Goal: Complete application form

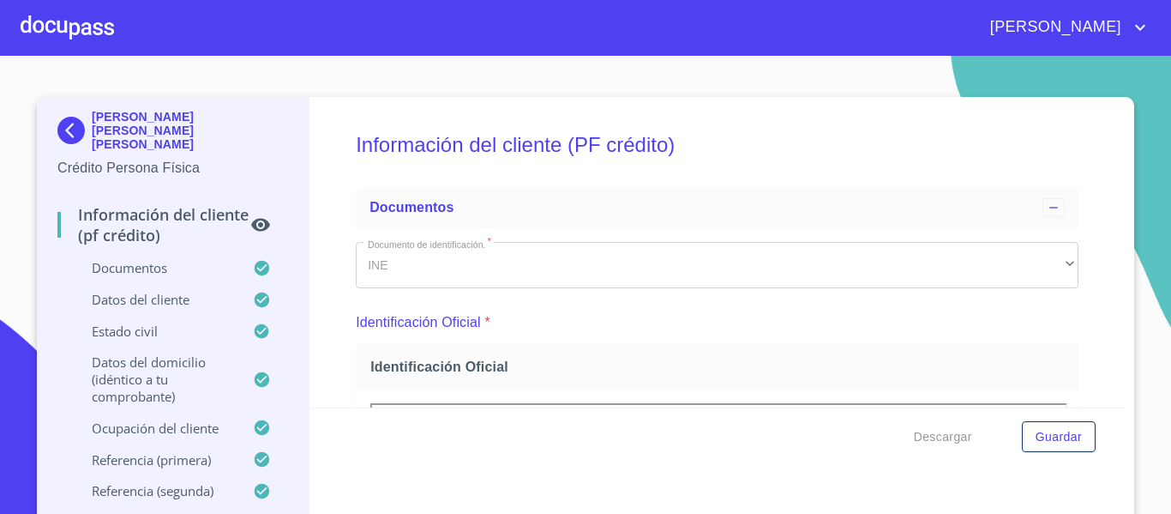
scroll to position [5949, 0]
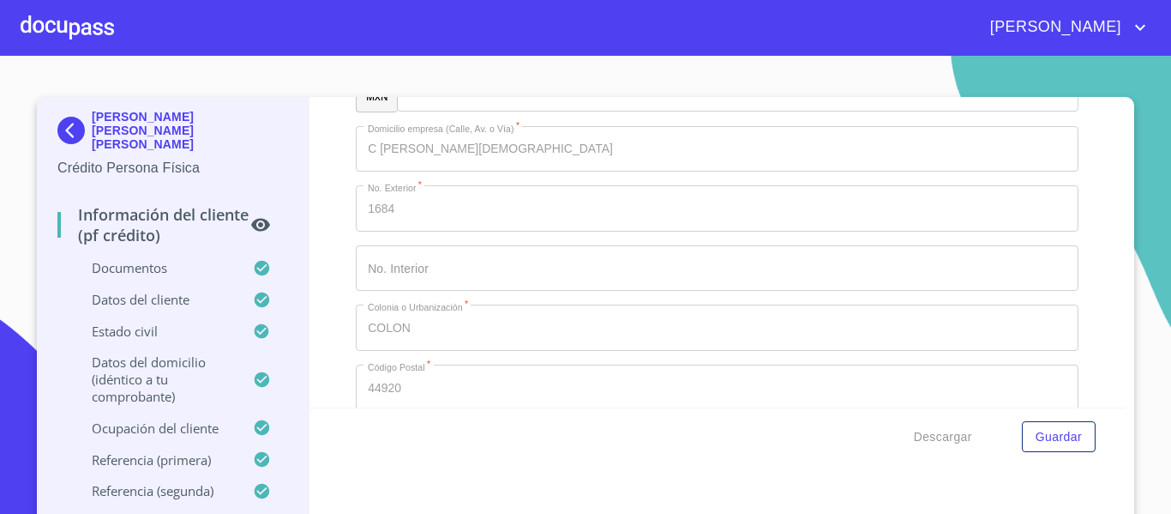
click at [89, 44] on div at bounding box center [67, 27] width 93 height 55
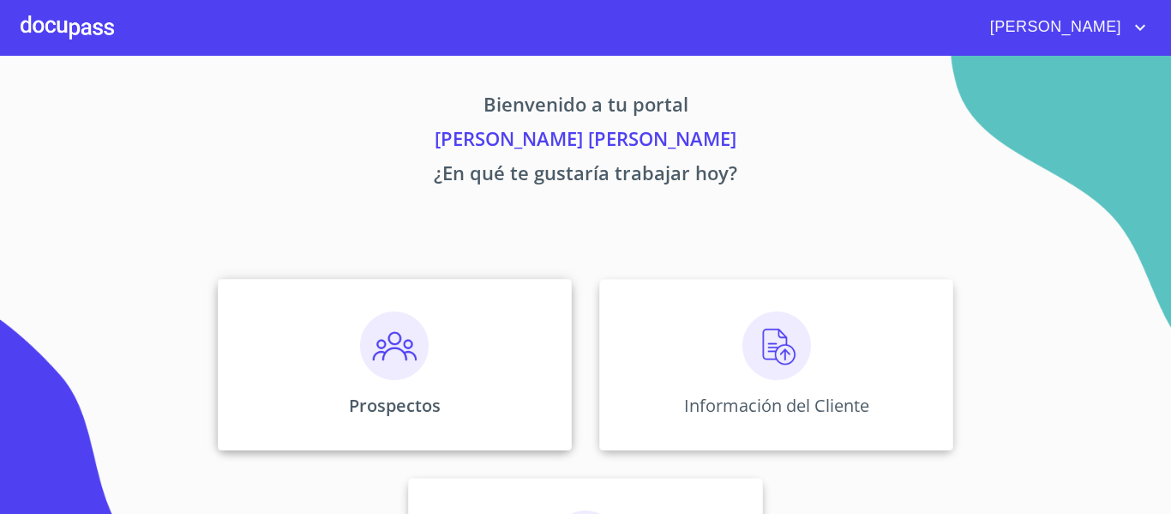
click at [368, 367] on img at bounding box center [394, 345] width 69 height 69
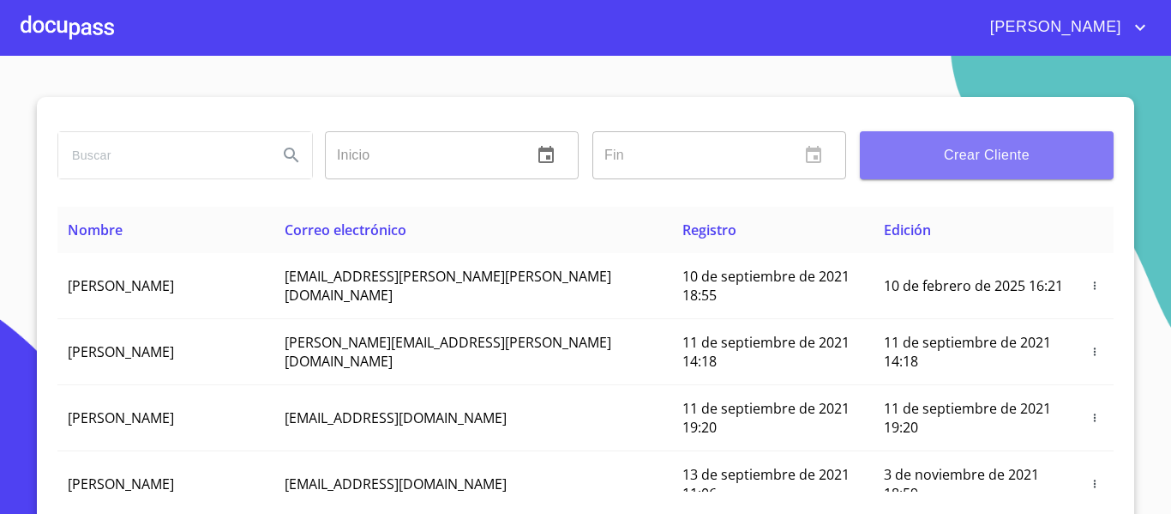
click at [898, 163] on span "Crear Cliente" at bounding box center [987, 155] width 226 height 24
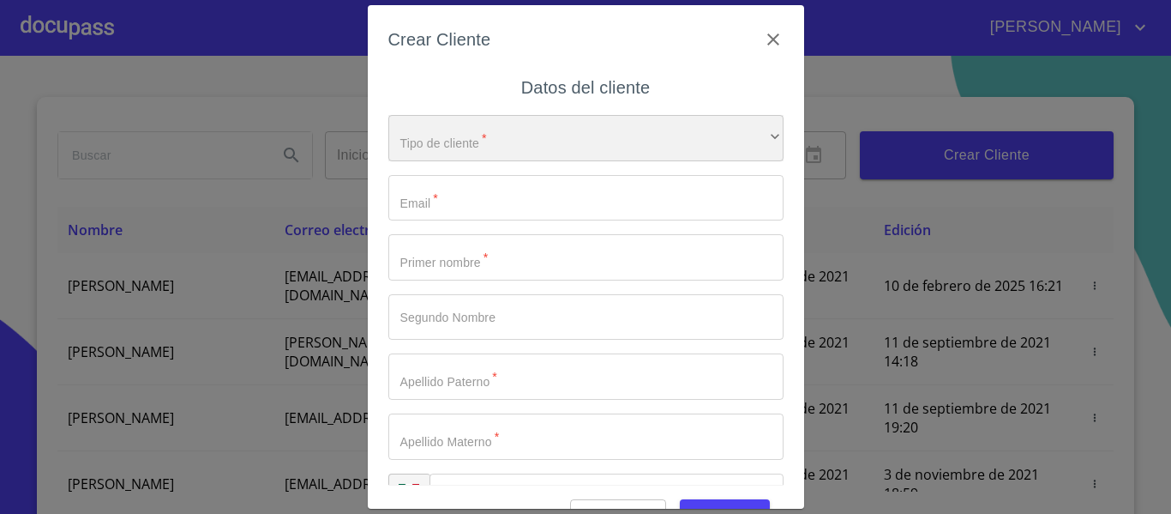
click at [634, 133] on div "​" at bounding box center [585, 138] width 395 height 46
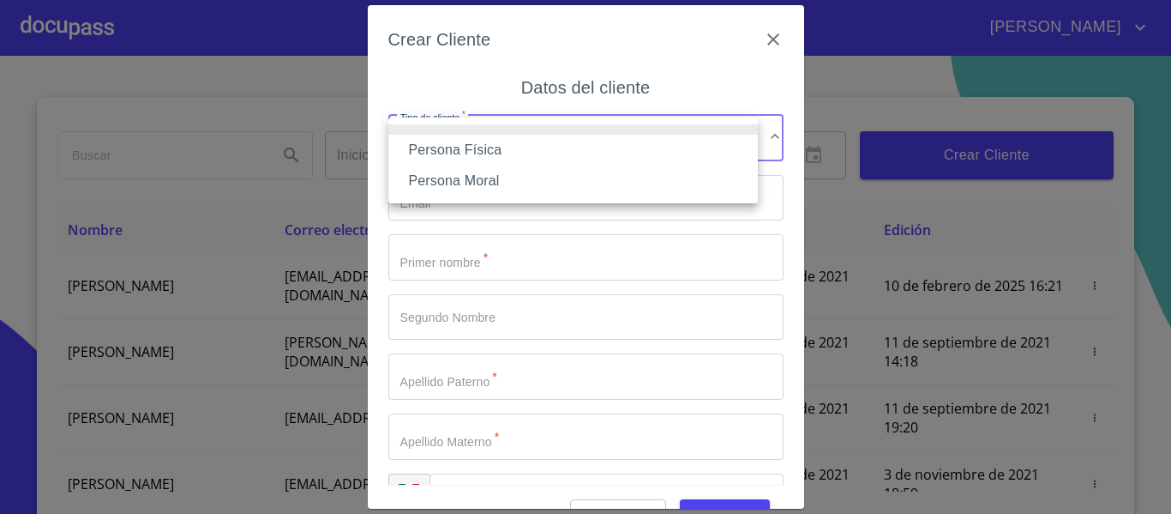
click at [567, 155] on li "Persona Física" at bounding box center [572, 150] width 369 height 31
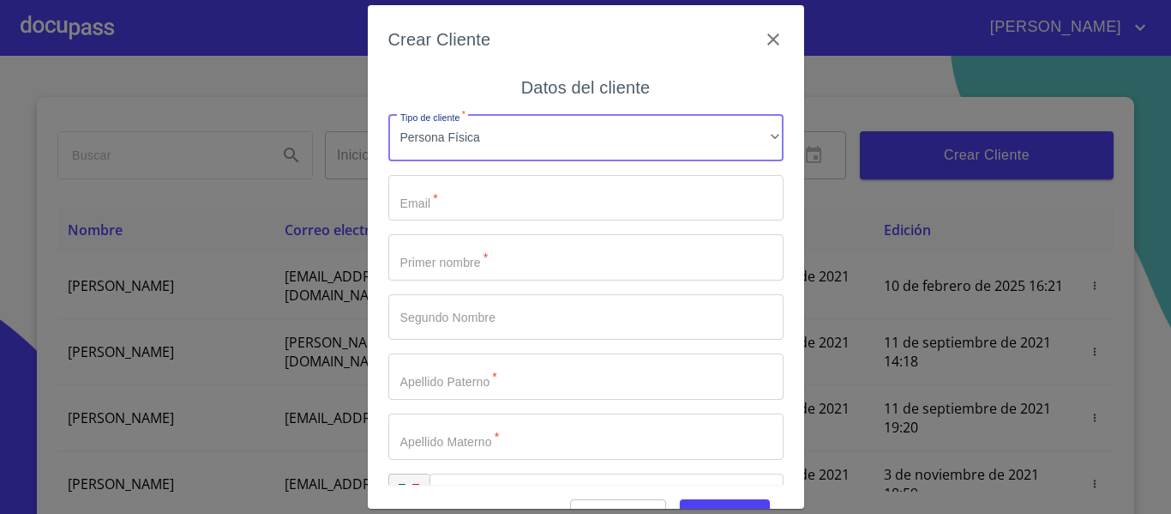
click at [544, 193] on input "Tipo de cliente   *" at bounding box center [585, 198] width 395 height 46
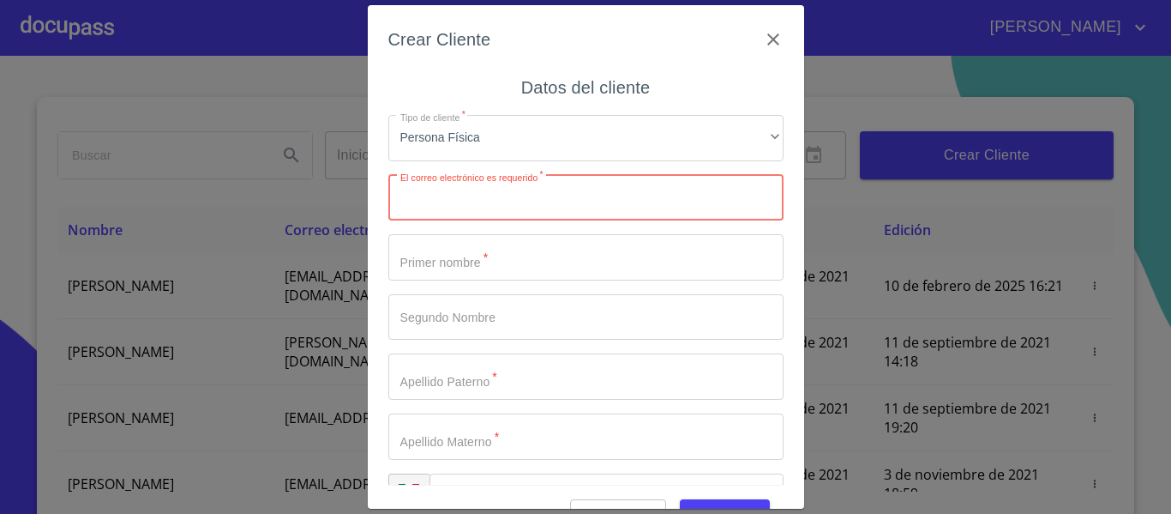
click at [583, 202] on input "Tipo de cliente   *" at bounding box center [585, 198] width 395 height 46
paste input "[EMAIL_ADDRESS][DOMAIN_NAME]"
type input "[EMAIL_ADDRESS][DOMAIN_NAME]"
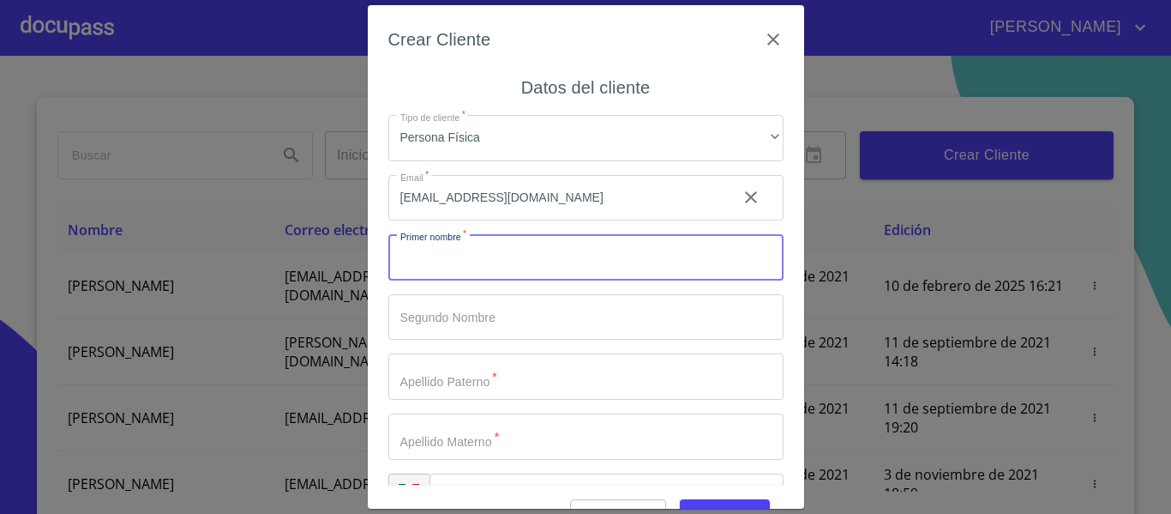
click at [546, 255] on input "Tipo de cliente   *" at bounding box center [585, 257] width 395 height 46
type input "b"
type input "[PERSON_NAME]"
click at [450, 313] on input "Tipo de cliente   *" at bounding box center [585, 317] width 395 height 46
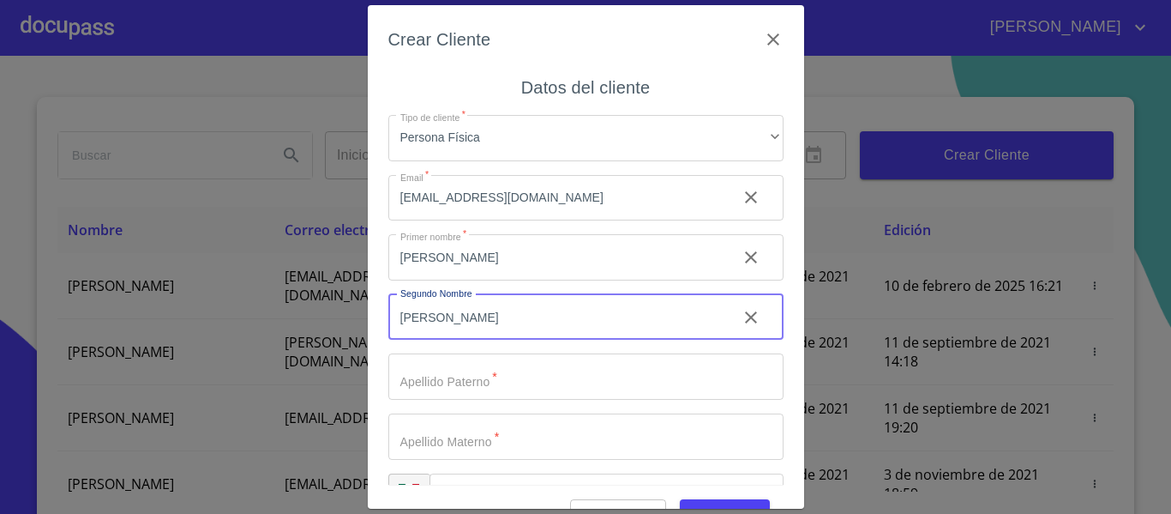
type input "[PERSON_NAME]"
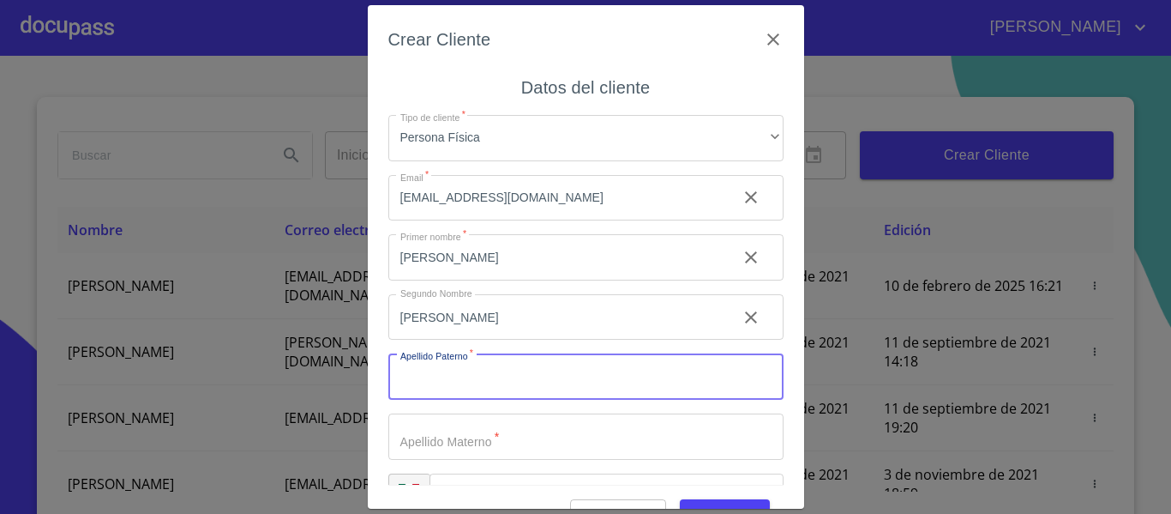
click at [459, 372] on input "Tipo de cliente   *" at bounding box center [585, 376] width 395 height 46
type input "[PERSON_NAME]"
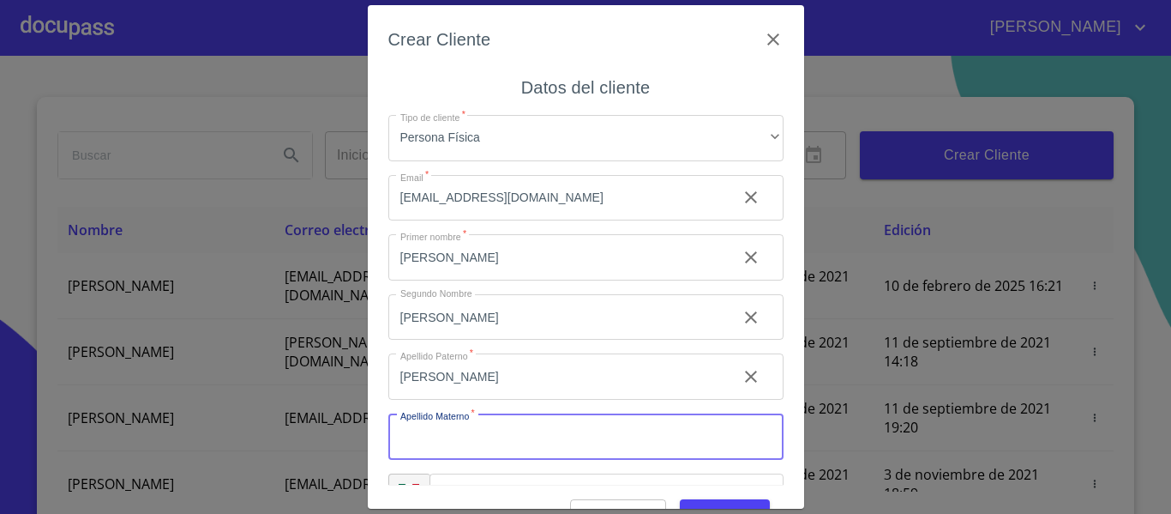
click at [460, 447] on input "Tipo de cliente   *" at bounding box center [585, 436] width 395 height 46
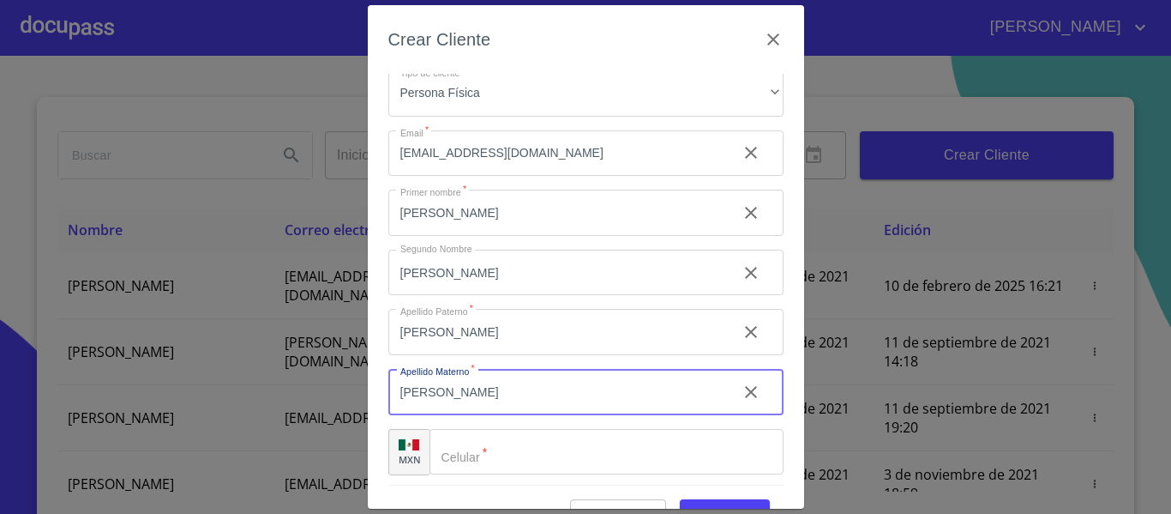
scroll to position [49, 0]
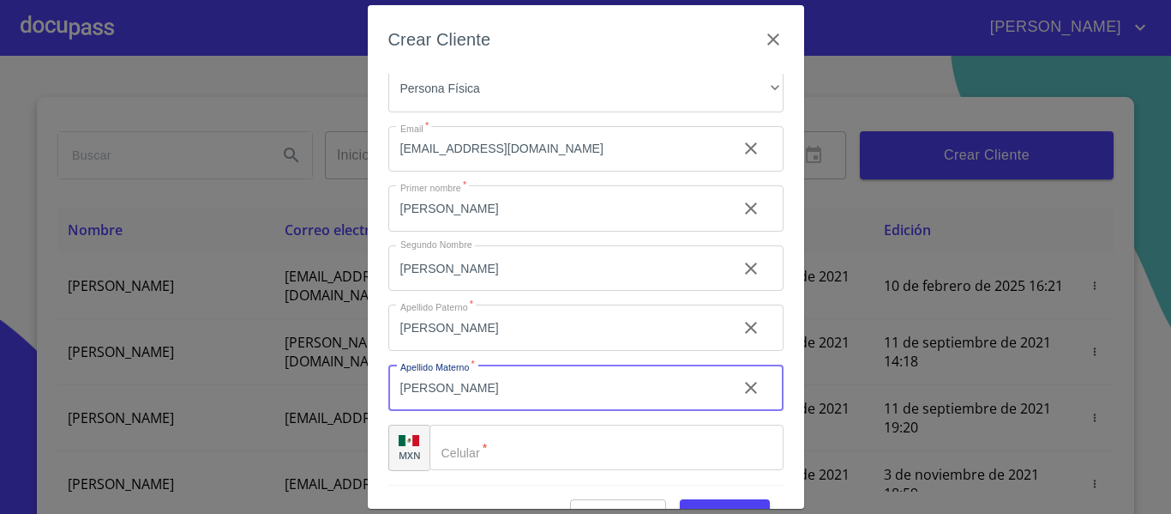
type input "[PERSON_NAME]"
click at [614, 447] on input "Tipo de cliente   *" at bounding box center [607, 447] width 354 height 46
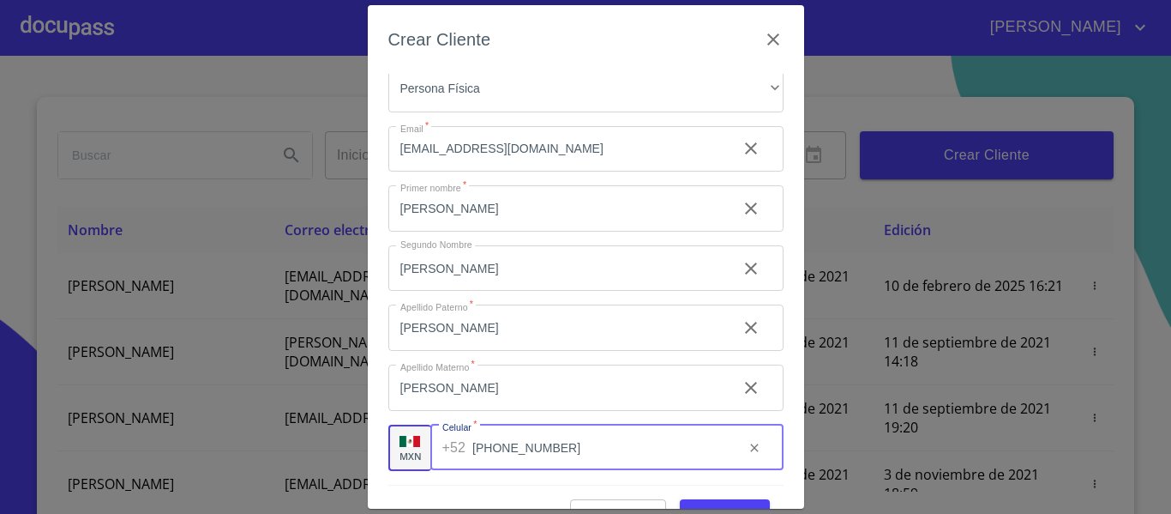
type input "[PHONE_NUMBER]"
click at [680, 499] on button "Guardar" at bounding box center [725, 515] width 90 height 32
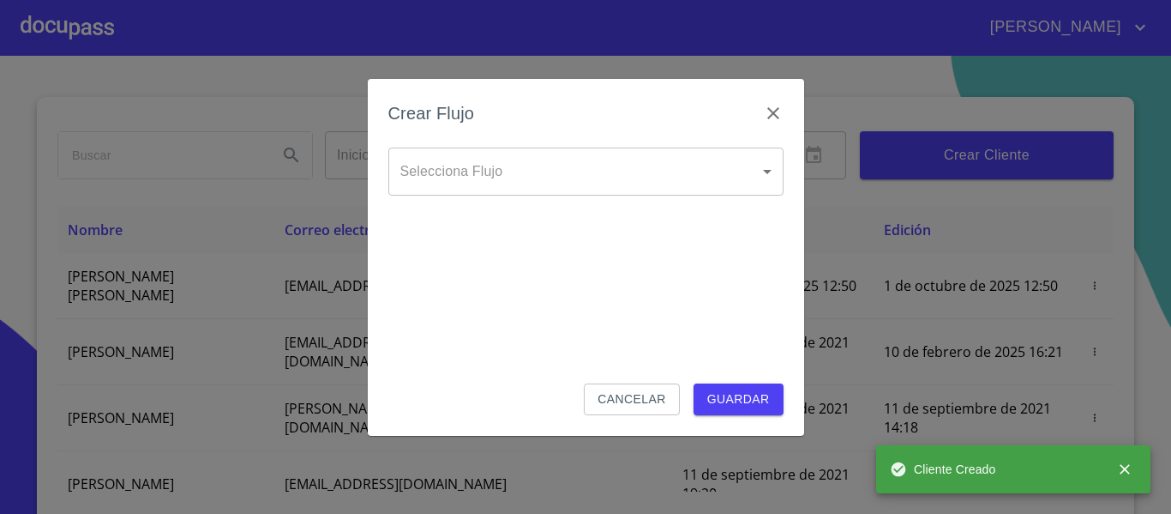
click at [597, 164] on body "[PERSON_NAME] ​ Fin ​ Crear Cliente Nombre Correo electrónico Registro Edición …" at bounding box center [585, 257] width 1171 height 514
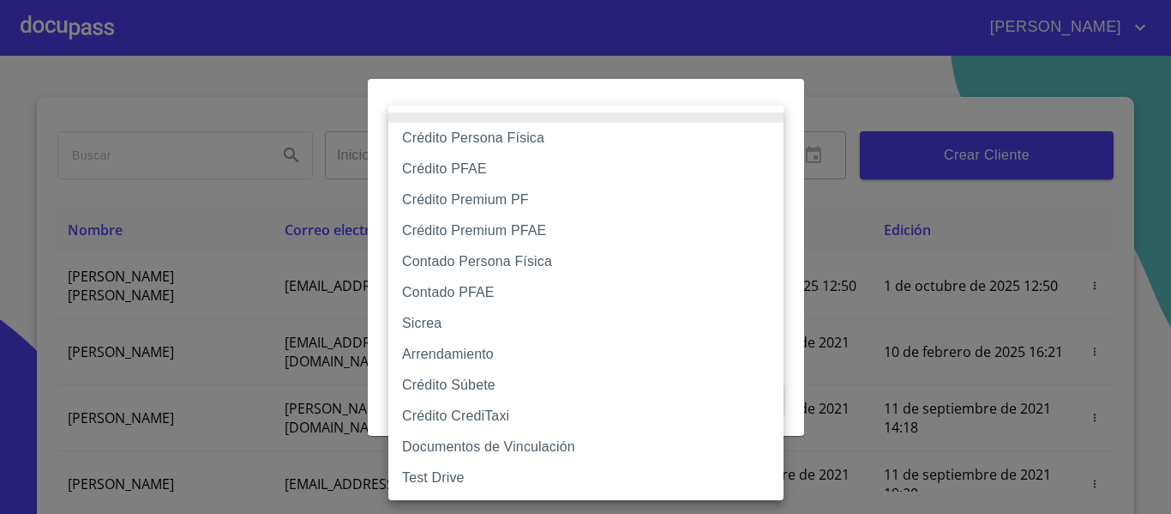
click at [454, 140] on li "Crédito Persona Física" at bounding box center [585, 138] width 395 height 31
type input "6009fb3c7d1714eb8809aa97"
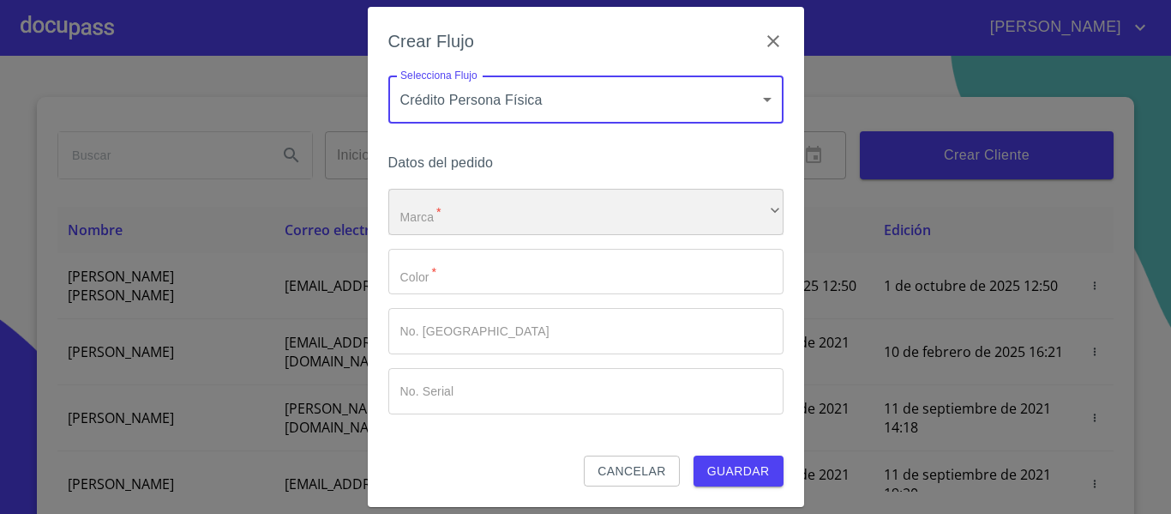
click at [442, 214] on div "​" at bounding box center [585, 212] width 395 height 46
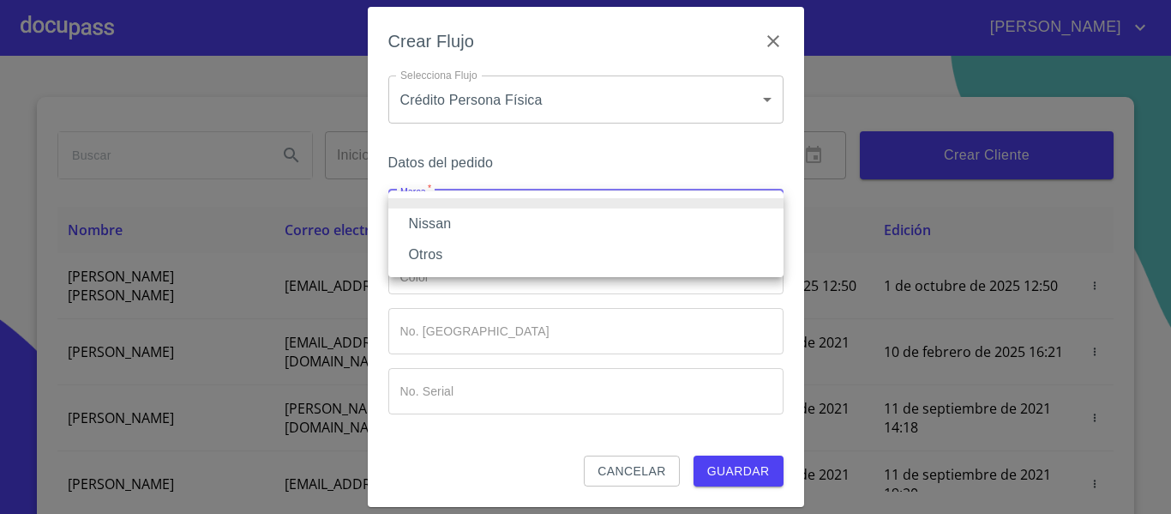
click at [442, 214] on li "Nissan" at bounding box center [585, 223] width 395 height 31
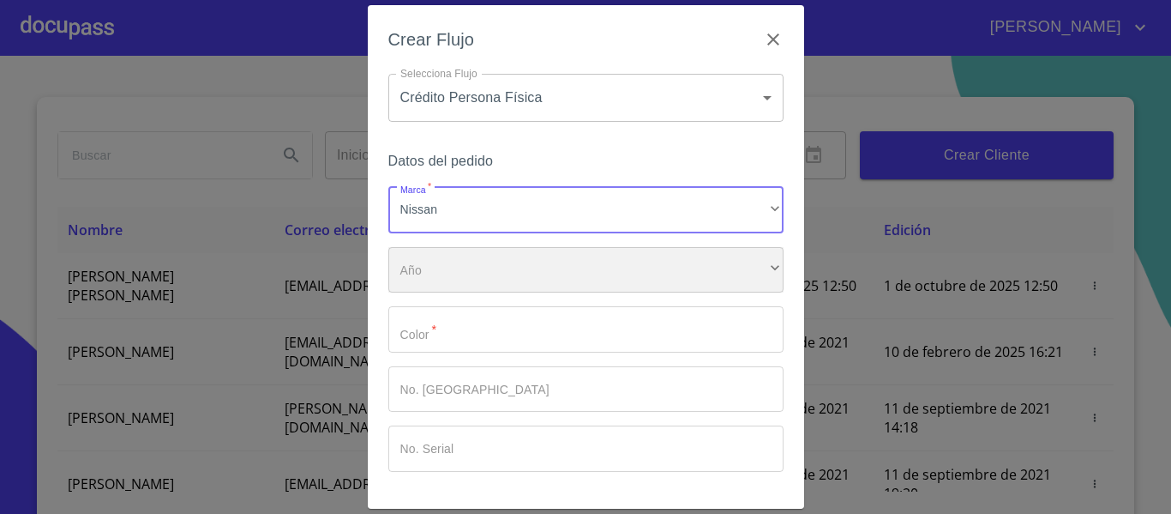
click at [429, 281] on div "​" at bounding box center [585, 270] width 395 height 46
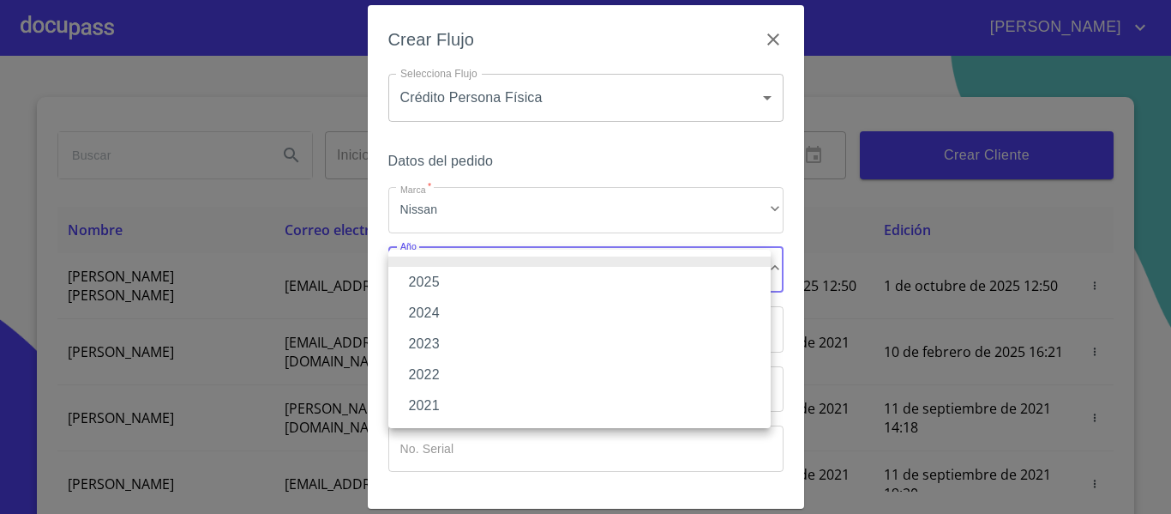
click at [429, 275] on li "2025" at bounding box center [579, 282] width 382 height 31
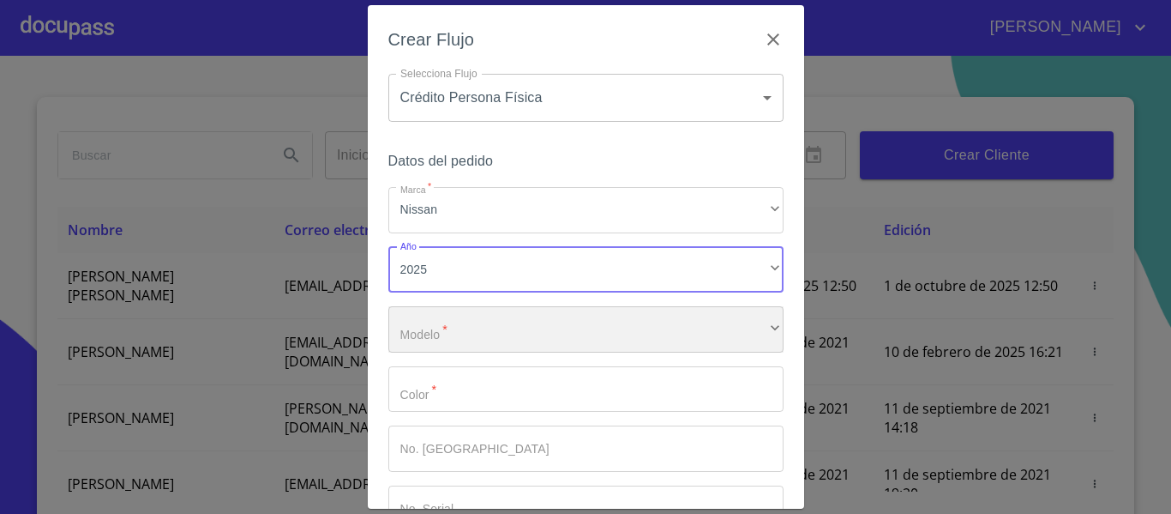
click at [430, 335] on div "​" at bounding box center [585, 329] width 395 height 46
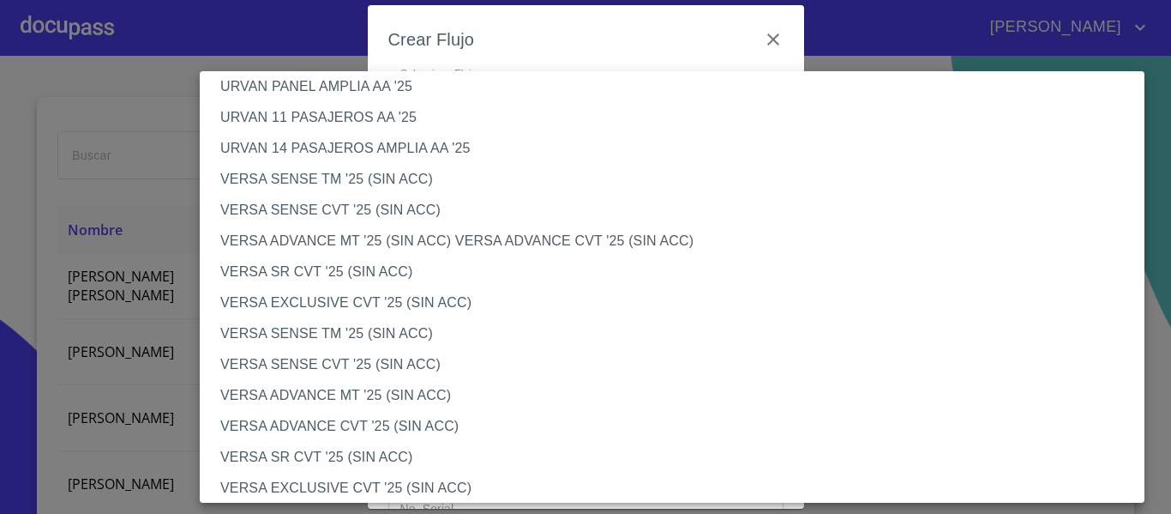
scroll to position [600, 0]
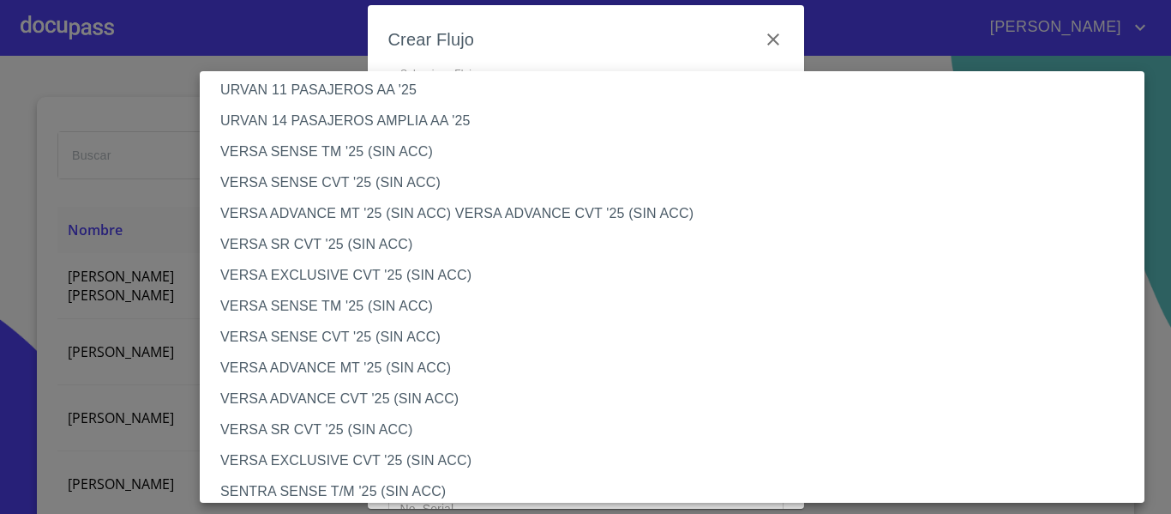
click at [423, 367] on li "VERSA ADVANCE MT '25 (SIN ACC)" at bounding box center [679, 367] width 958 height 31
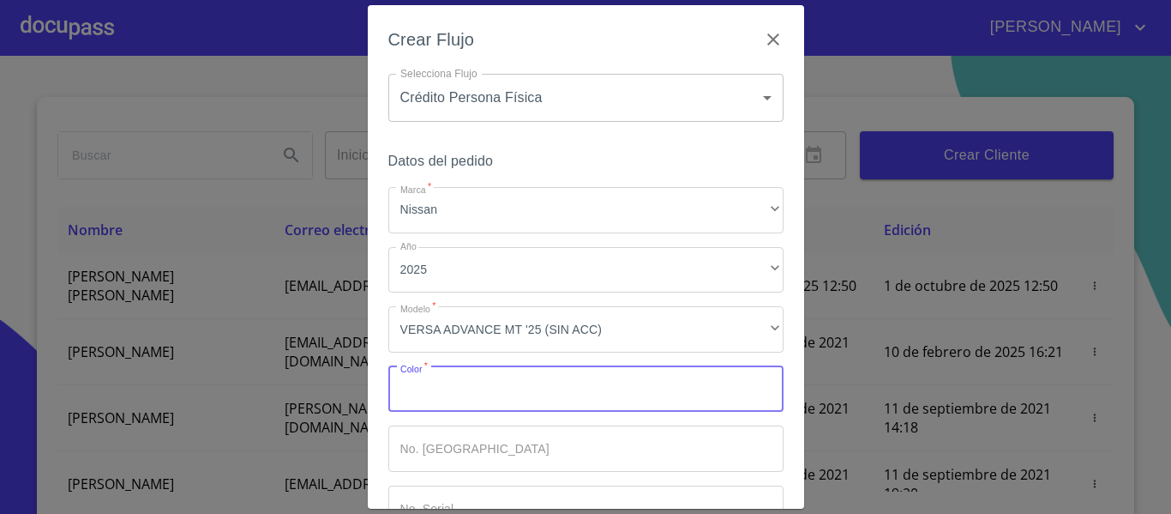
click at [433, 399] on input "Marca   *" at bounding box center [585, 389] width 395 height 46
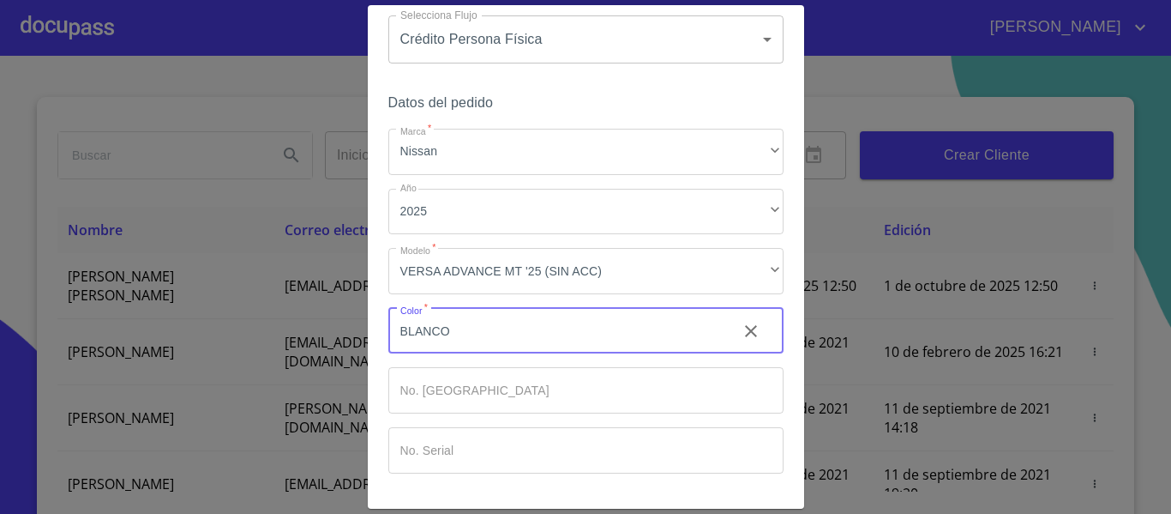
scroll to position [116, 0]
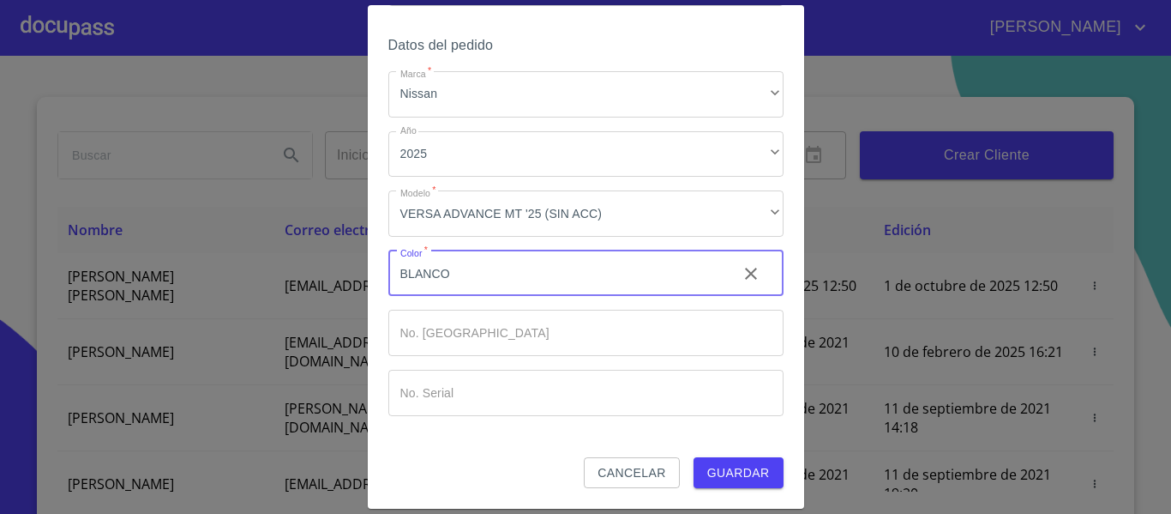
type input "BLANCO"
click at [694, 471] on button "Guardar" at bounding box center [739, 473] width 90 height 32
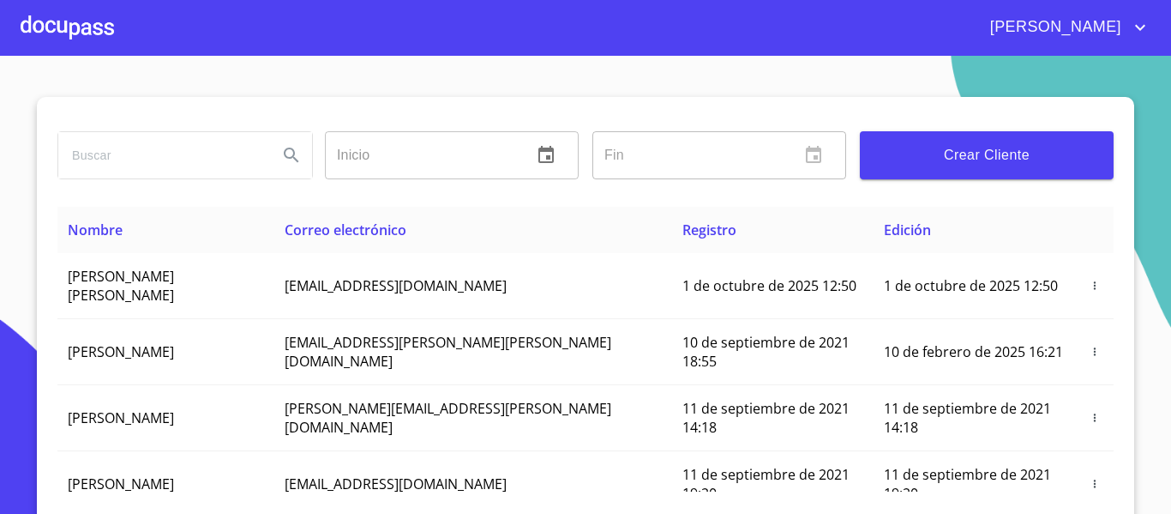
click at [1035, 143] on span "Crear Cliente" at bounding box center [987, 155] width 226 height 24
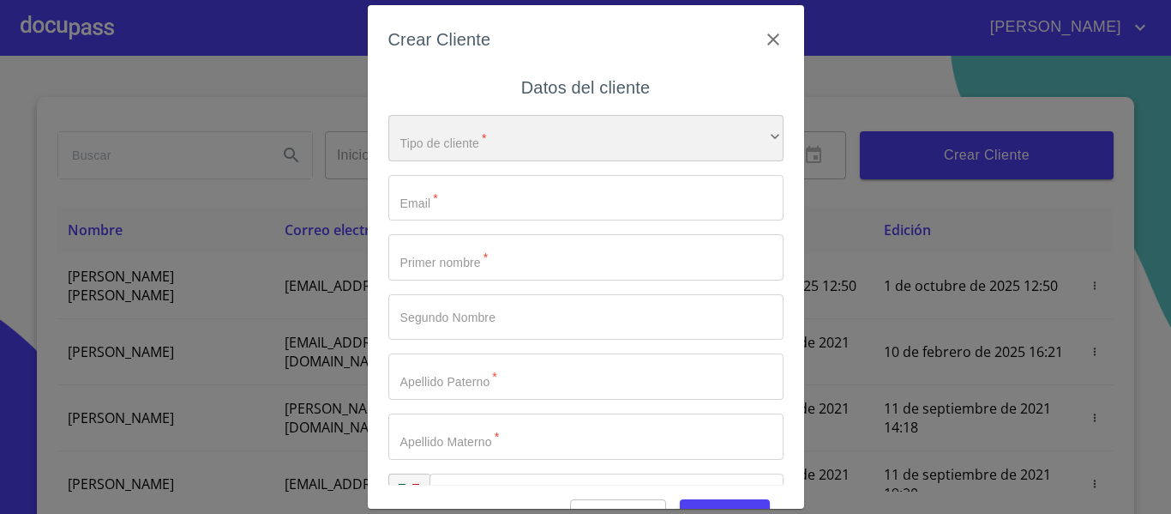
click at [435, 149] on div "​" at bounding box center [585, 138] width 395 height 46
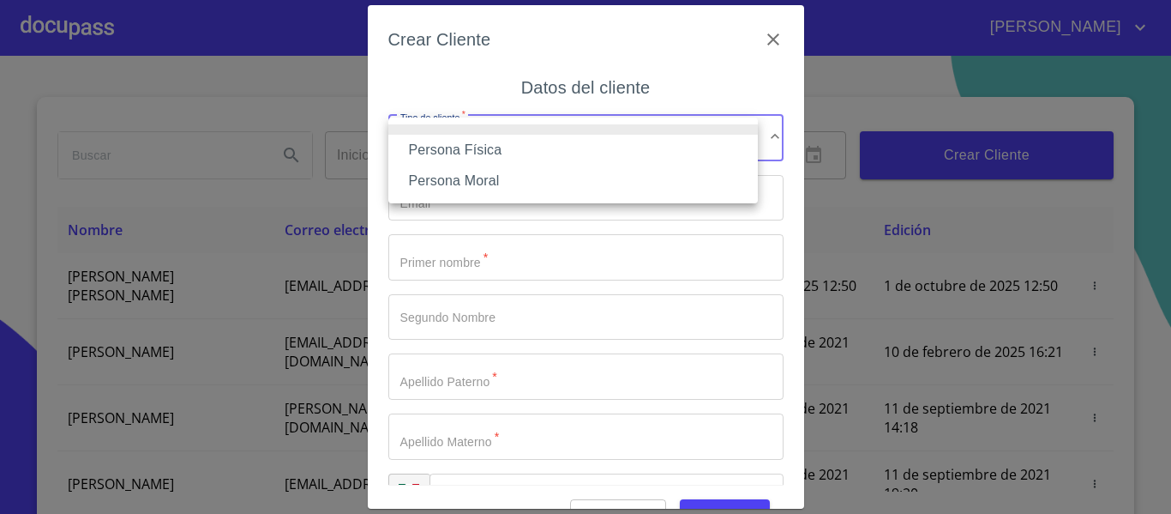
click at [432, 157] on li "Persona Física" at bounding box center [572, 150] width 369 height 31
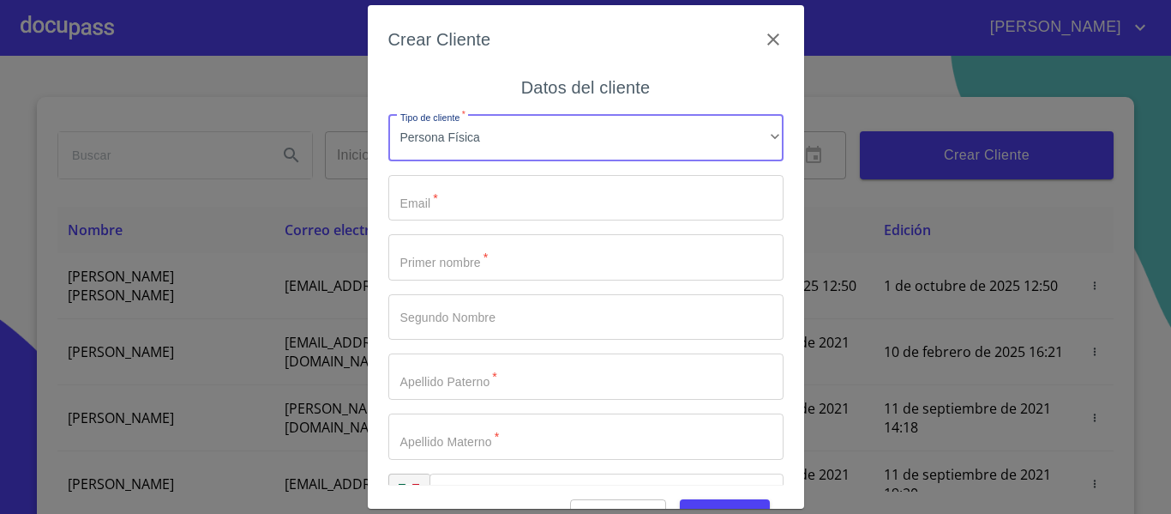
click at [431, 212] on input "Tipo de cliente   *" at bounding box center [585, 198] width 395 height 46
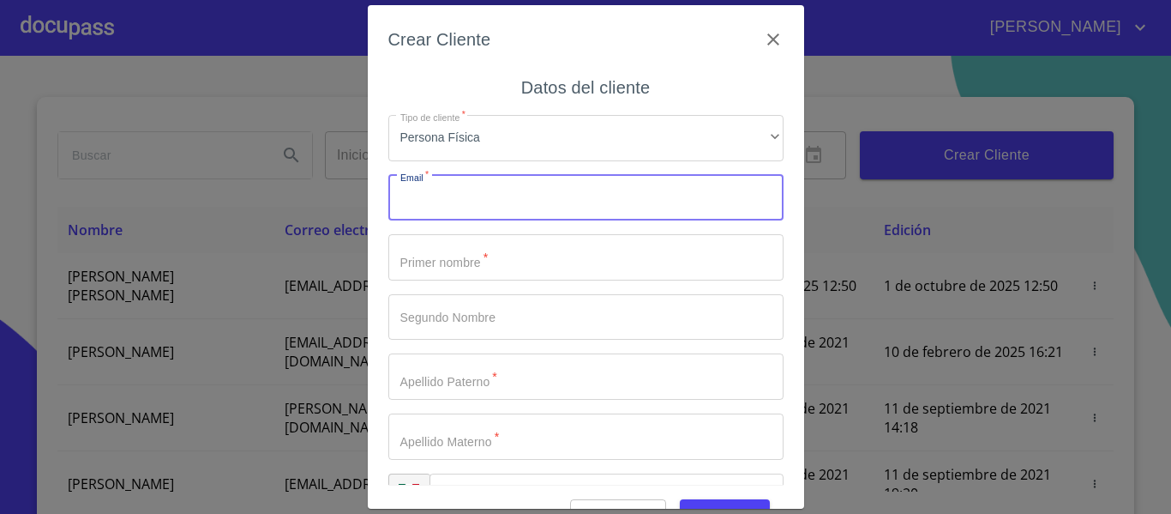
click at [201, 49] on div "Crear Cliente Datos del cliente Tipo de cliente   * Persona Física ​ Email   * …" at bounding box center [585, 257] width 1171 height 514
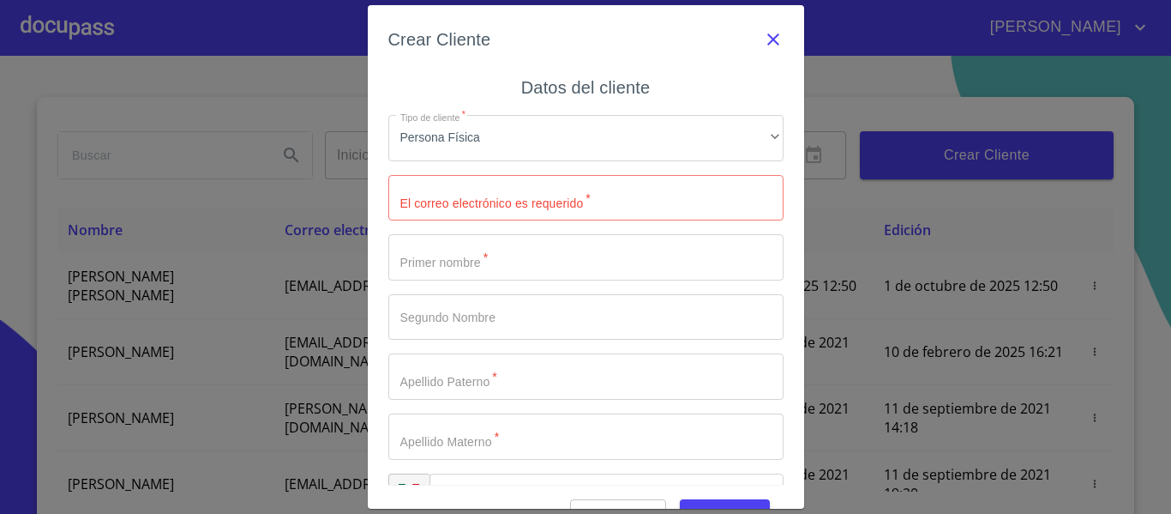
click at [768, 39] on div "Crear Cliente Datos del cliente Tipo de cliente   * Persona Física ​ El correo …" at bounding box center [586, 256] width 436 height 503
click at [763, 39] on icon "button" at bounding box center [773, 39] width 21 height 21
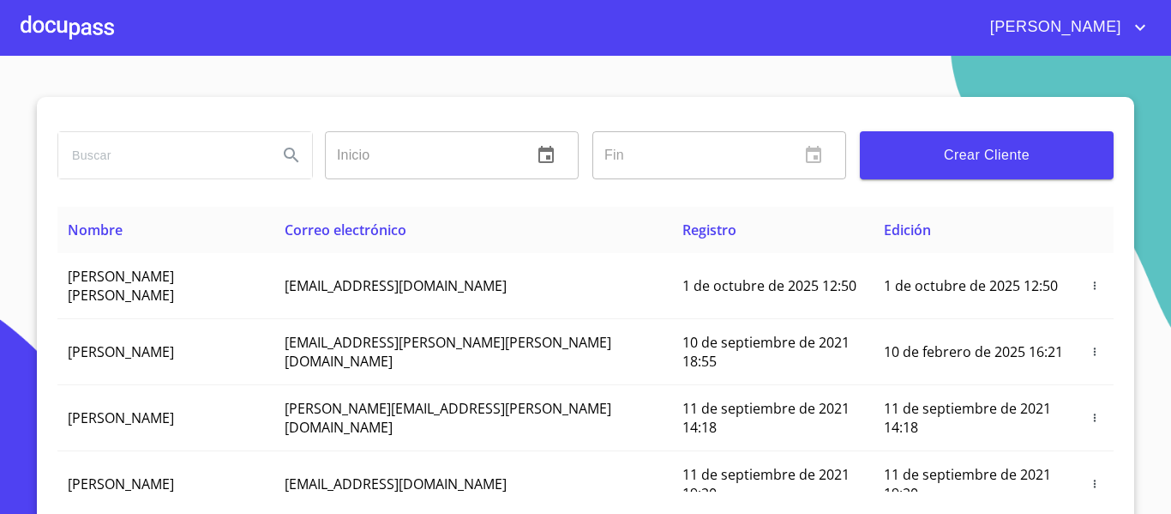
click at [75, 27] on div at bounding box center [67, 27] width 93 height 55
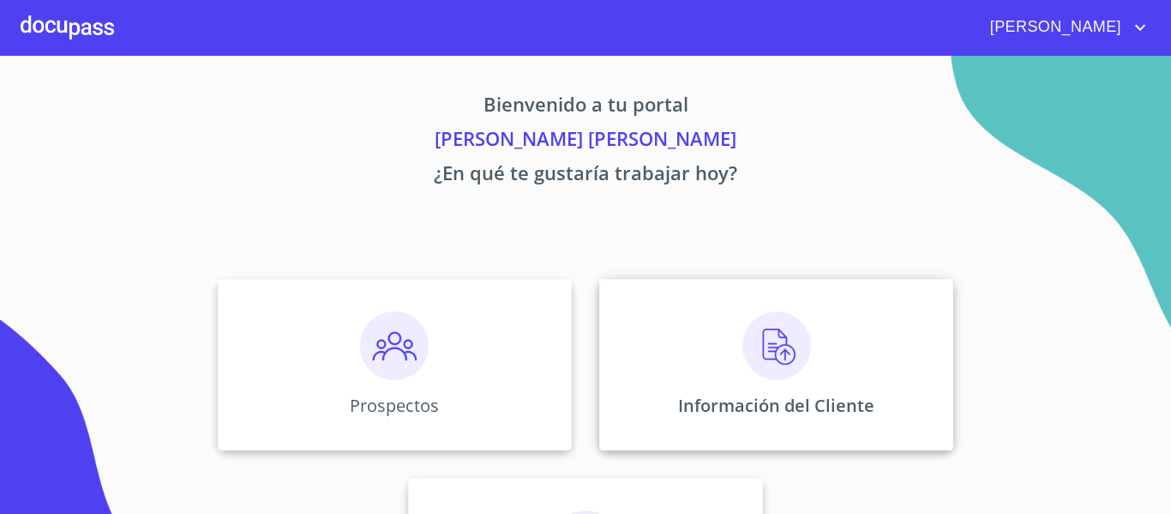
click at [778, 402] on p "Información del Cliente" at bounding box center [776, 405] width 196 height 23
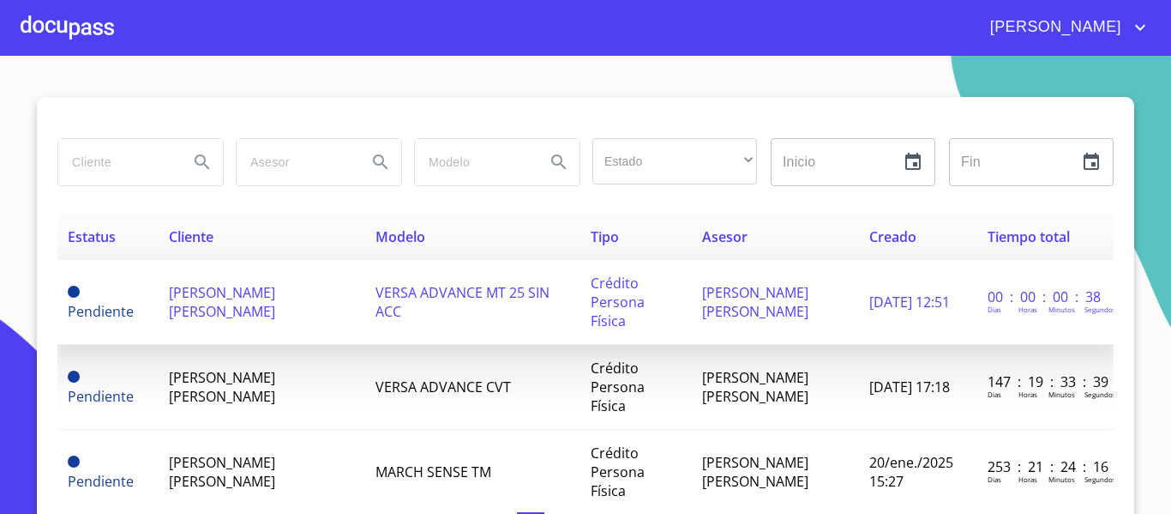
click at [232, 298] on span "[PERSON_NAME] [PERSON_NAME]" at bounding box center [222, 302] width 106 height 38
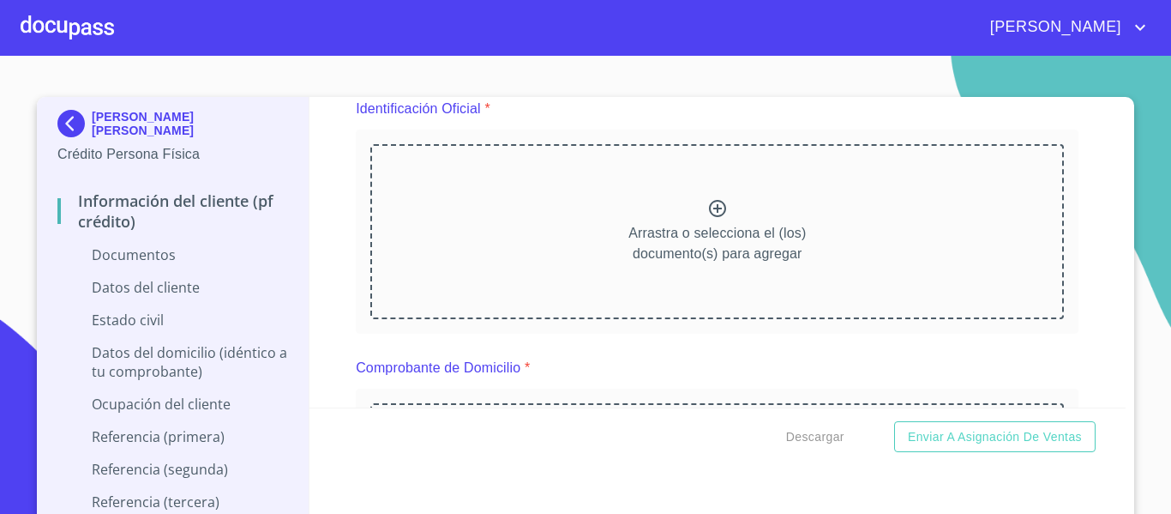
scroll to position [171, 0]
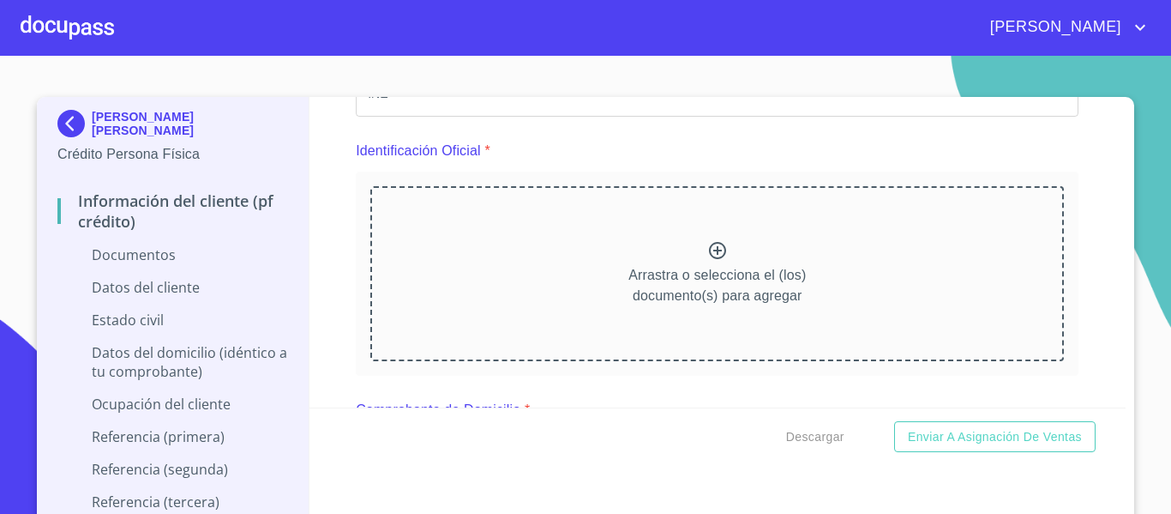
click at [707, 256] on icon at bounding box center [717, 250] width 21 height 21
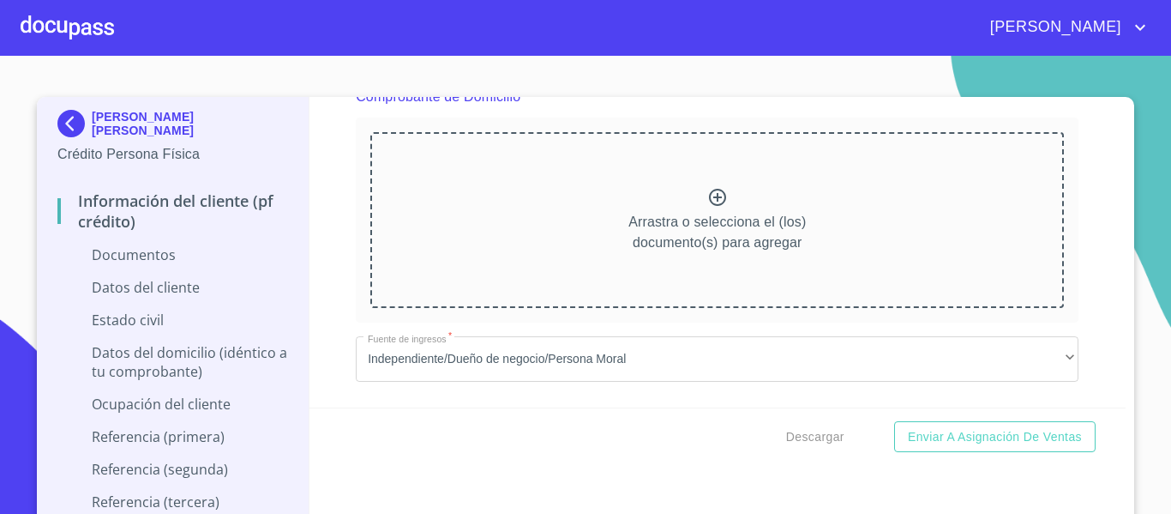
scroll to position [857, 0]
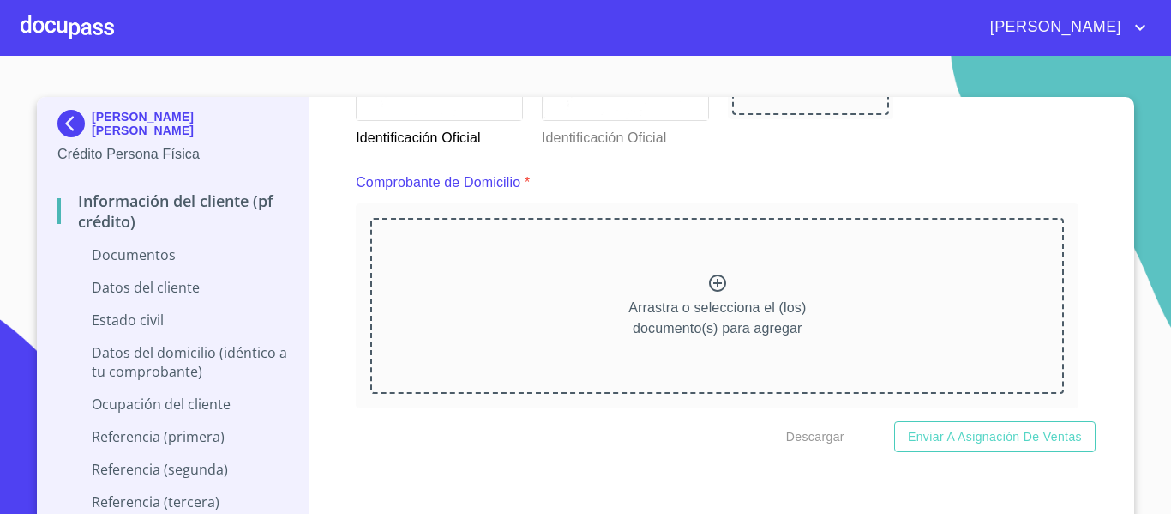
click at [707, 281] on icon at bounding box center [717, 283] width 21 height 21
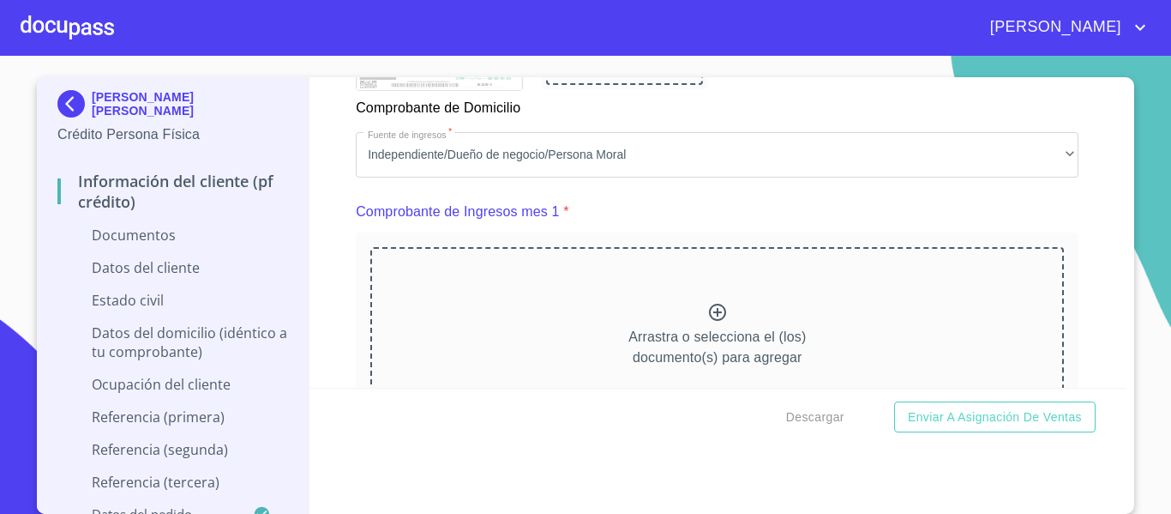
scroll to position [1629, 0]
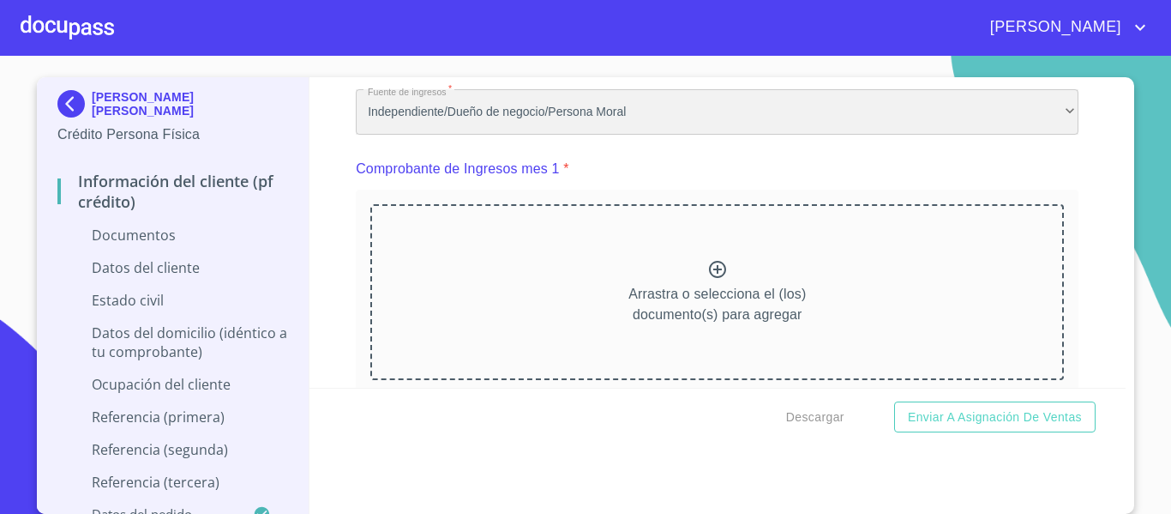
click at [559, 135] on div "Independiente/Dueño de negocio/Persona Moral" at bounding box center [717, 112] width 723 height 46
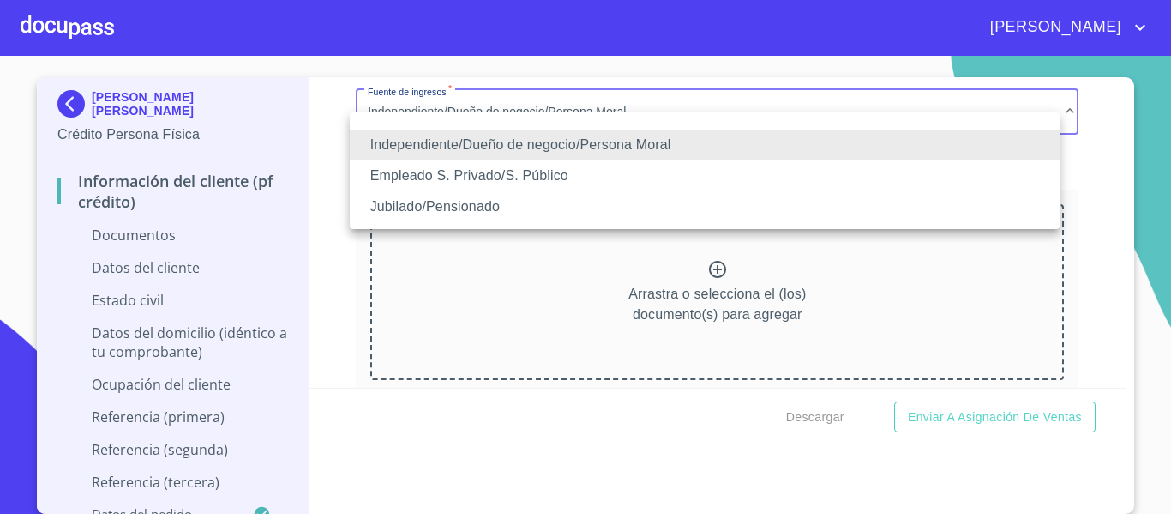
click at [489, 176] on li "Empleado S. Privado/S. Público" at bounding box center [705, 175] width 710 height 31
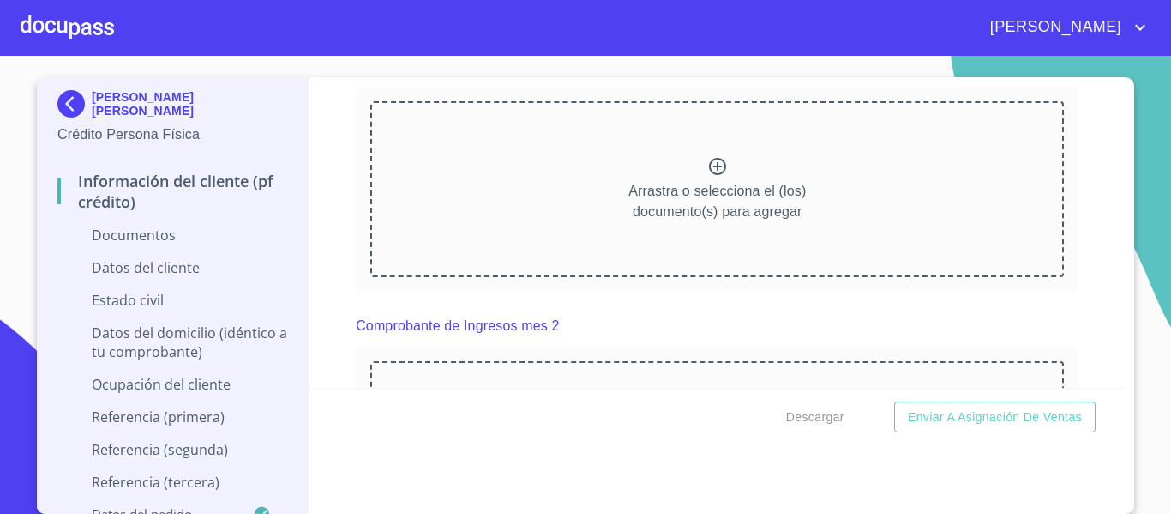
scroll to position [1715, 0]
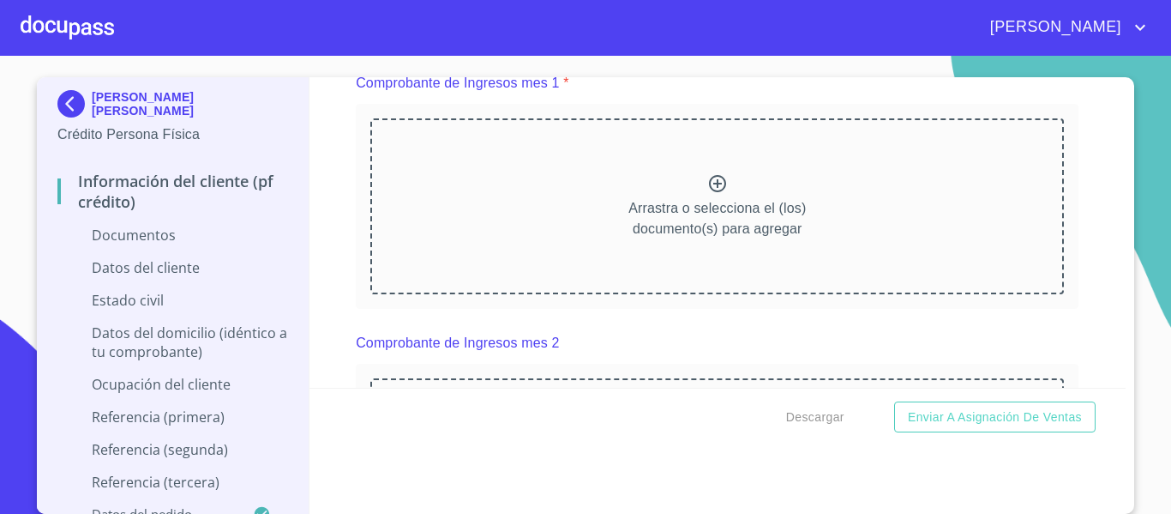
click at [710, 194] on icon at bounding box center [717, 183] width 21 height 21
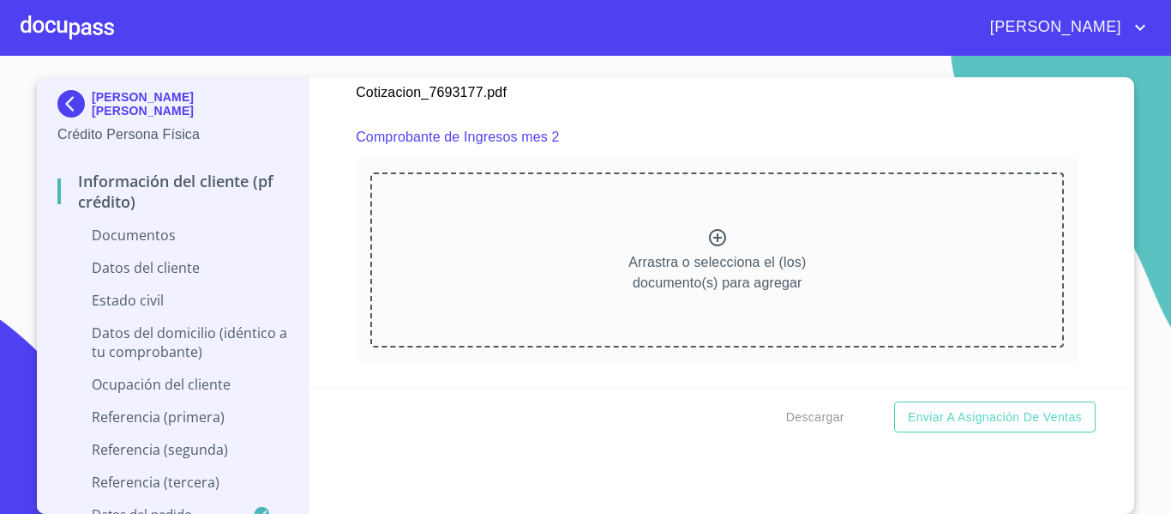
scroll to position [2400, 0]
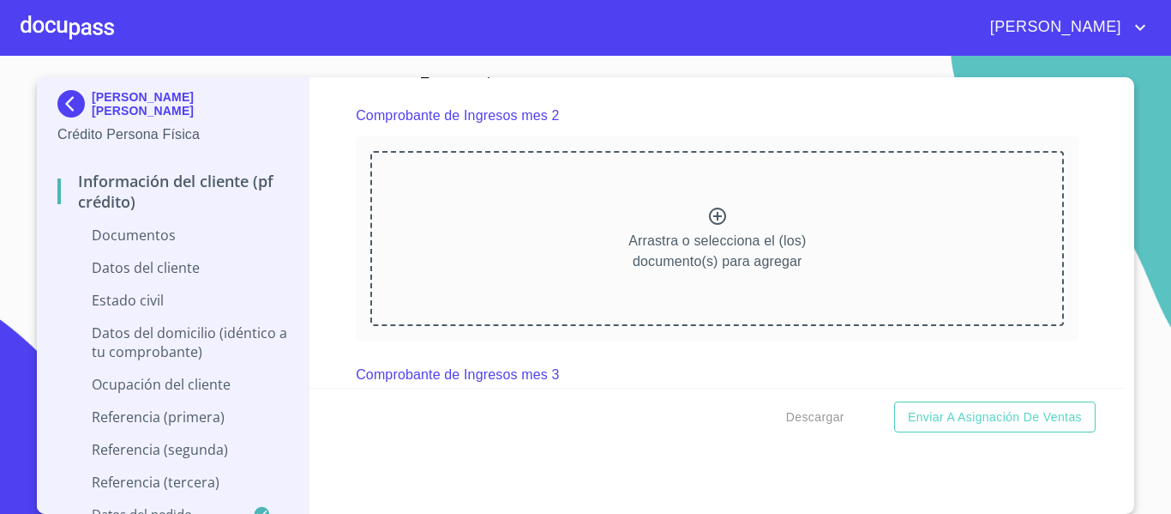
click at [709, 225] on icon at bounding box center [717, 215] width 17 height 17
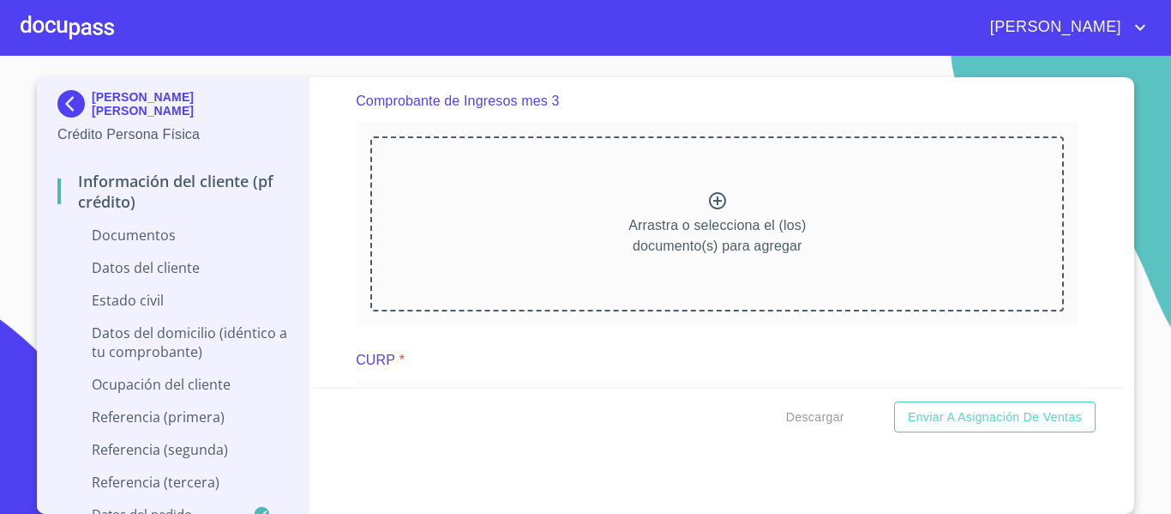
scroll to position [3172, 0]
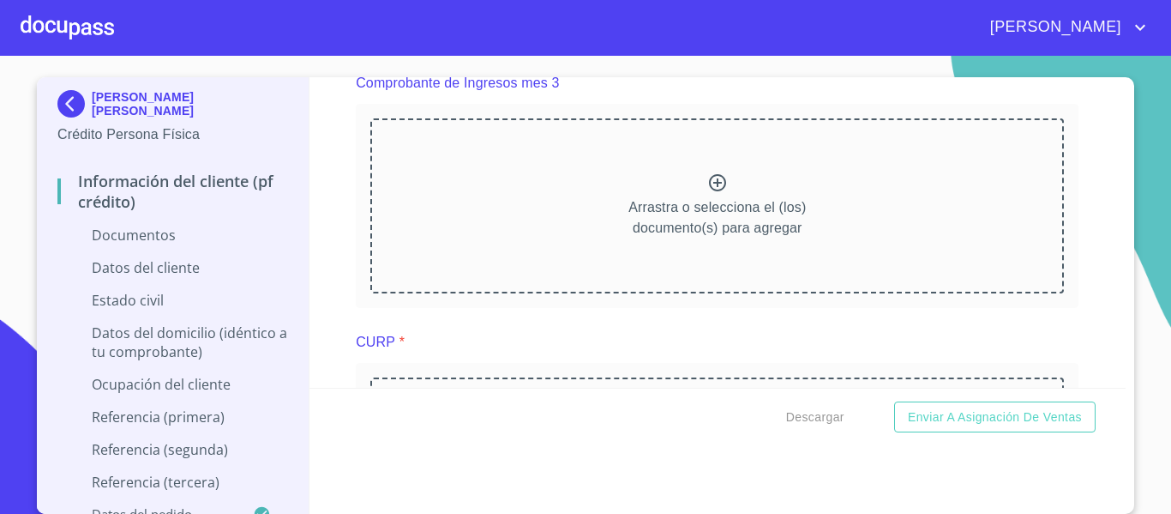
click at [709, 191] on icon at bounding box center [717, 182] width 17 height 17
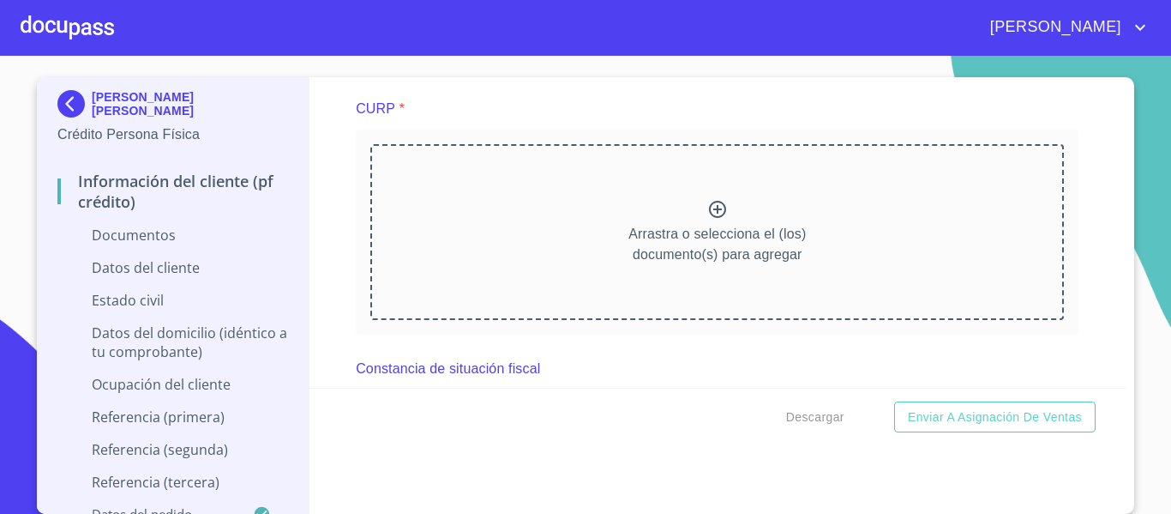
scroll to position [3878, 0]
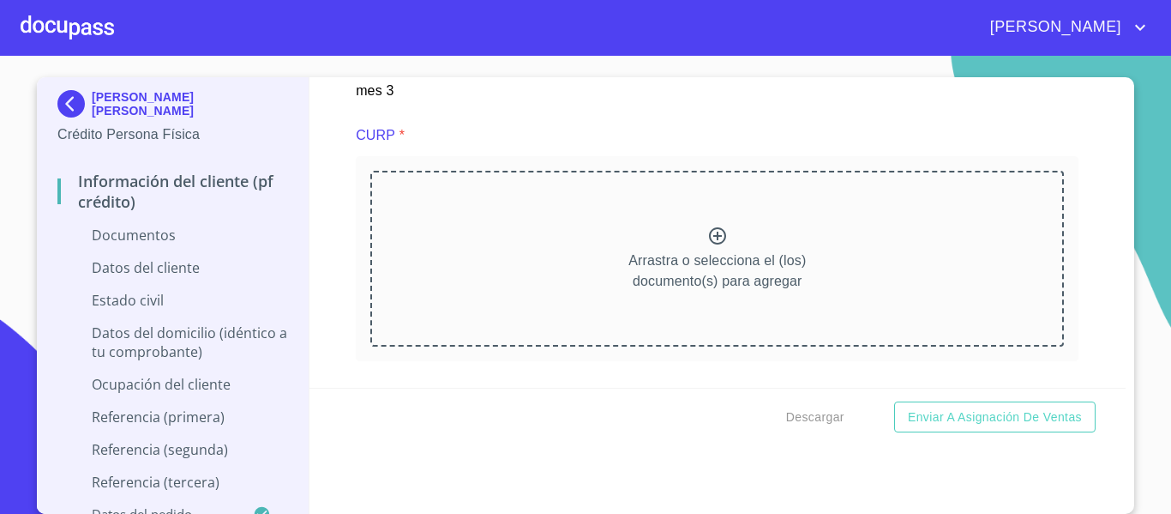
click at [707, 246] on icon at bounding box center [717, 235] width 21 height 21
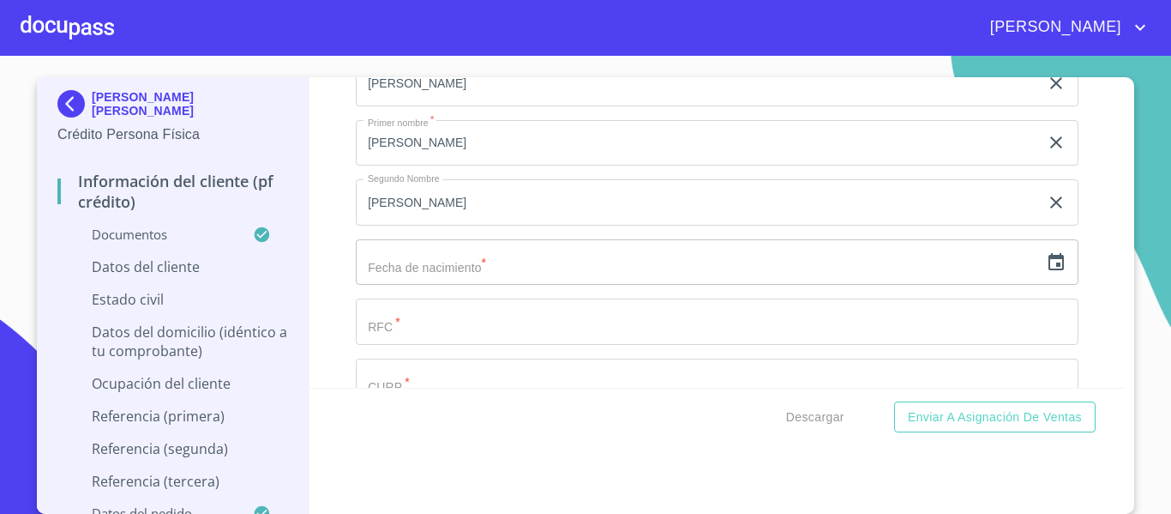
scroll to position [5079, 0]
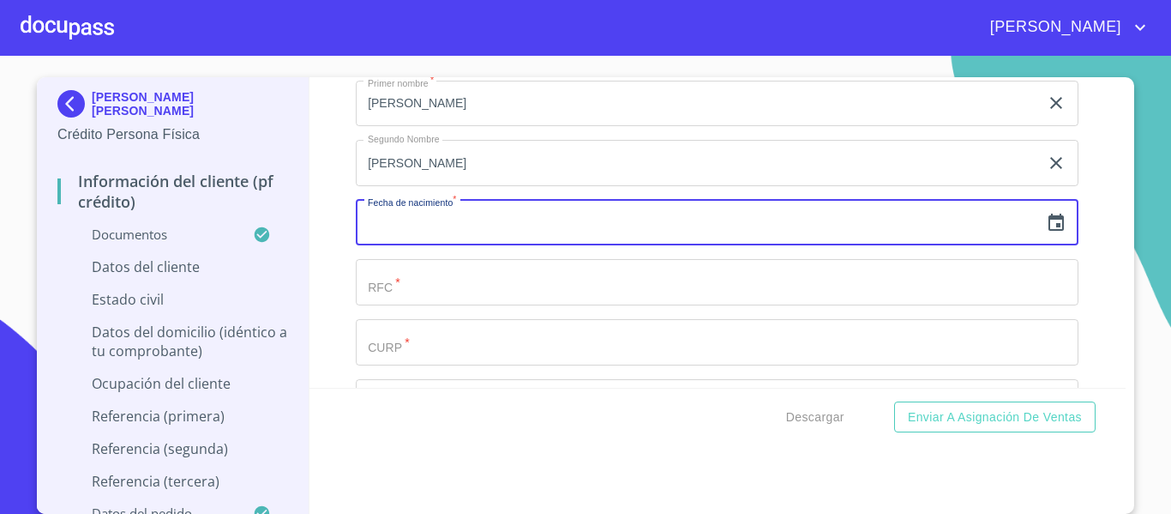
click at [419, 232] on input "text" at bounding box center [697, 223] width 683 height 46
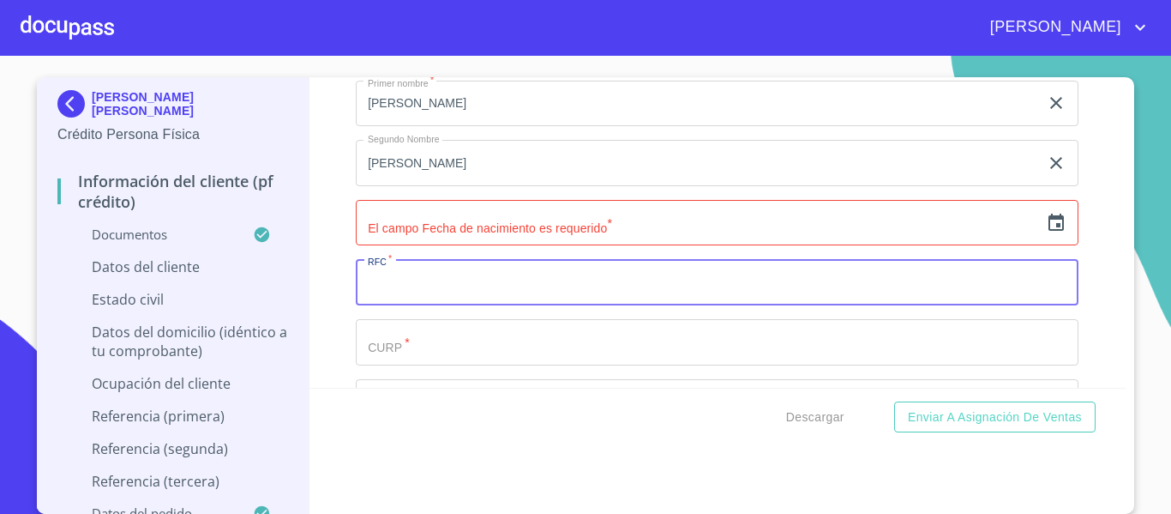
click at [412, 305] on input "Documento de identificación.   *" at bounding box center [717, 282] width 723 height 46
paste input "AAMB971116HJCLRR07"
type input "AAMB971116HJCLRR07"
click at [475, 218] on div "Apellido [PERSON_NAME]   * [PERSON_NAME] ​ Apellido Materno   * [PERSON_NAME] ​…" at bounding box center [717, 312] width 723 height 730
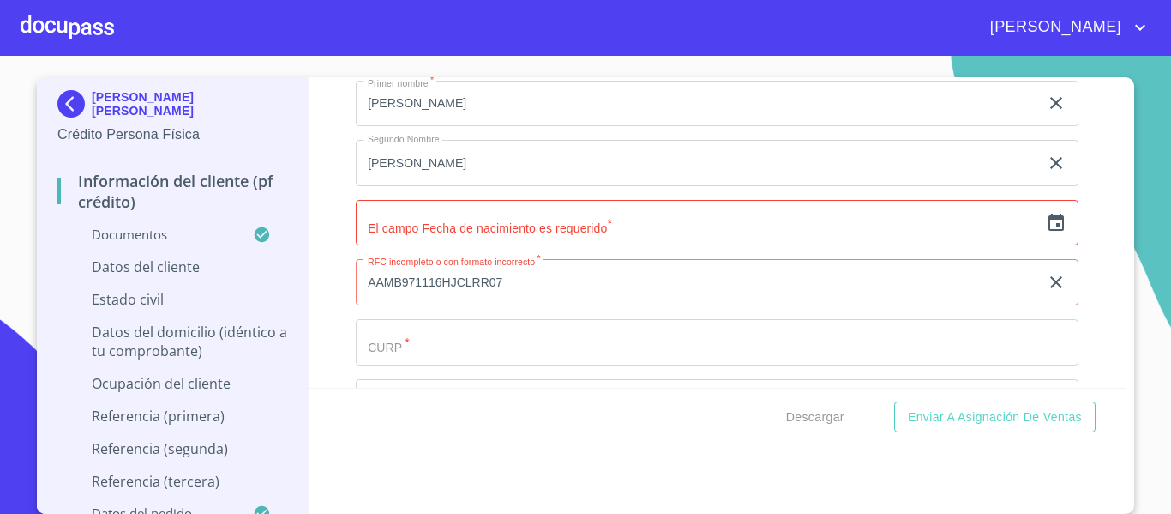
click at [472, 237] on input "text" at bounding box center [697, 223] width 683 height 46
drag, startPoint x: 1048, startPoint y: 247, endPoint x: 1036, endPoint y: 243, distance: 12.7
click at [1041, 246] on div "​" at bounding box center [717, 223] width 723 height 46
click at [1046, 233] on icon "button" at bounding box center [1056, 223] width 21 height 21
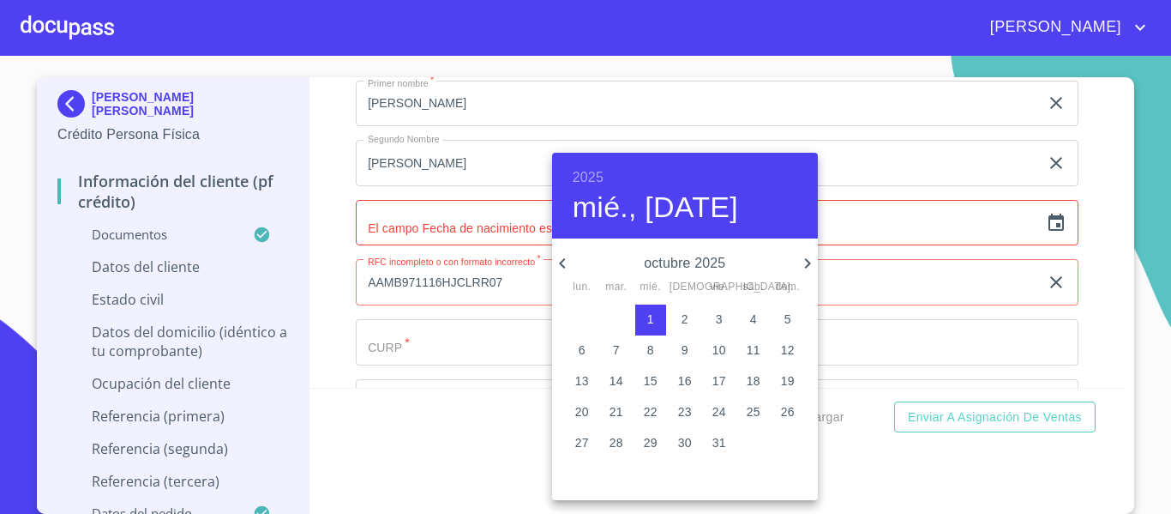
click at [582, 167] on h6 "2025" at bounding box center [588, 177] width 31 height 24
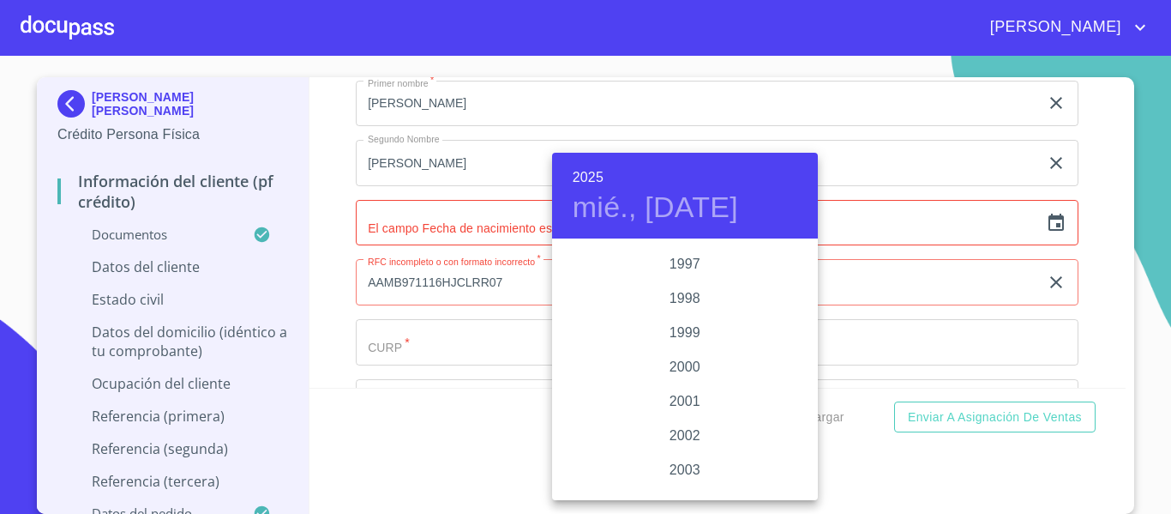
scroll to position [2469, 0]
click at [672, 254] on div "1997" at bounding box center [685, 258] width 266 height 34
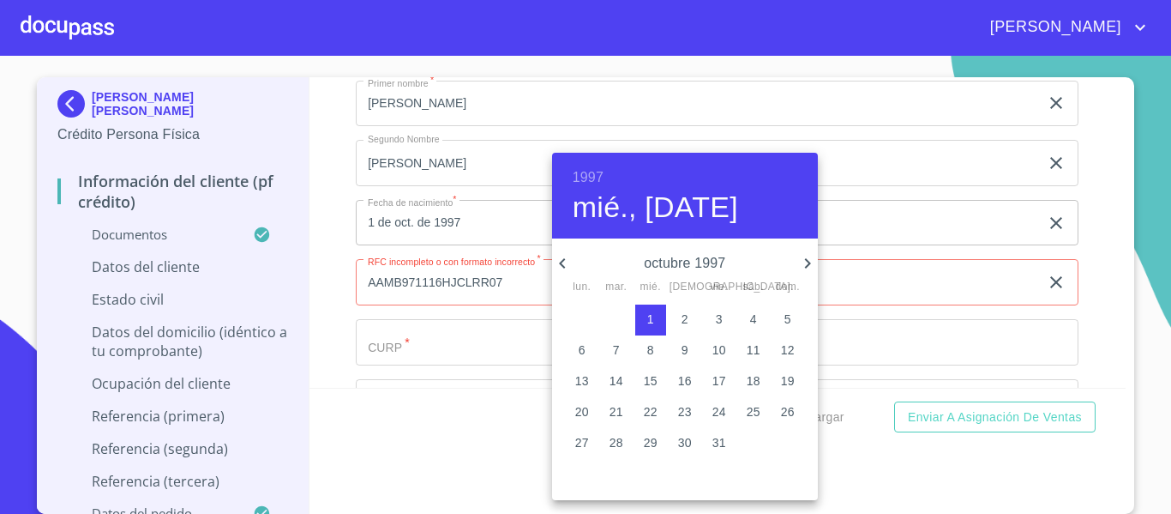
click at [797, 267] on icon "button" at bounding box center [807, 263] width 21 height 21
click at [790, 386] on p "16" at bounding box center [788, 380] width 14 height 17
type input "16 de nov. de 1997"
click at [329, 308] on div at bounding box center [585, 257] width 1171 height 514
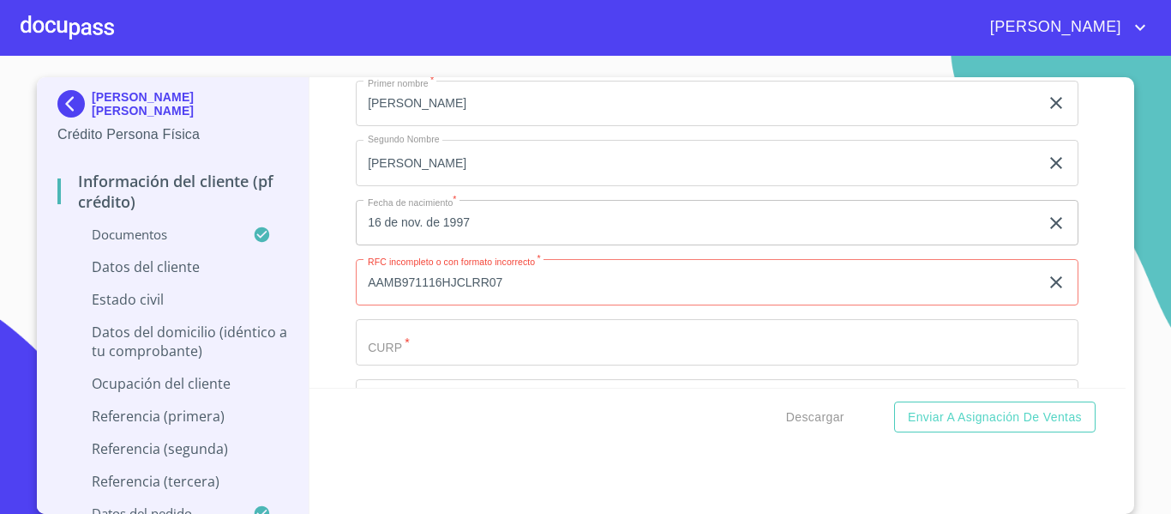
scroll to position [5164, 0]
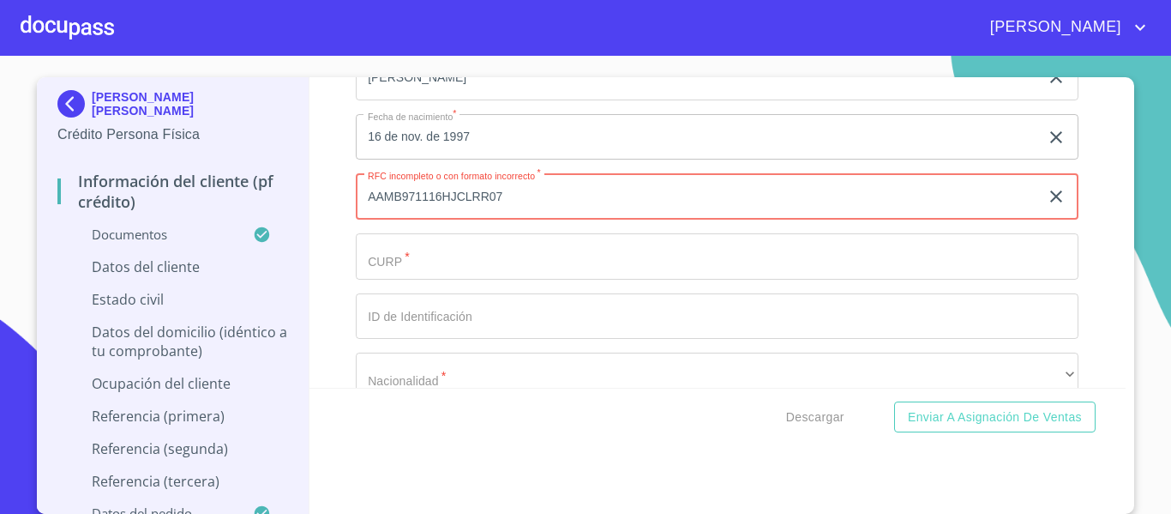
drag, startPoint x: 531, startPoint y: 228, endPoint x: 293, endPoint y: 213, distance: 238.0
click at [293, 213] on div "[PERSON_NAME] [PERSON_NAME] Crédito Persona Física Información del cliente (PF …" at bounding box center [581, 295] width 1089 height 436
click at [431, 303] on div "Apellido [PERSON_NAME]   * [PERSON_NAME] ​ Apellido Materno   * [PERSON_NAME] ​…" at bounding box center [717, 226] width 723 height 730
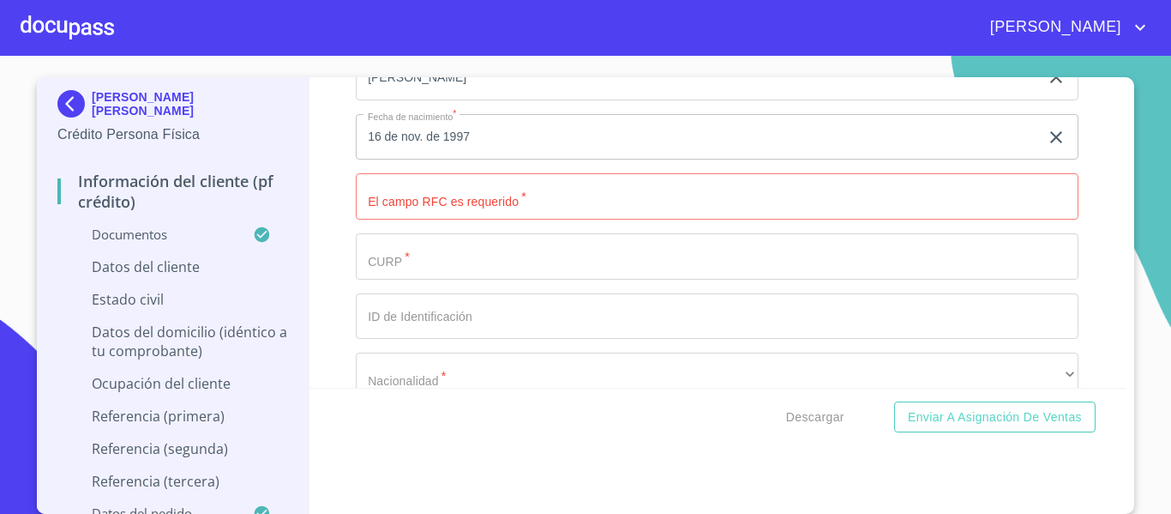
click at [434, 279] on input "Documento de identificación.   *" at bounding box center [717, 256] width 723 height 46
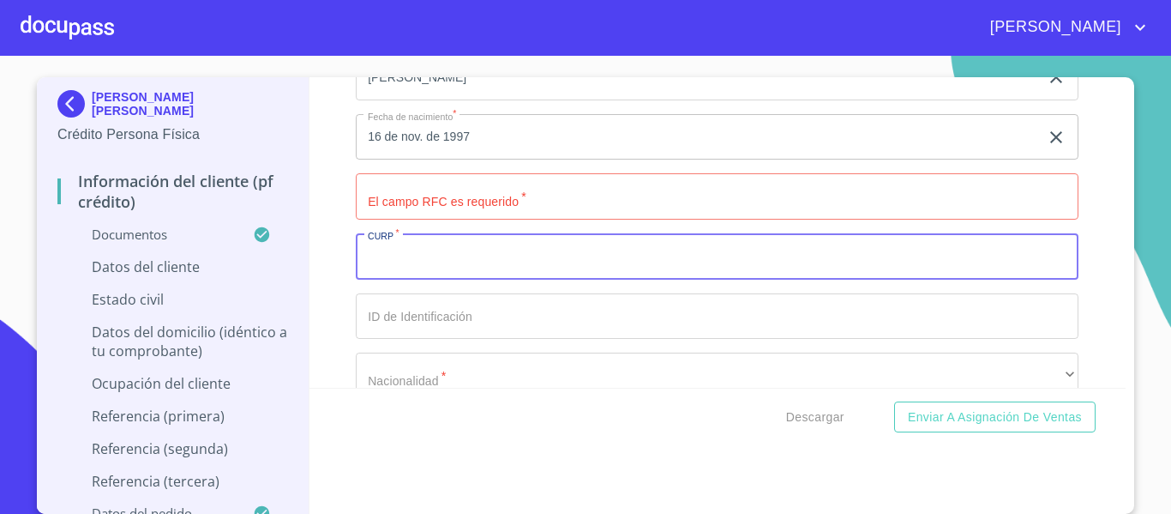
paste input "AAMB971116HJCLRR07"
type input "AAMB971116HJCLRR07"
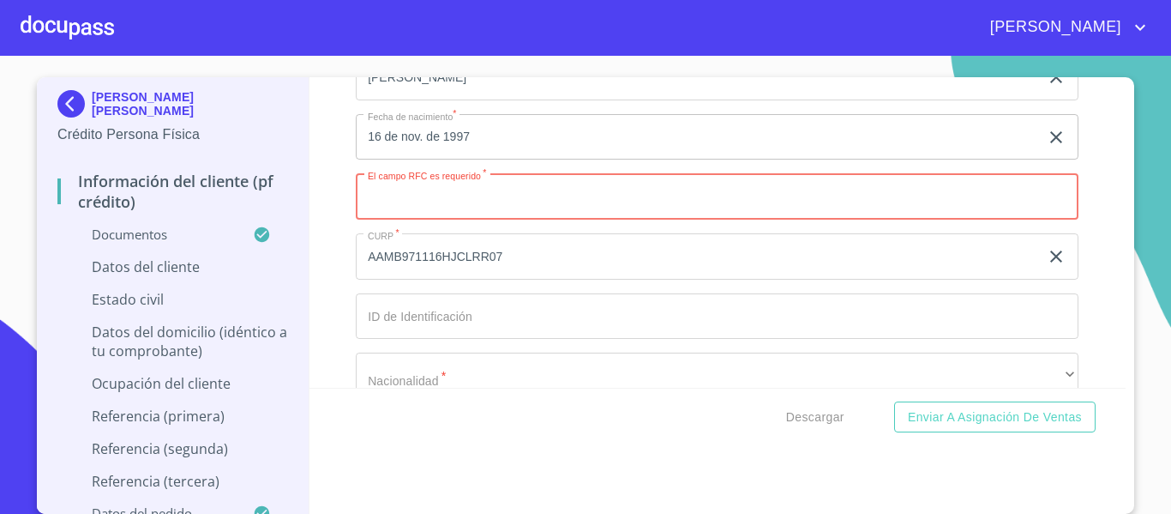
click at [453, 201] on input "Documento de identificación.   *" at bounding box center [717, 196] width 723 height 46
paste input "AAMB971116"
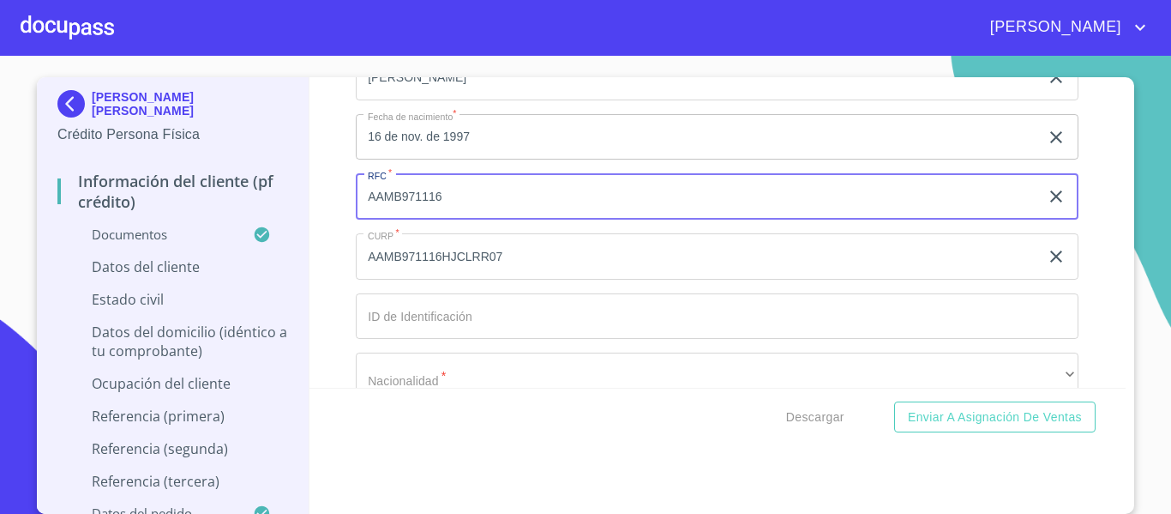
paste input "PQ0"
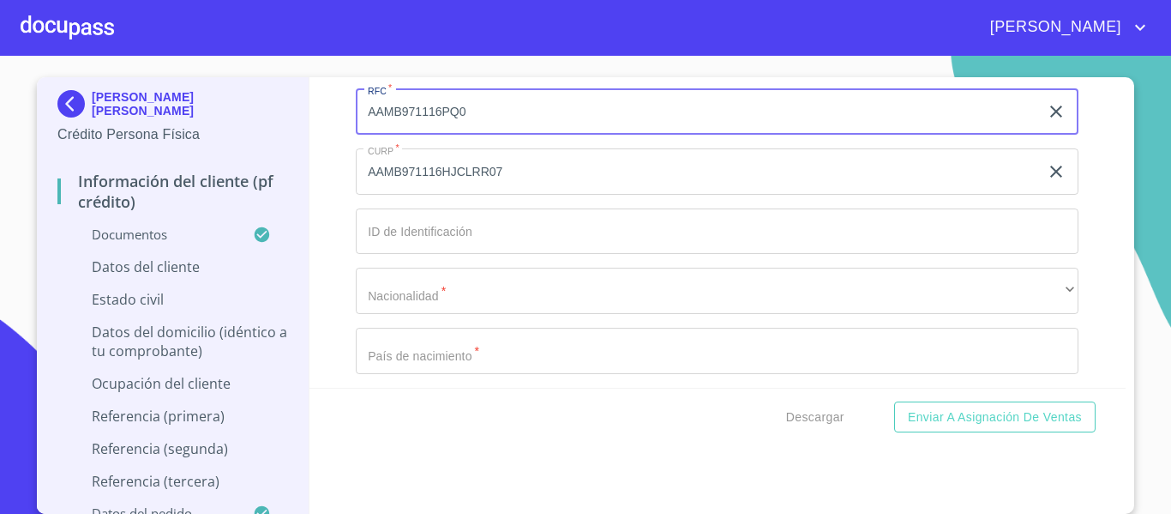
scroll to position [5250, 0]
type input "AAMB971116PQ0"
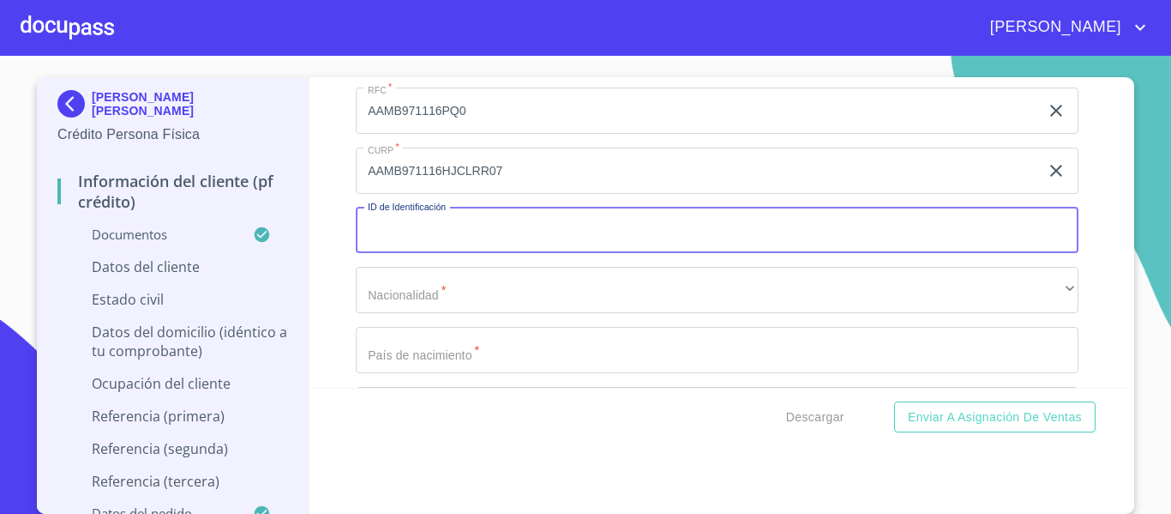
click at [449, 254] on input "Documento de identificación.   *" at bounding box center [717, 230] width 723 height 46
type input "2835086224"
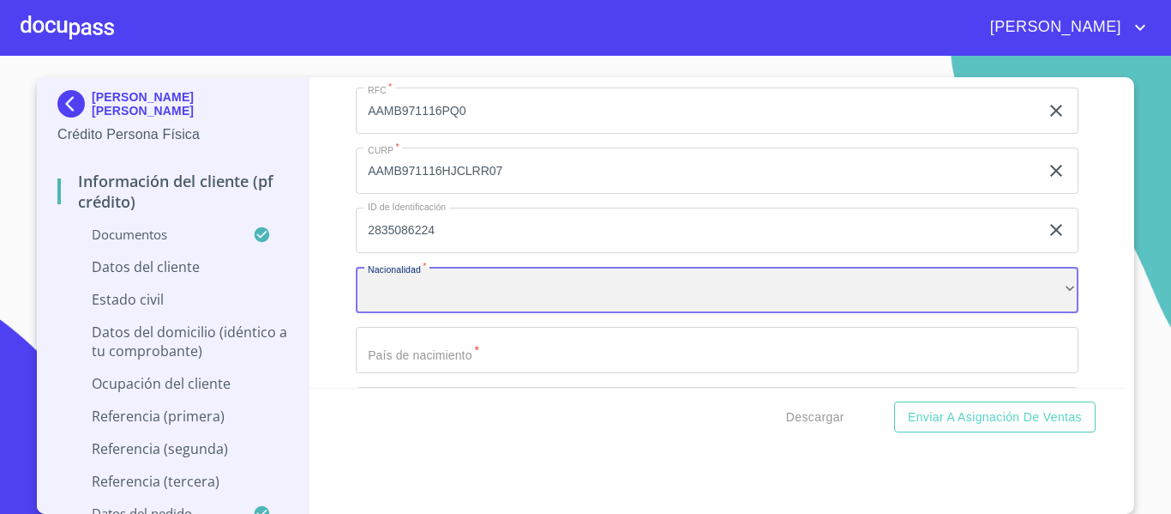
click at [431, 313] on div "​" at bounding box center [717, 290] width 723 height 46
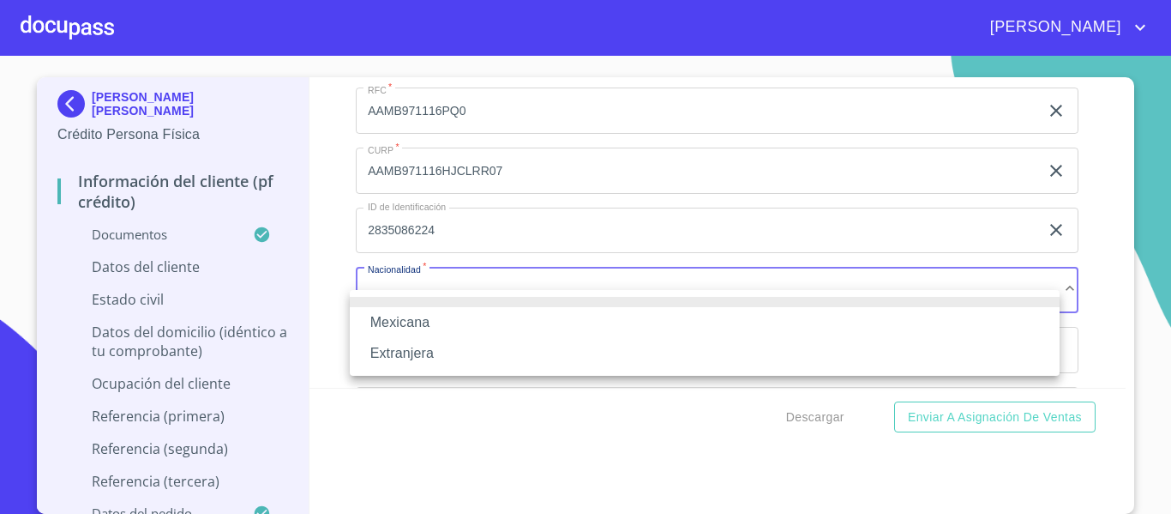
click at [431, 327] on li "Mexicana" at bounding box center [705, 322] width 710 height 31
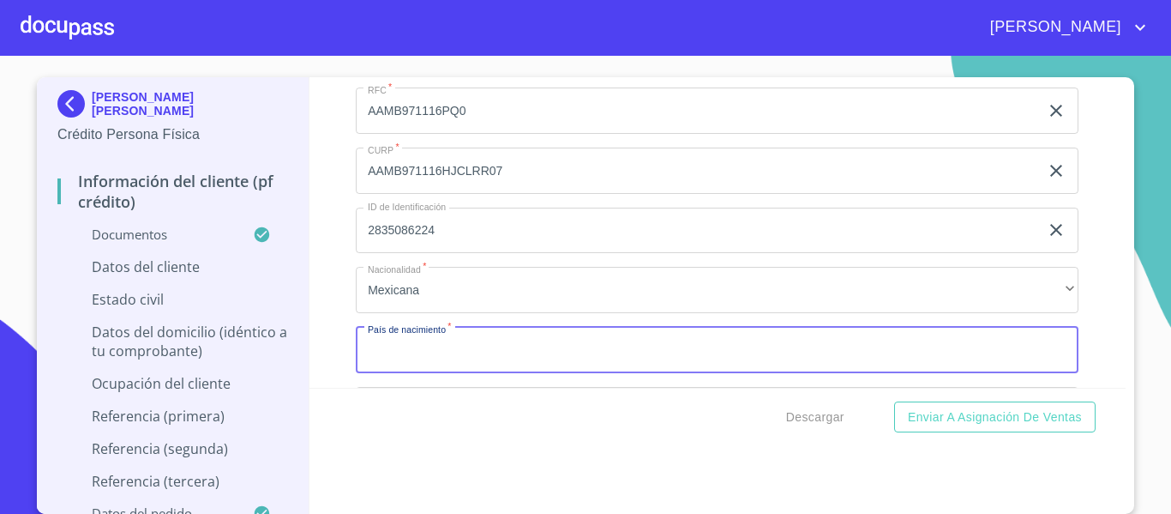
click at [424, 361] on input "Documento de identificación.   *" at bounding box center [717, 350] width 723 height 46
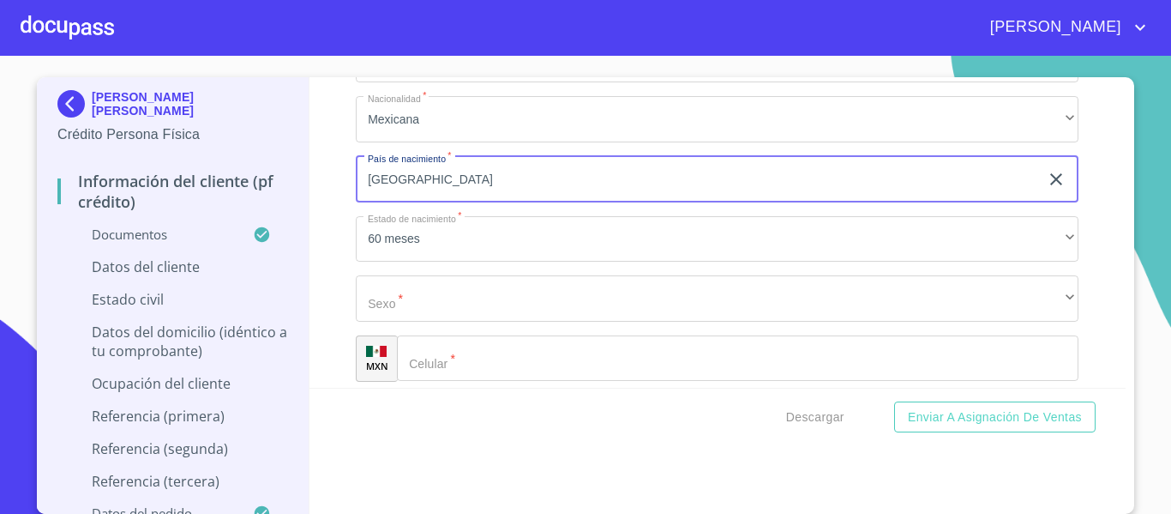
scroll to position [5422, 0]
type input "[GEOGRAPHIC_DATA]"
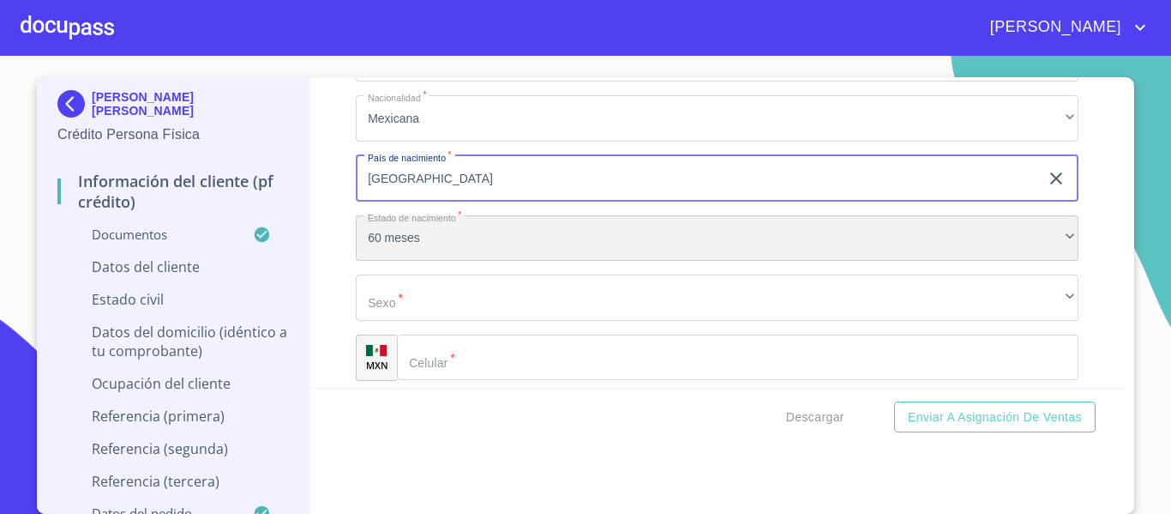
click at [401, 257] on div "60 meses" at bounding box center [717, 238] width 723 height 46
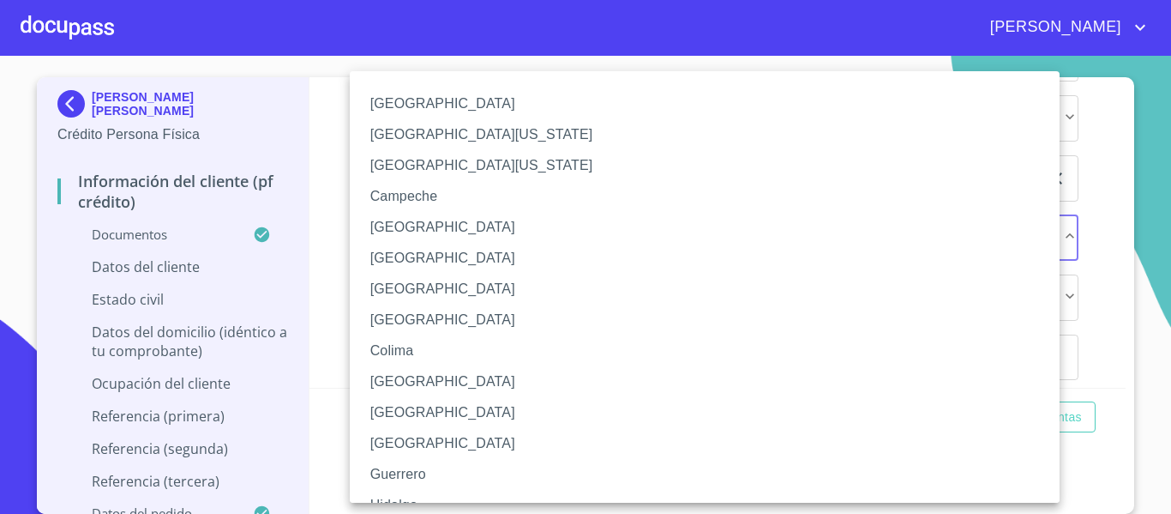
scroll to position [86, 0]
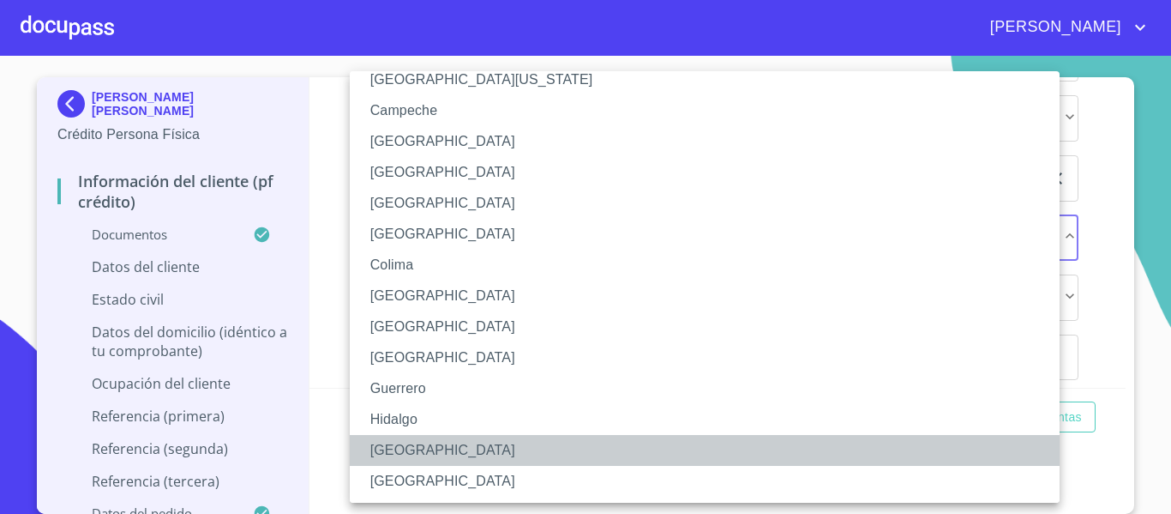
click at [413, 453] on li "[GEOGRAPHIC_DATA]" at bounding box center [711, 450] width 723 height 31
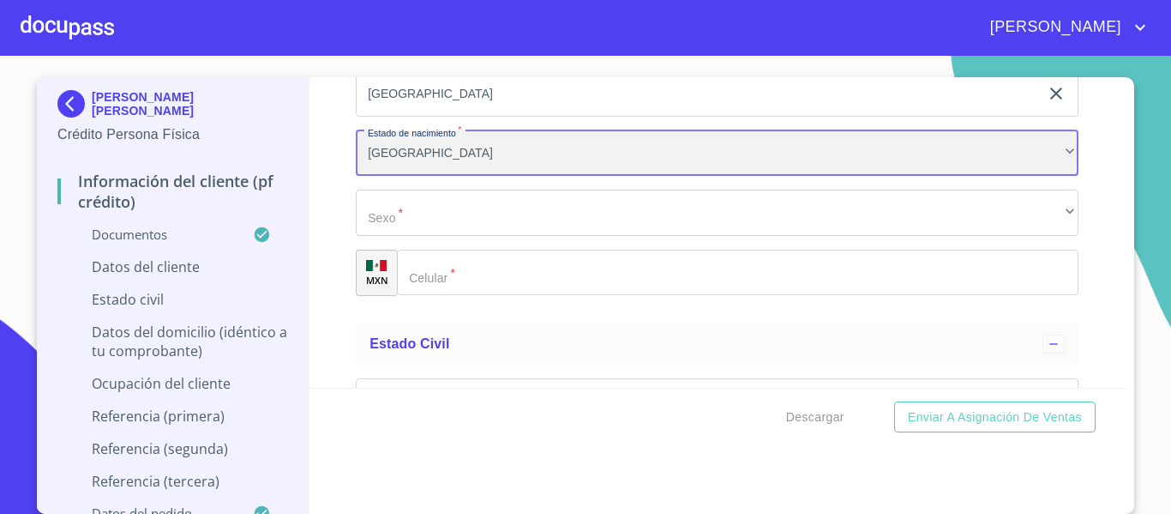
scroll to position [5507, 0]
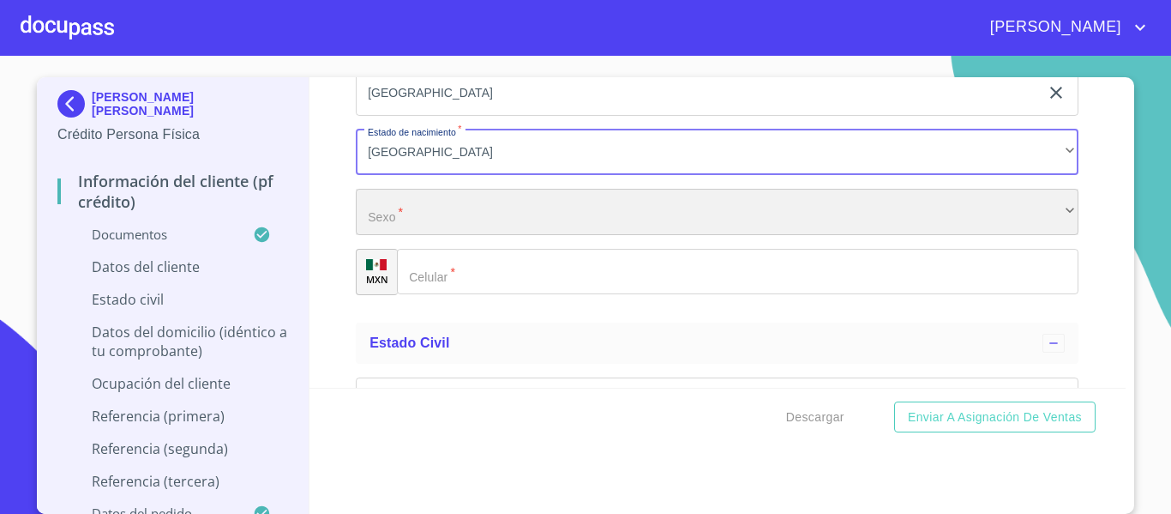
click at [423, 223] on div "​" at bounding box center [717, 212] width 723 height 46
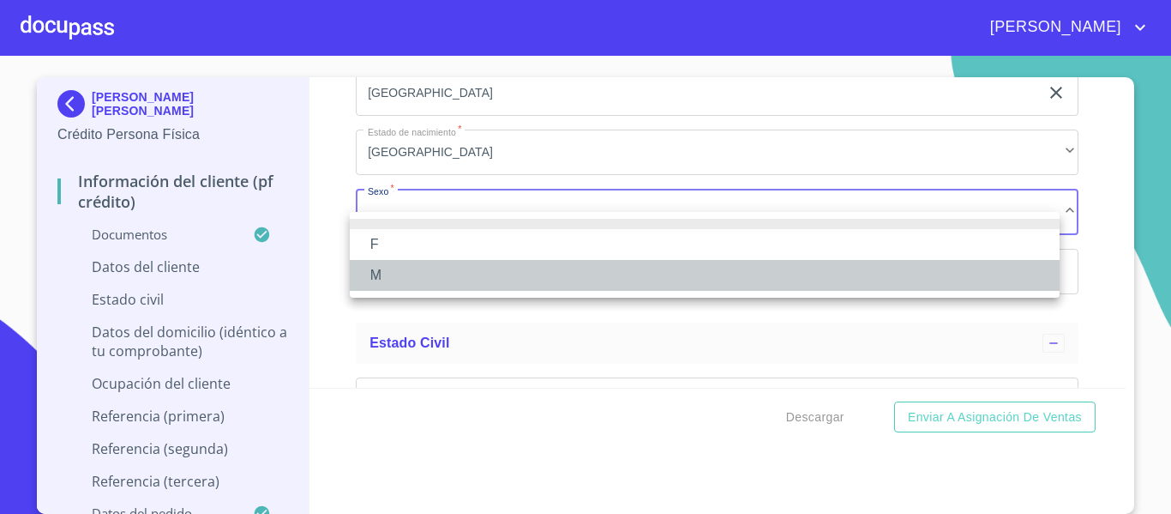
click at [398, 278] on li "M" at bounding box center [705, 275] width 710 height 31
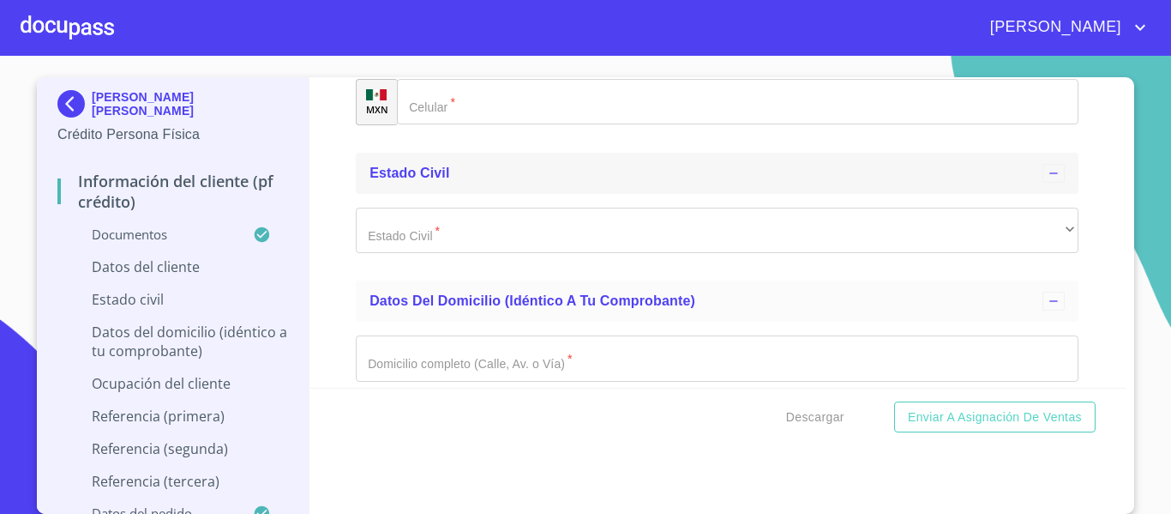
scroll to position [5679, 0]
click at [543, 116] on input "Documento de identificación.   *" at bounding box center [760, 100] width 639 height 46
type input "[PHONE_NUMBER]"
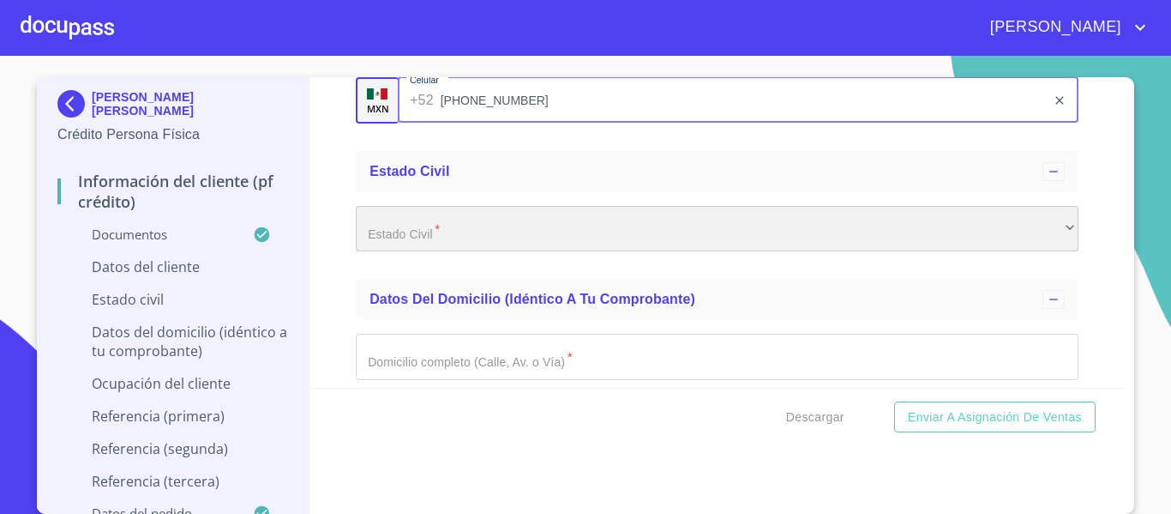
click at [514, 242] on div "​" at bounding box center [717, 229] width 723 height 46
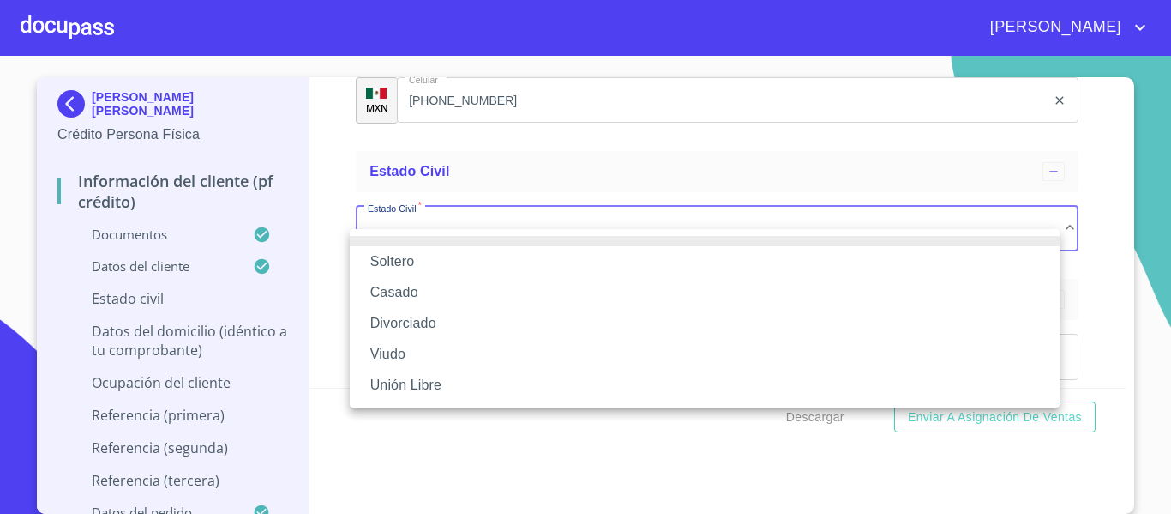
click at [448, 266] on li "Soltero" at bounding box center [705, 261] width 710 height 31
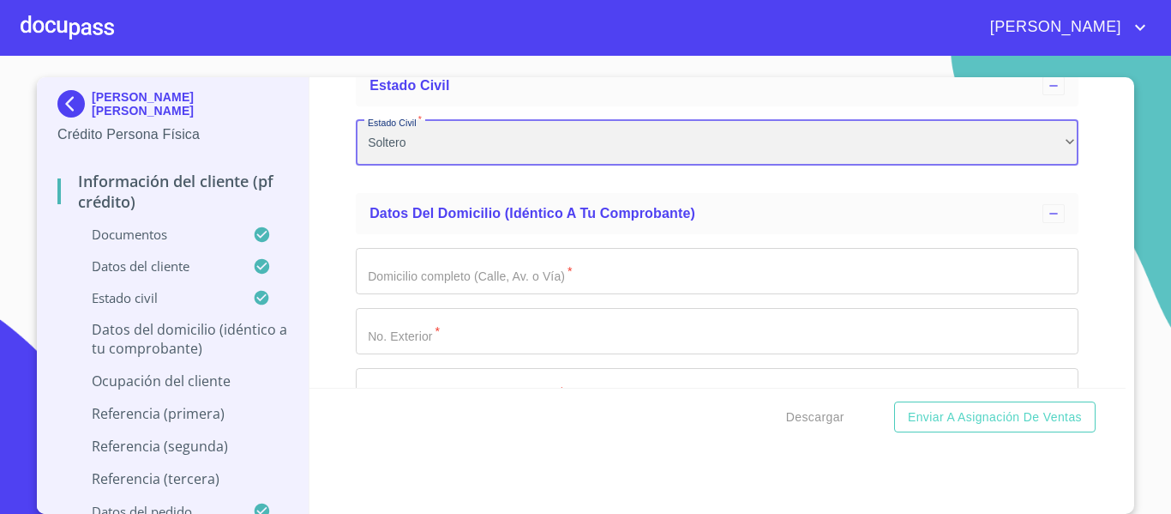
scroll to position [7, 0]
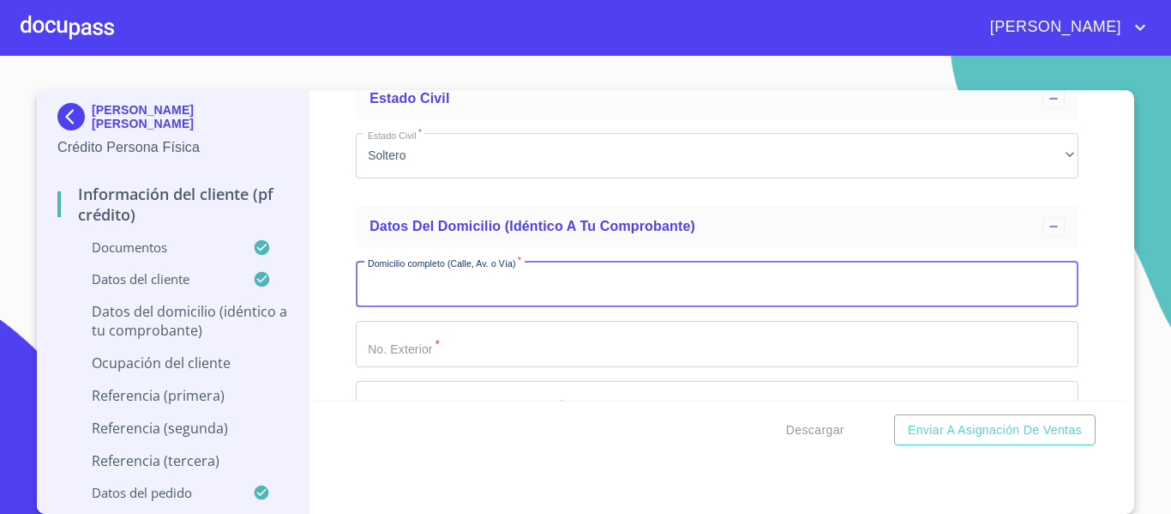
click at [441, 299] on input "Documento de identificación.   *" at bounding box center [717, 284] width 723 height 46
type input "C SAN [PERSON_NAME]"
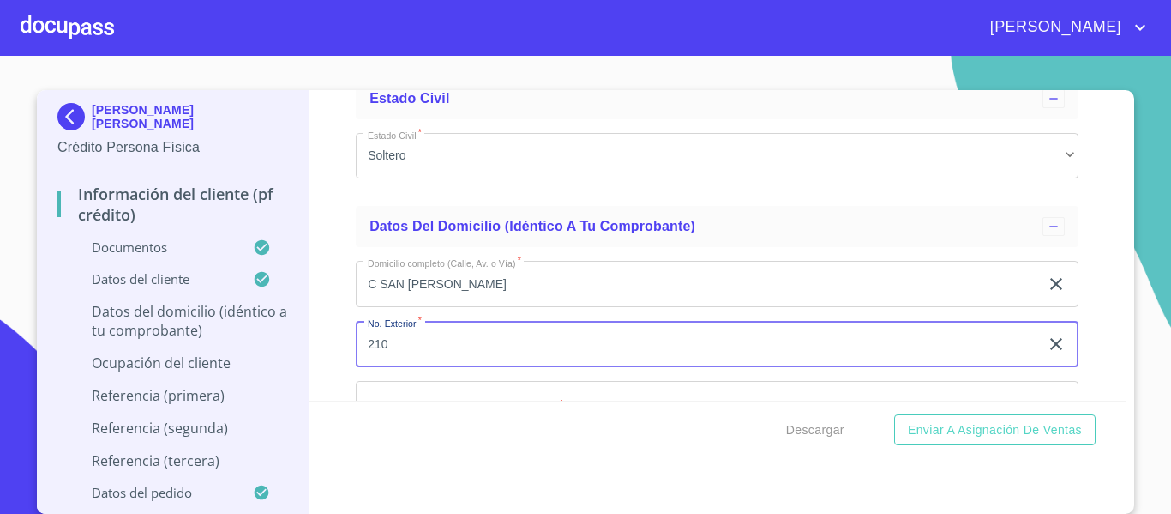
type input "210"
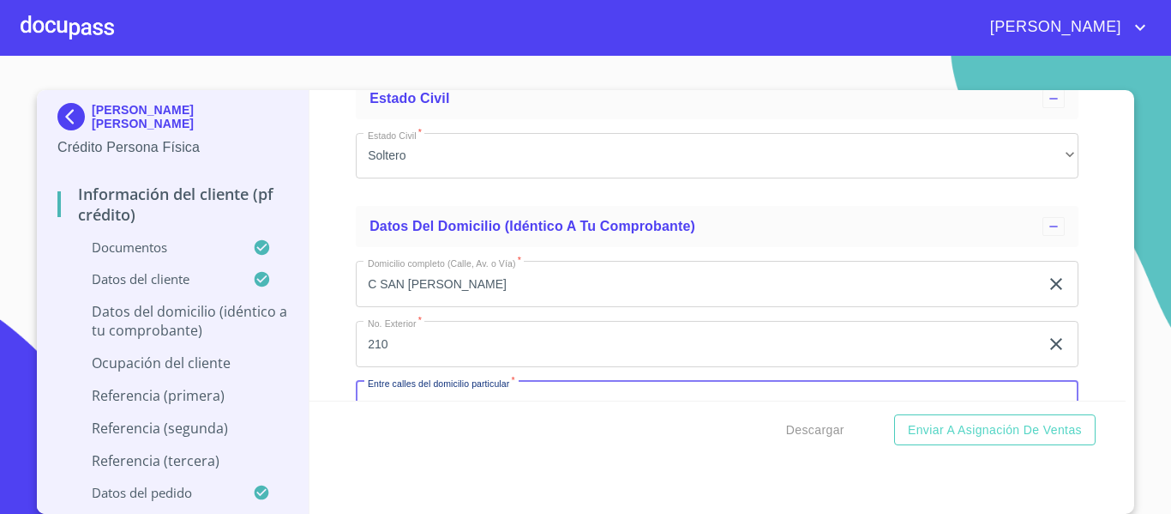
scroll to position [5944, 0]
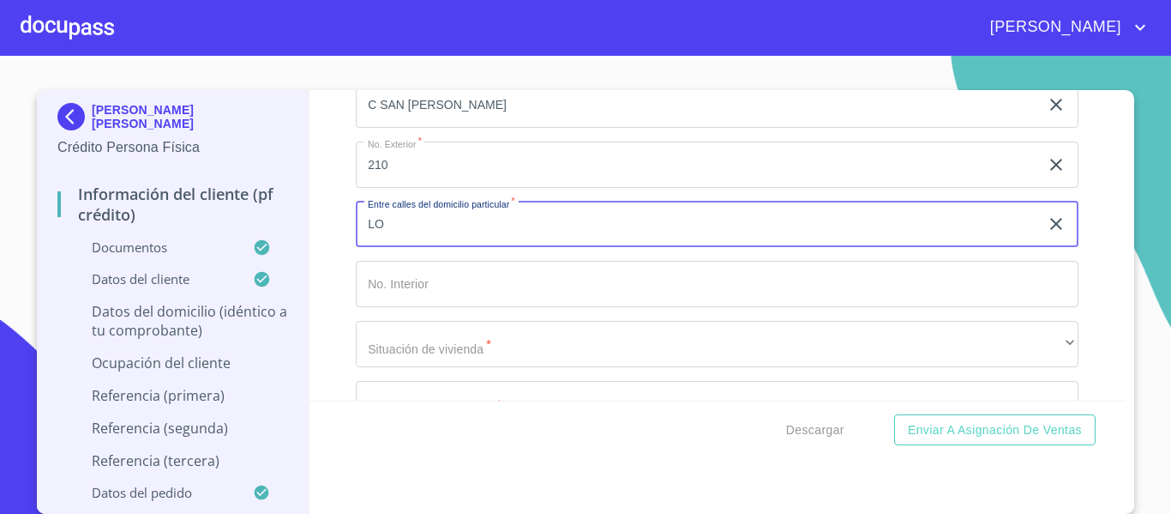
type input "L"
type input "[PERSON_NAME] Y SAN [PERSON_NAME]"
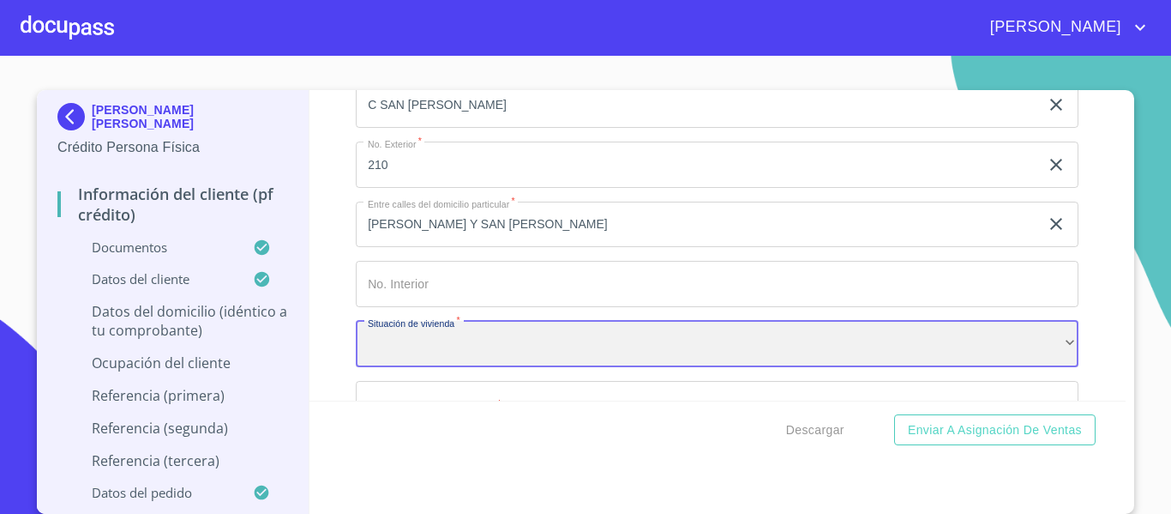
click at [397, 360] on div "​" at bounding box center [717, 344] width 723 height 46
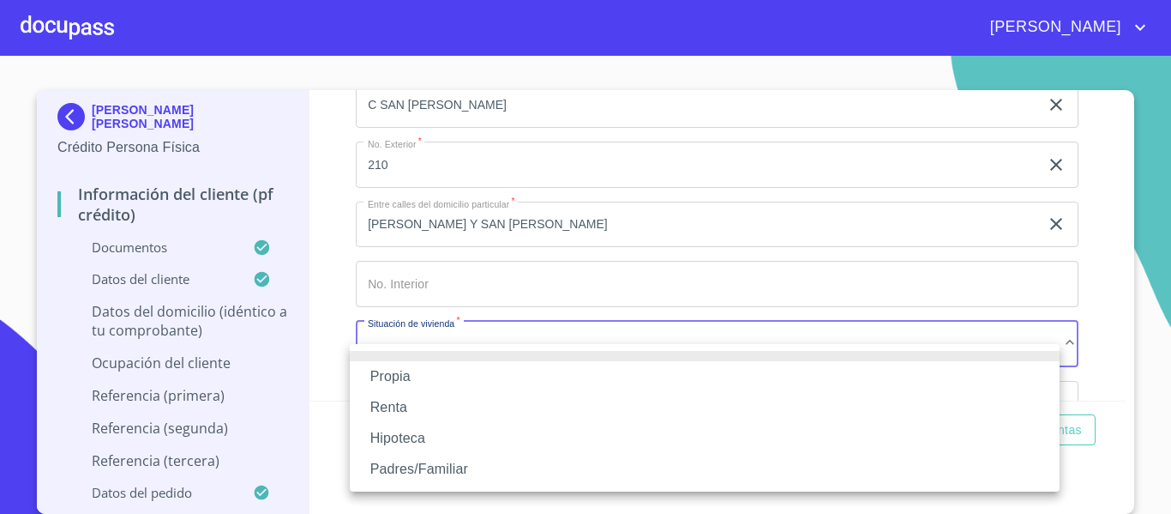
click at [393, 383] on li "Propia" at bounding box center [705, 376] width 710 height 31
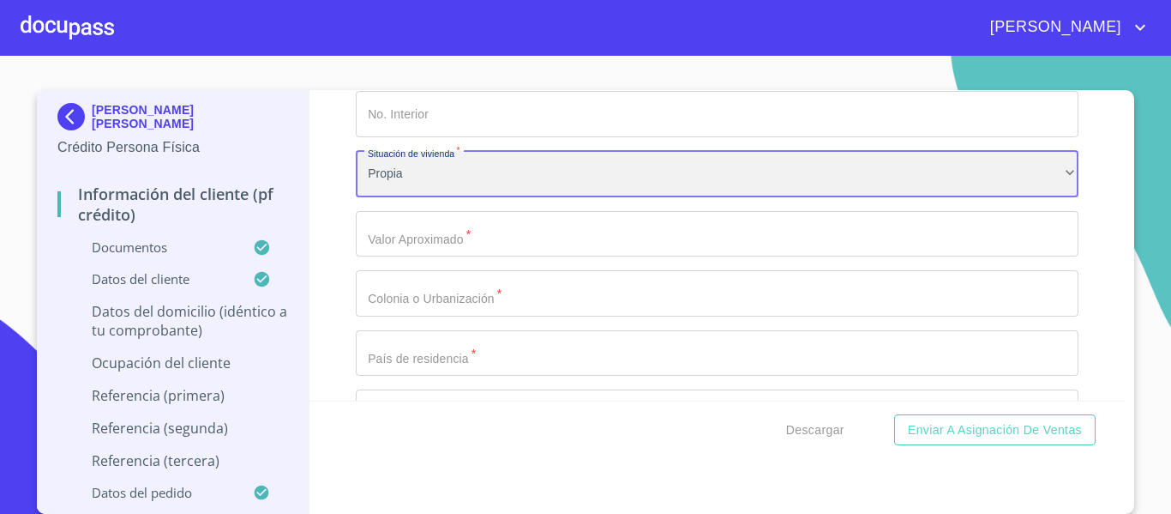
scroll to position [6115, 0]
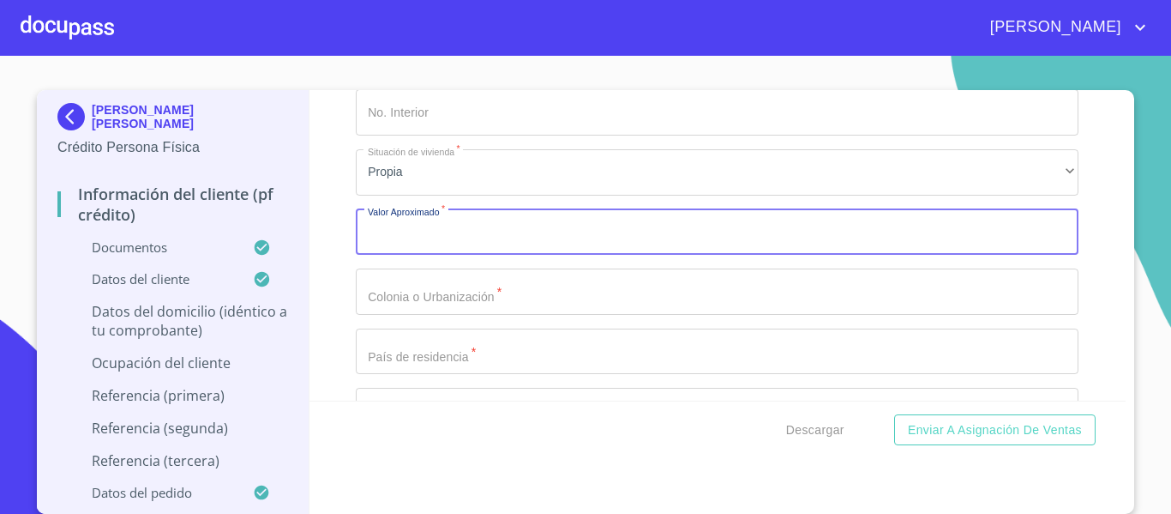
click at [437, 236] on input "Documento de identificación.   *" at bounding box center [717, 232] width 723 height 46
type input "$2,000,000"
click at [442, 315] on input "Documento de identificación.   *" at bounding box center [717, 291] width 723 height 46
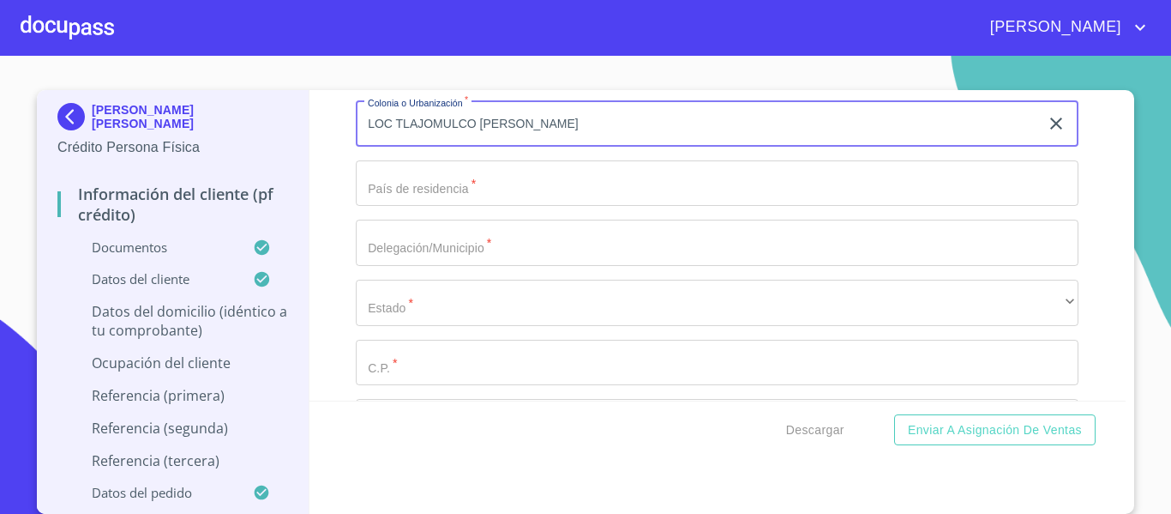
scroll to position [6287, 0]
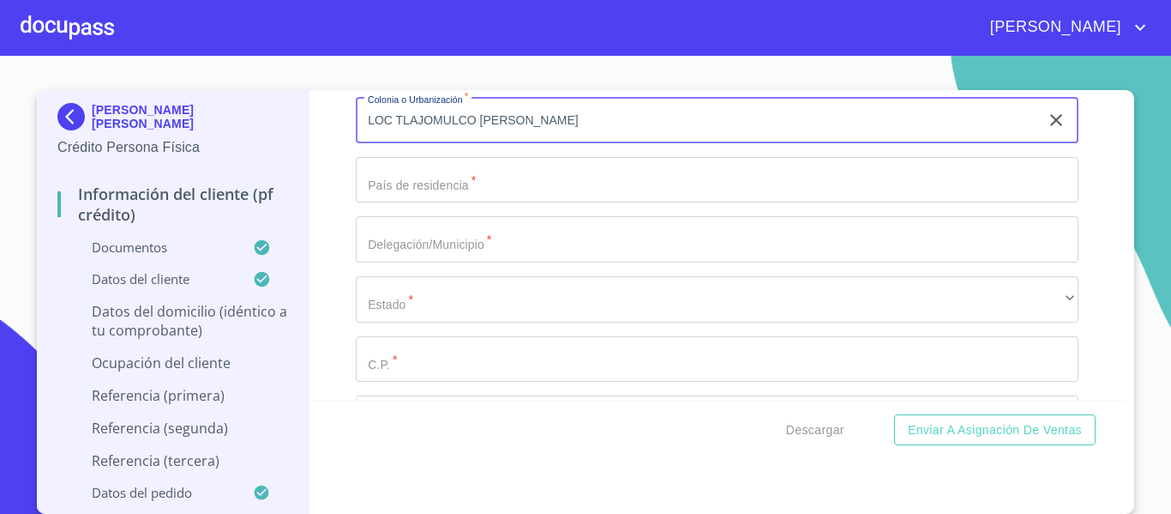
type input "LOC TLAJOMULCO [PERSON_NAME]"
click at [454, 203] on input "Documento de identificación.   *" at bounding box center [717, 180] width 723 height 46
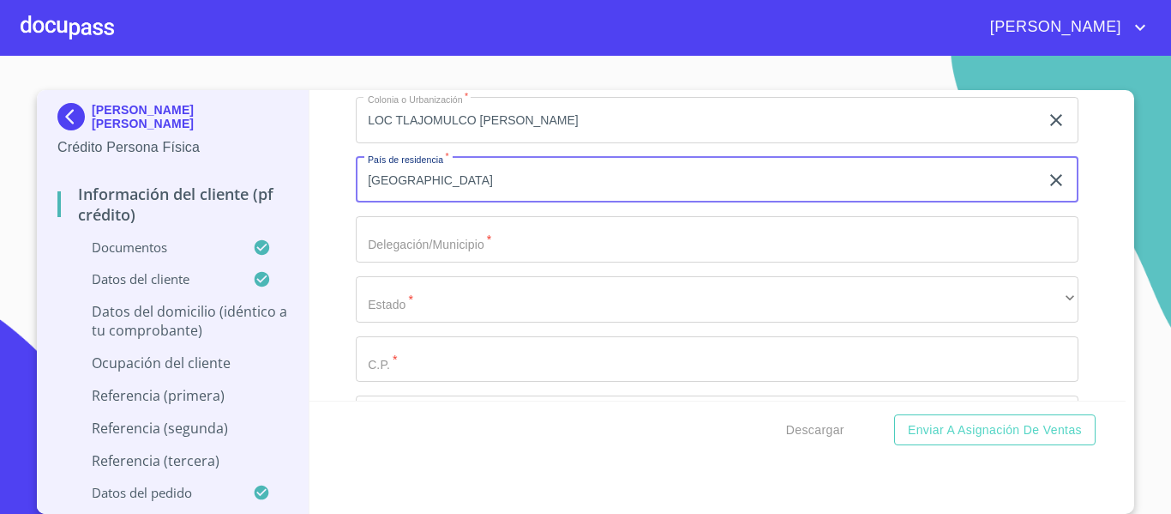
type input "[GEOGRAPHIC_DATA]"
click at [425, 239] on input "Documento de identificación.   *" at bounding box center [717, 239] width 723 height 46
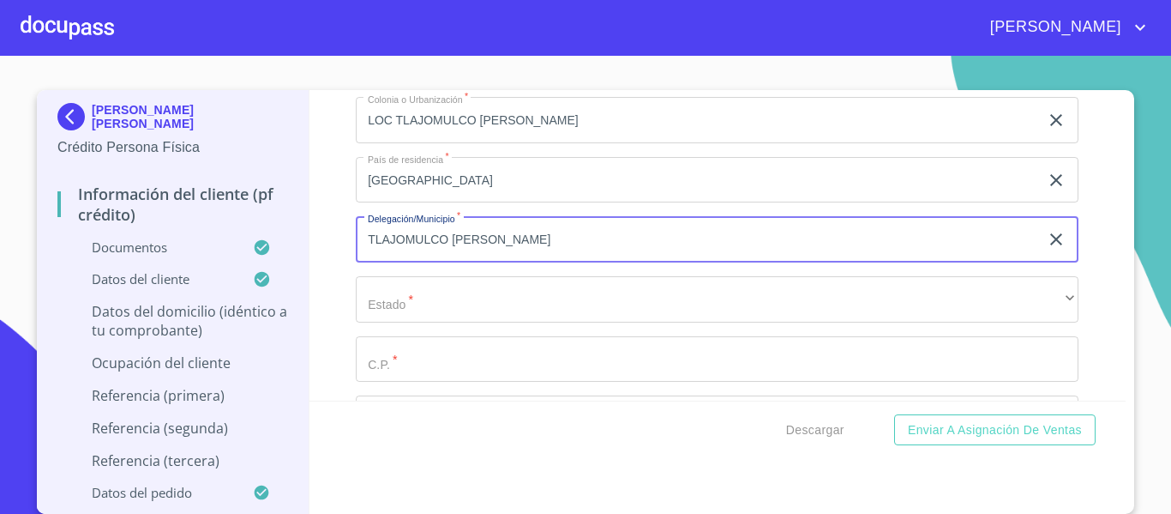
type input "TLAJOMULCO [PERSON_NAME]"
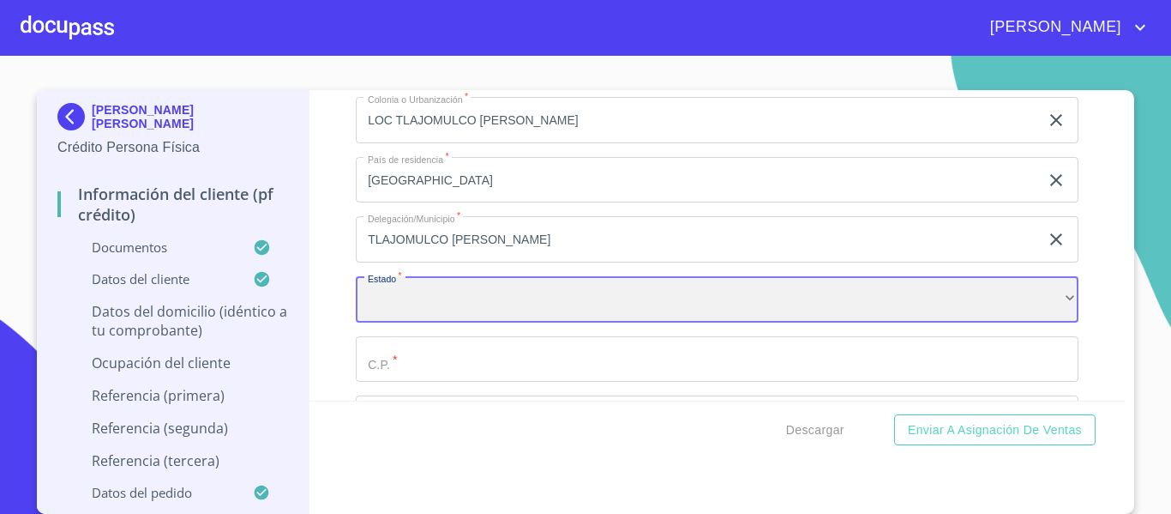
click at [459, 322] on div "​" at bounding box center [717, 299] width 723 height 46
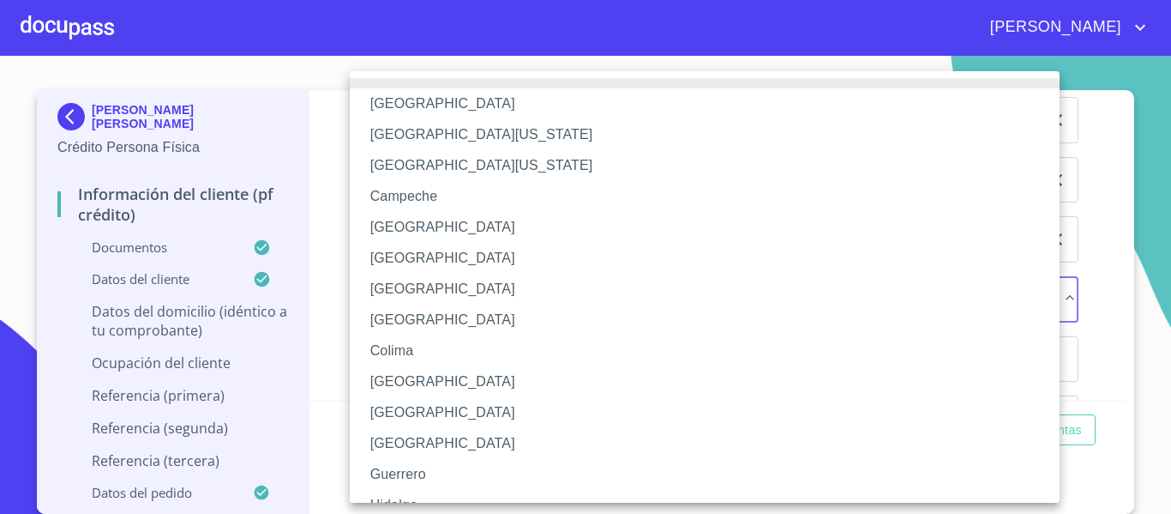
scroll to position [86, 0]
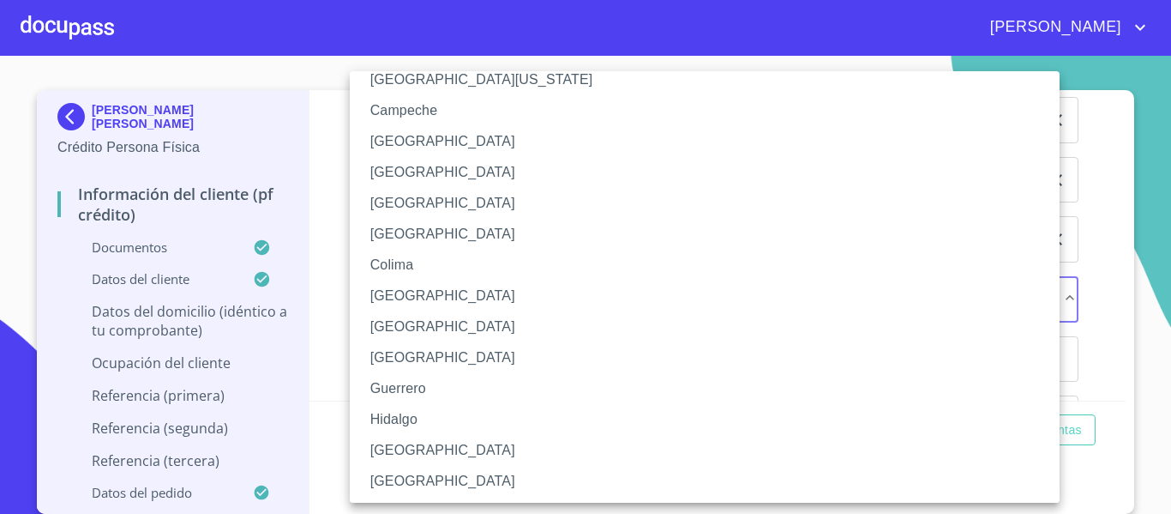
click at [418, 449] on li "[GEOGRAPHIC_DATA]" at bounding box center [711, 450] width 723 height 31
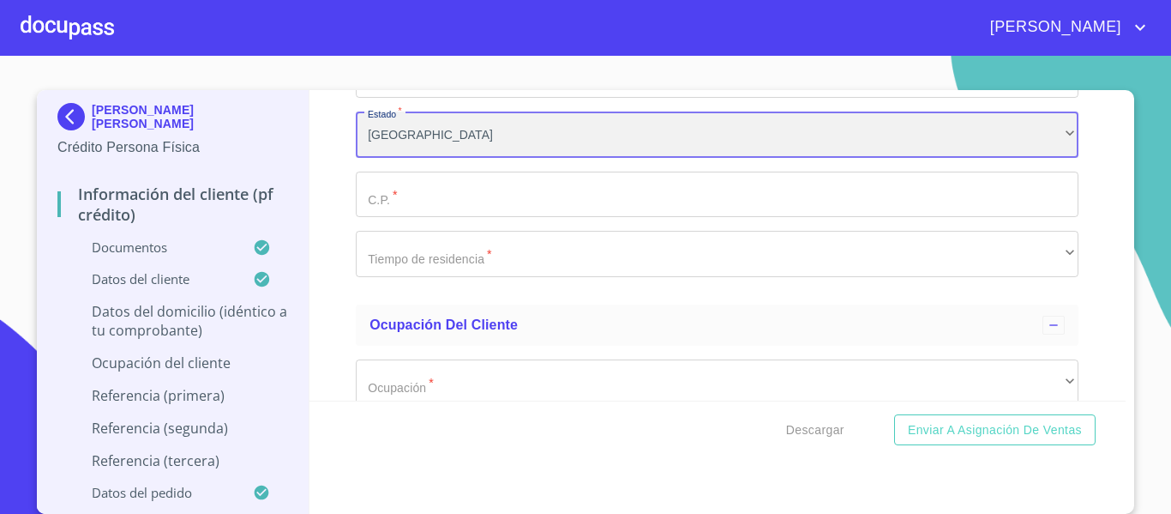
scroll to position [6458, 0]
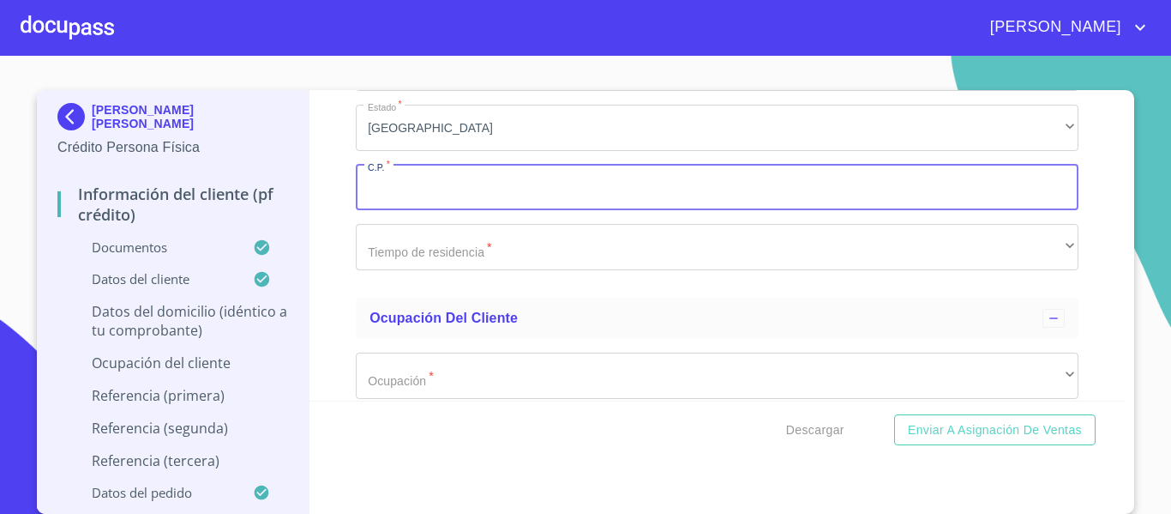
click at [446, 211] on input "Documento de identificación.   *" at bounding box center [717, 188] width 723 height 46
type input "45640"
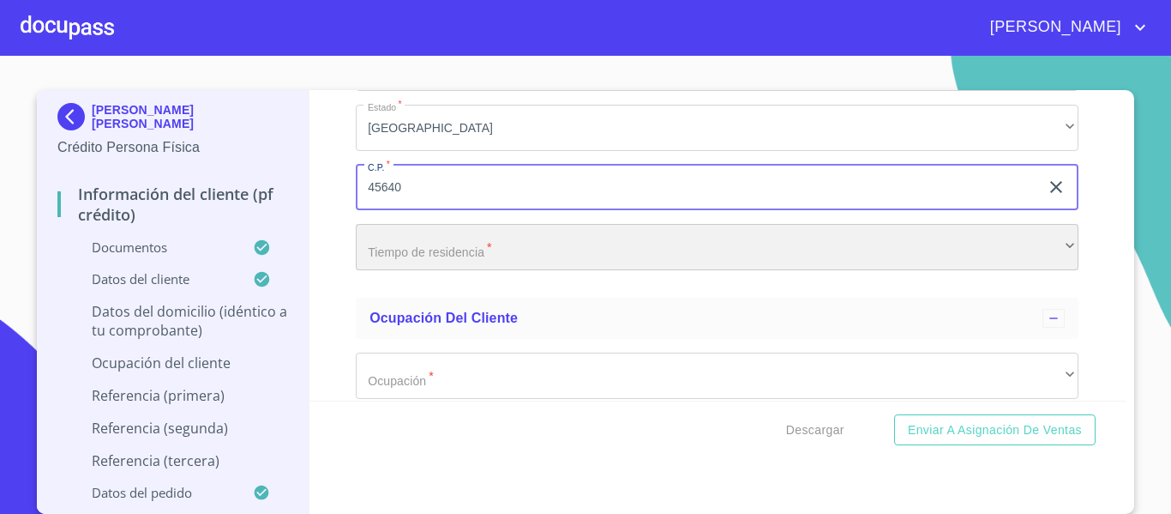
click at [424, 265] on div "​" at bounding box center [717, 247] width 723 height 46
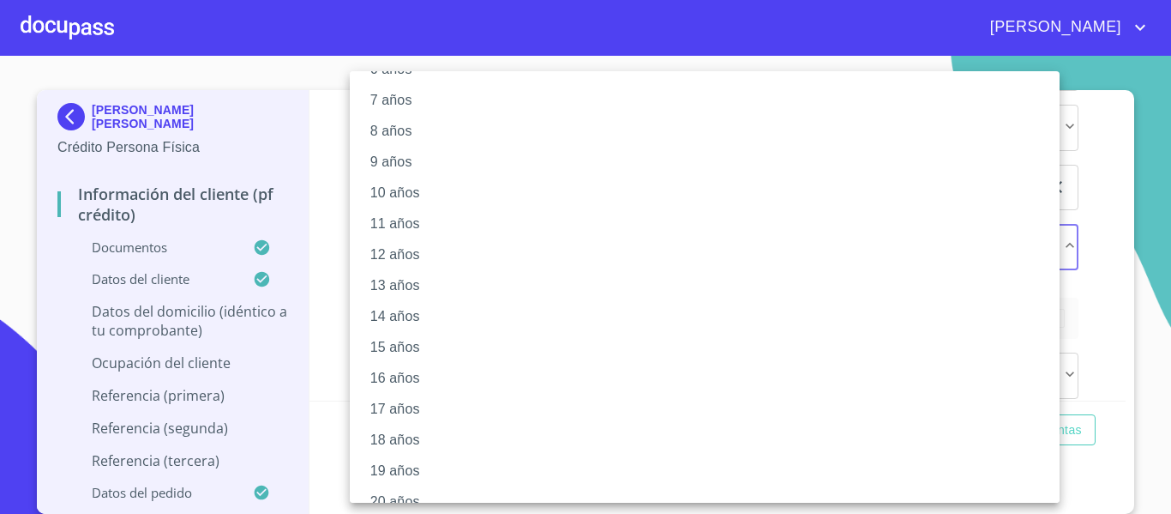
scroll to position [241, 0]
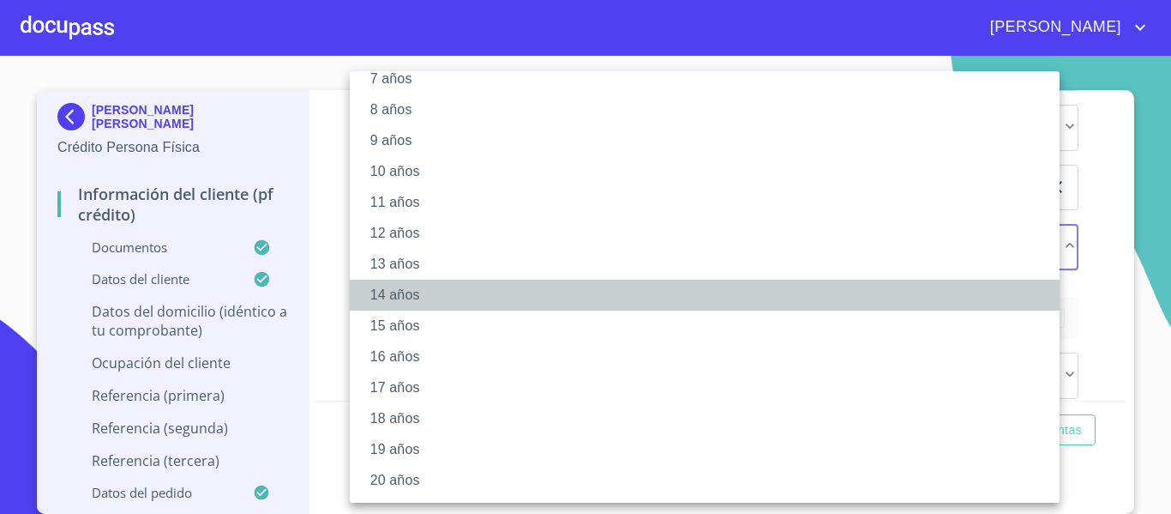
click at [412, 291] on li "14 años" at bounding box center [711, 294] width 723 height 31
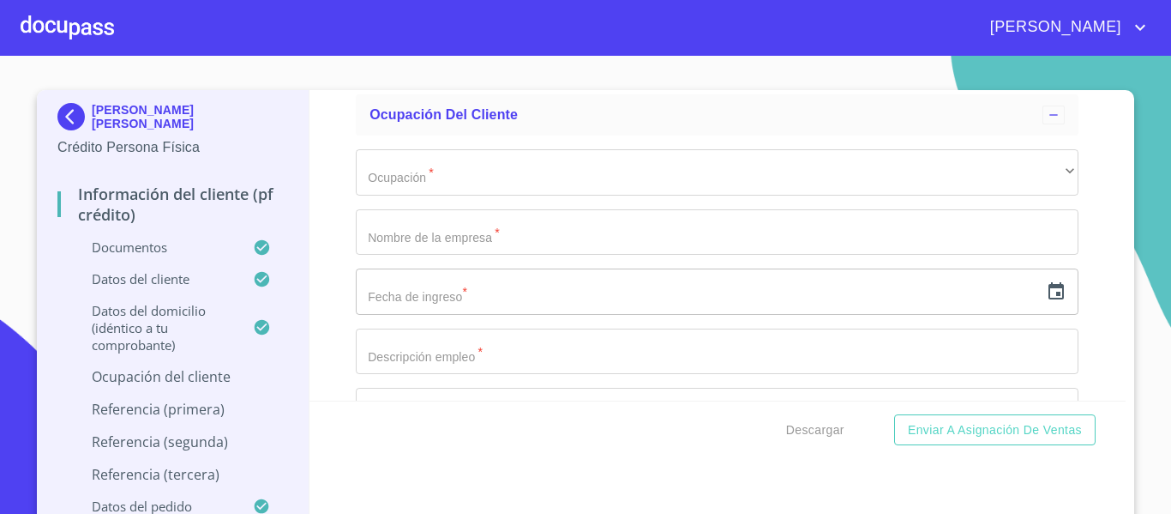
scroll to position [6715, 0]
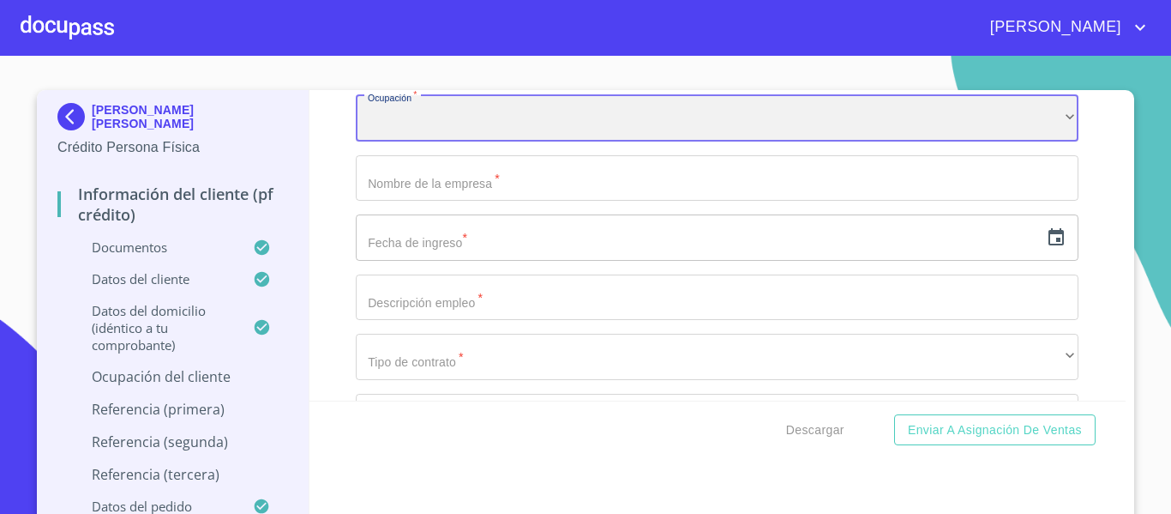
click at [433, 141] on div "​" at bounding box center [717, 118] width 723 height 46
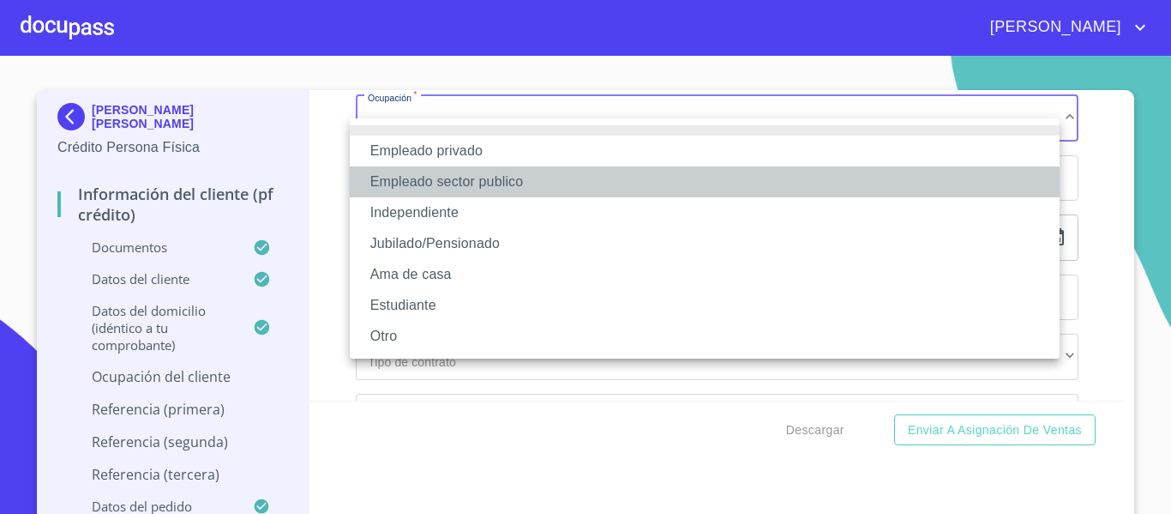
click at [440, 188] on li "Empleado sector publico" at bounding box center [705, 181] width 710 height 31
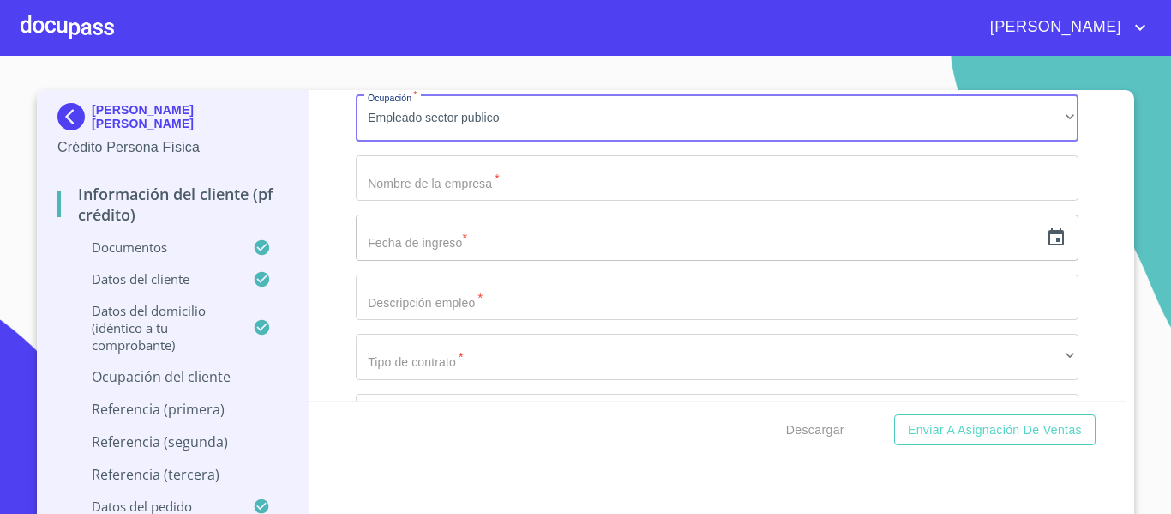
click at [420, 201] on input "Documento de identificación.   *" at bounding box center [717, 178] width 723 height 46
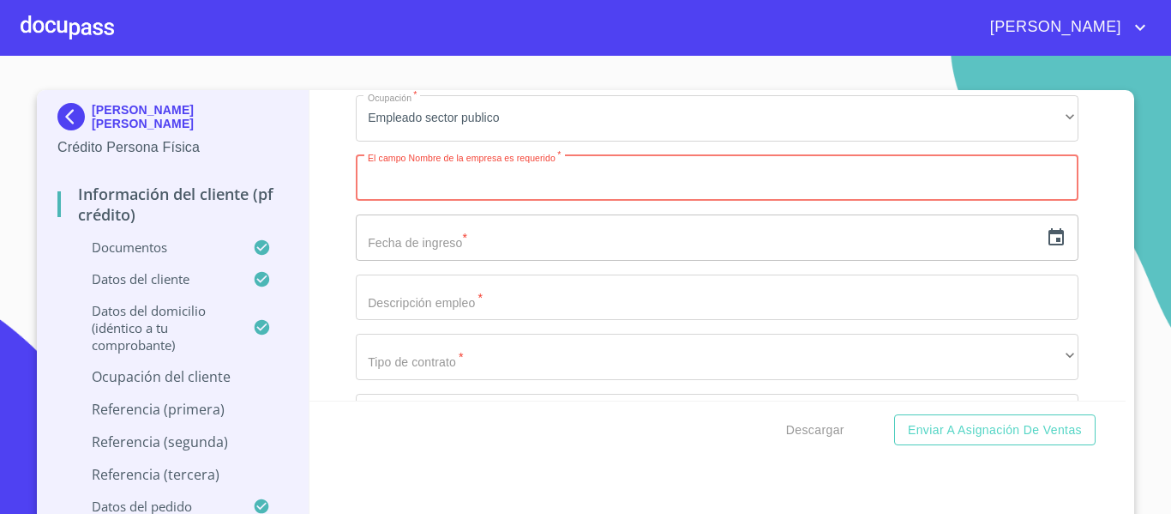
paste input "SECRETARIA DEL TRABAJO Y PROYECCION SOCIAL"
type input "SECRETARIA DEL TRABAJO Y PROYECCION SOCIAL"
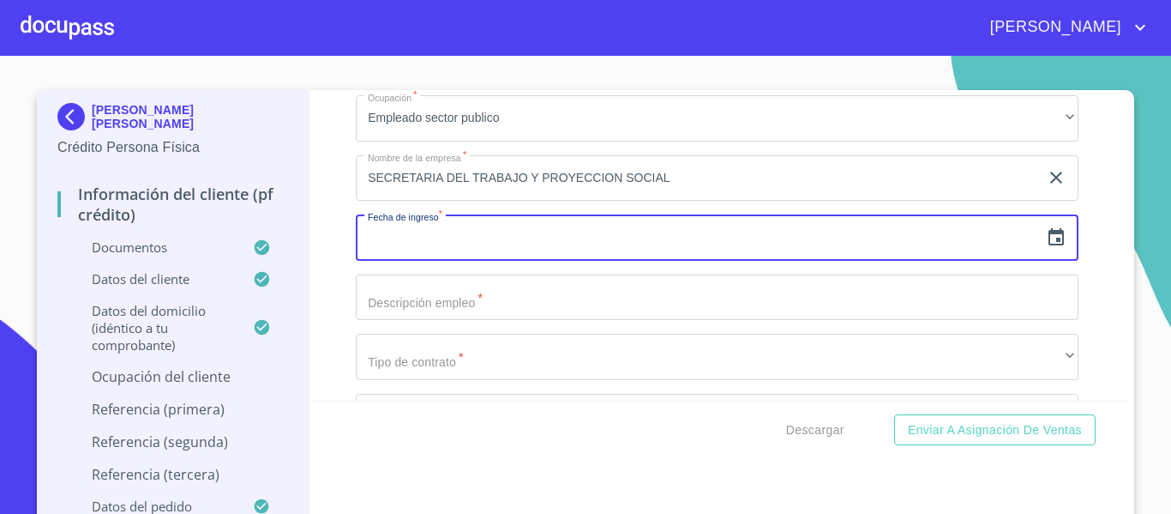
click at [410, 247] on input "text" at bounding box center [697, 237] width 683 height 46
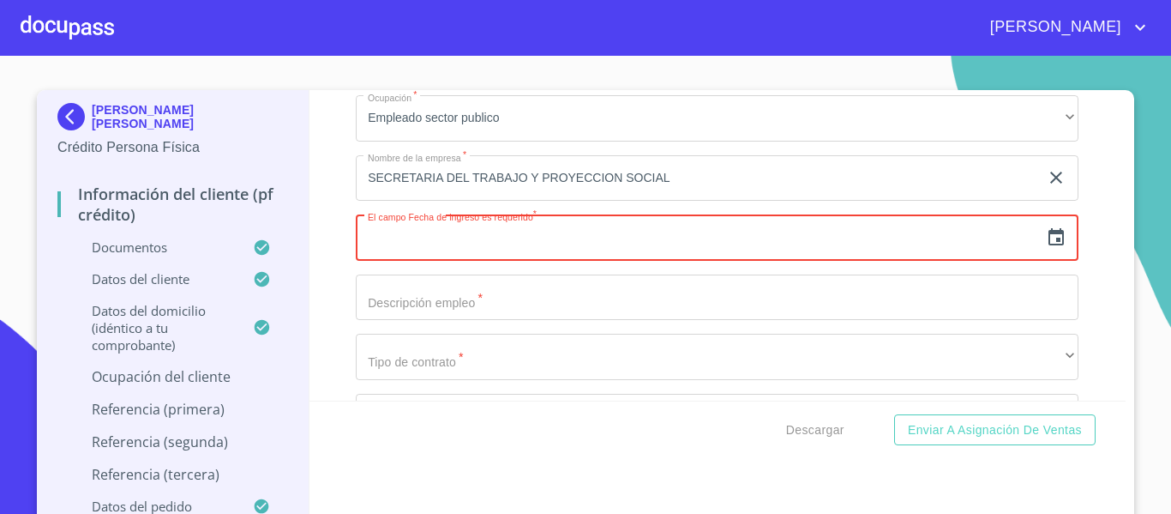
click at [1048, 245] on icon "button" at bounding box center [1055, 236] width 15 height 17
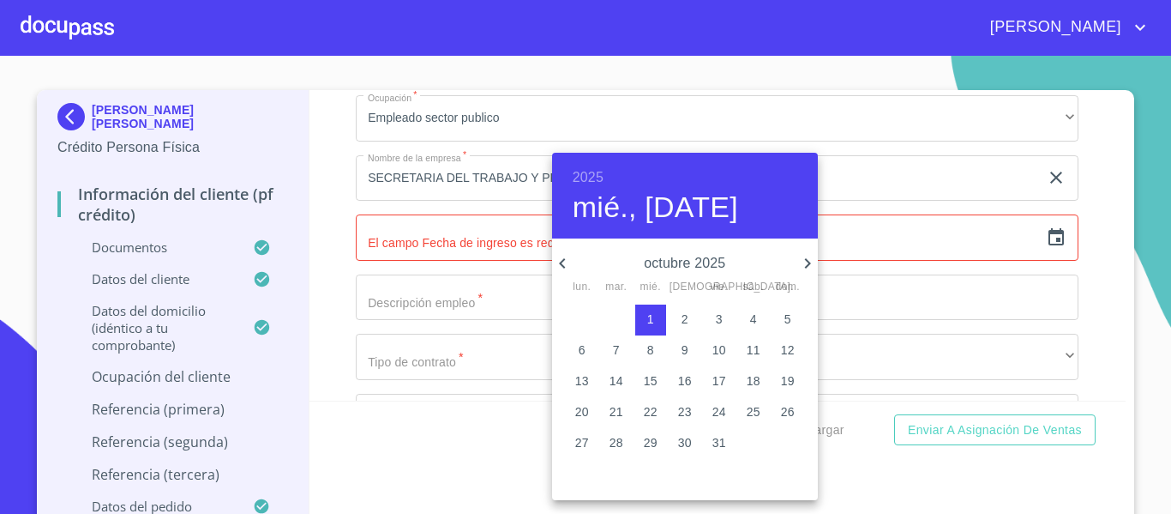
click at [583, 165] on h6 "2025" at bounding box center [588, 177] width 31 height 24
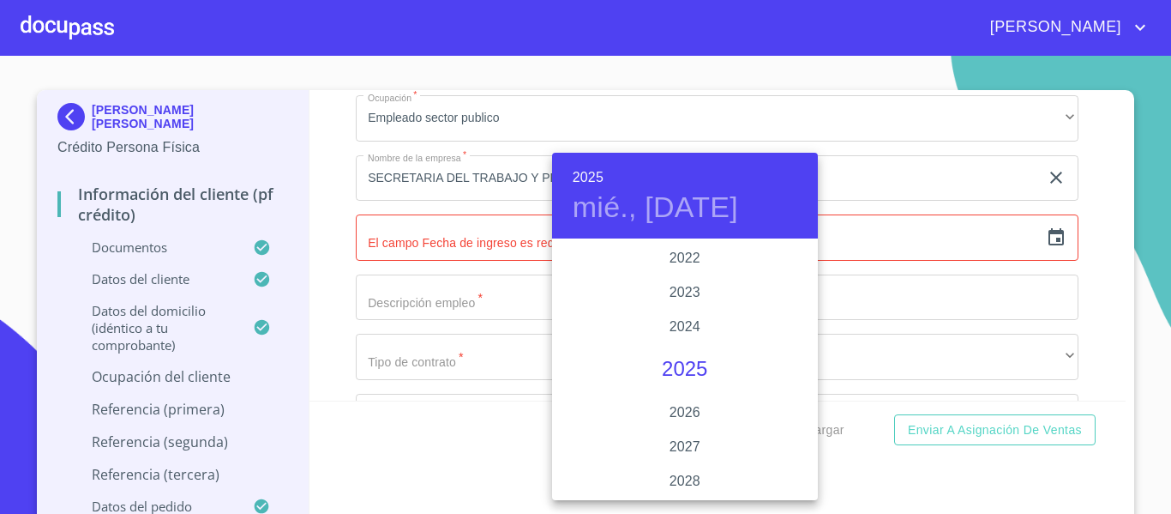
scroll to position [3241, 0]
click at [673, 407] on div "2024" at bounding box center [685, 412] width 266 height 34
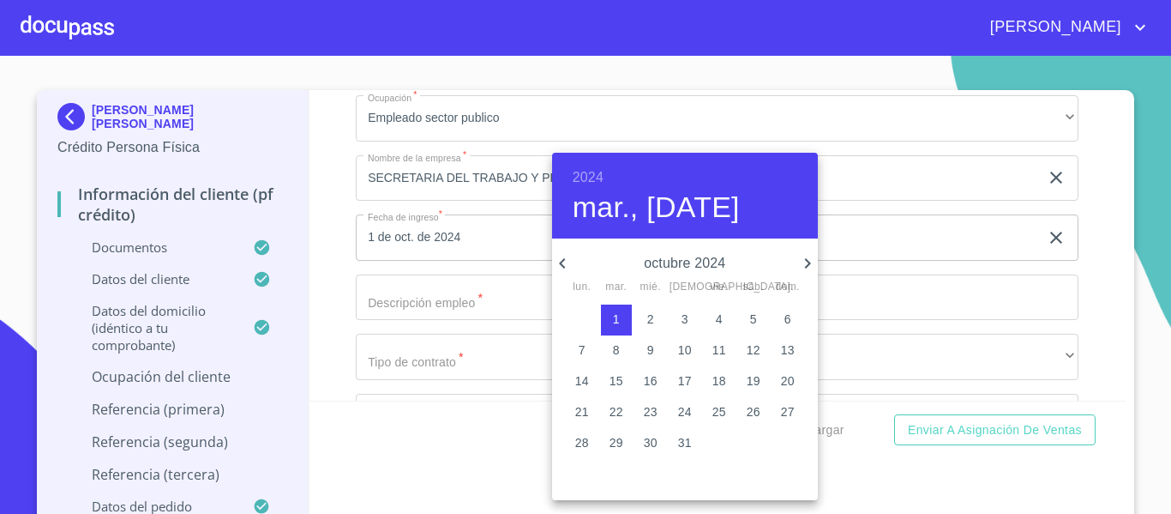
click at [564, 260] on icon "button" at bounding box center [562, 263] width 6 height 10
click at [615, 347] on p "6" at bounding box center [616, 349] width 7 height 17
type input "6 de ago. de 2024"
click at [334, 284] on div at bounding box center [585, 257] width 1171 height 514
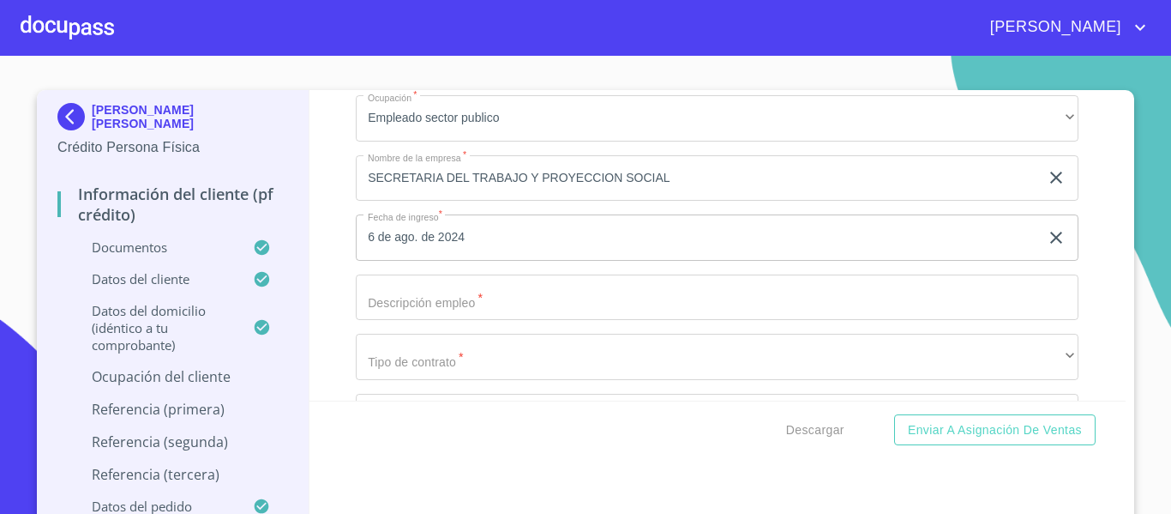
click at [388, 318] on input "Documento de identificación.   *" at bounding box center [717, 297] width 723 height 46
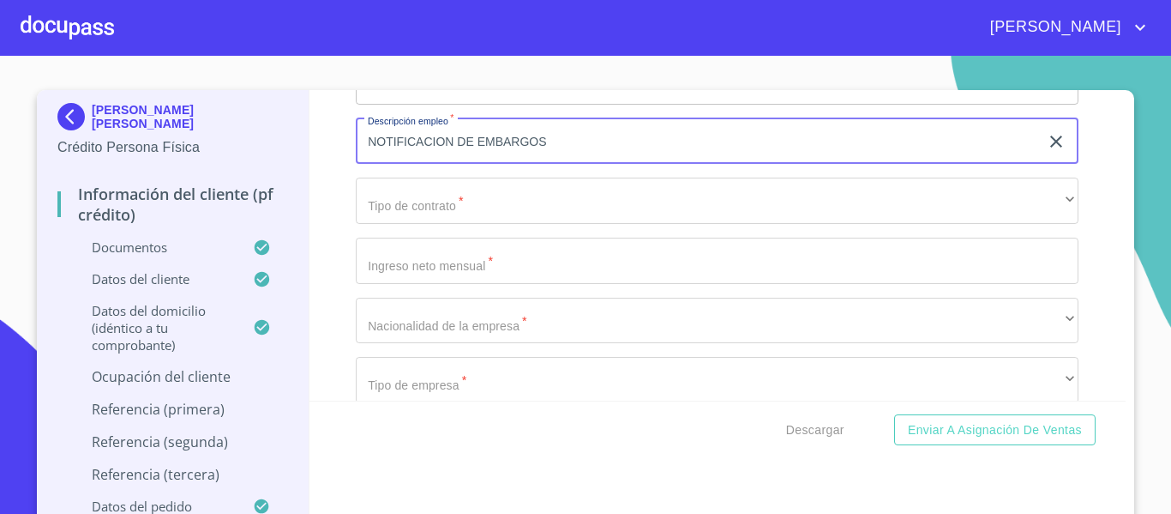
scroll to position [6887, 0]
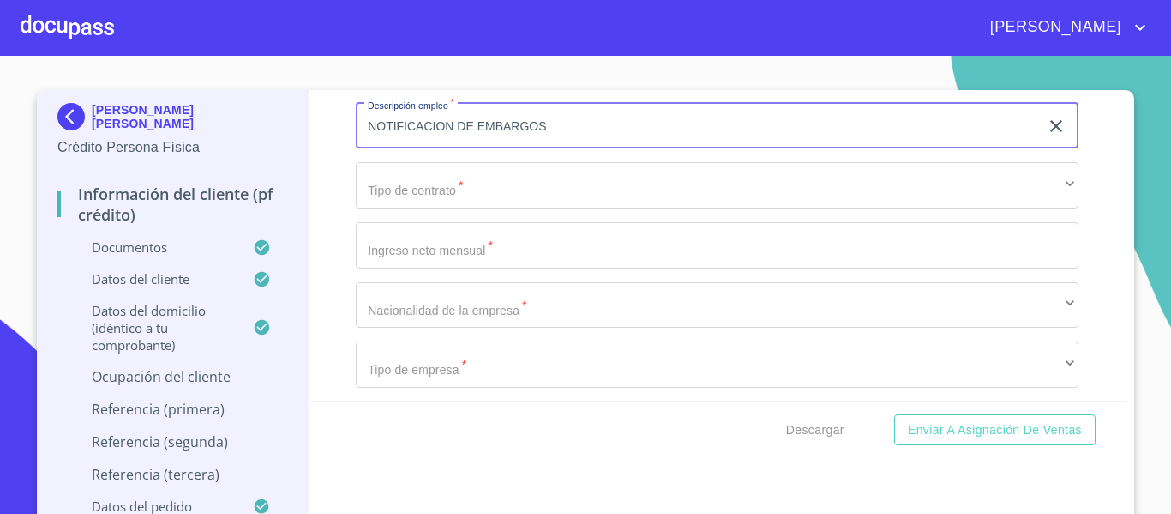
type input "NOTIFICACION DE EMBARGOS"
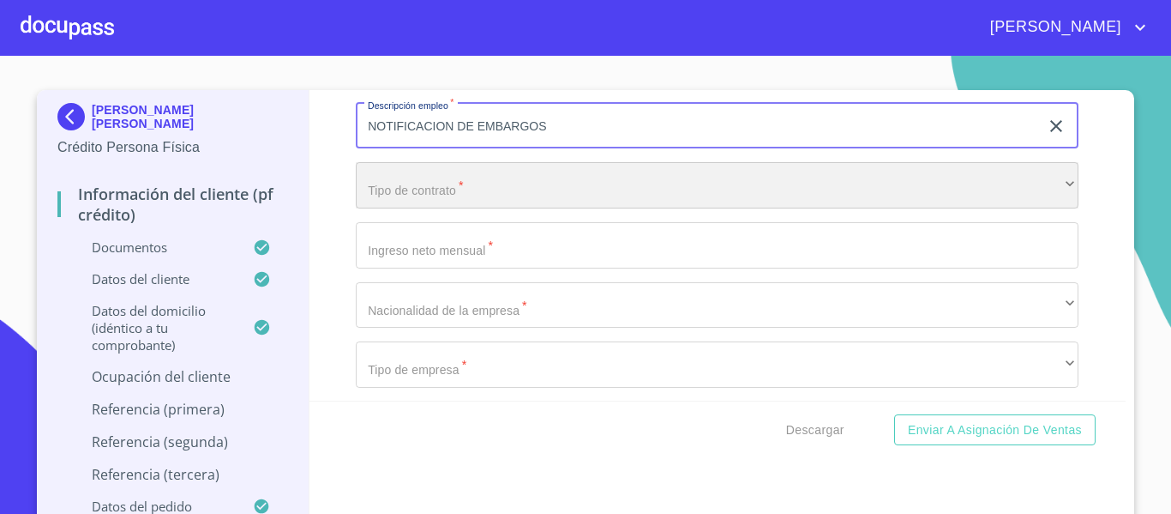
click at [410, 208] on div "​" at bounding box center [717, 185] width 723 height 46
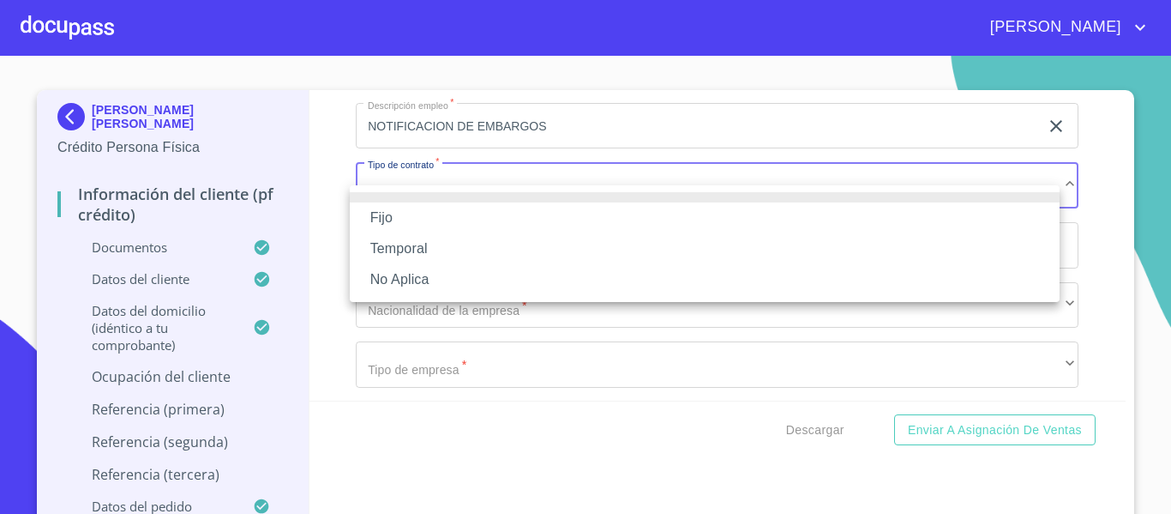
click at [404, 206] on li "Fijo" at bounding box center [705, 217] width 710 height 31
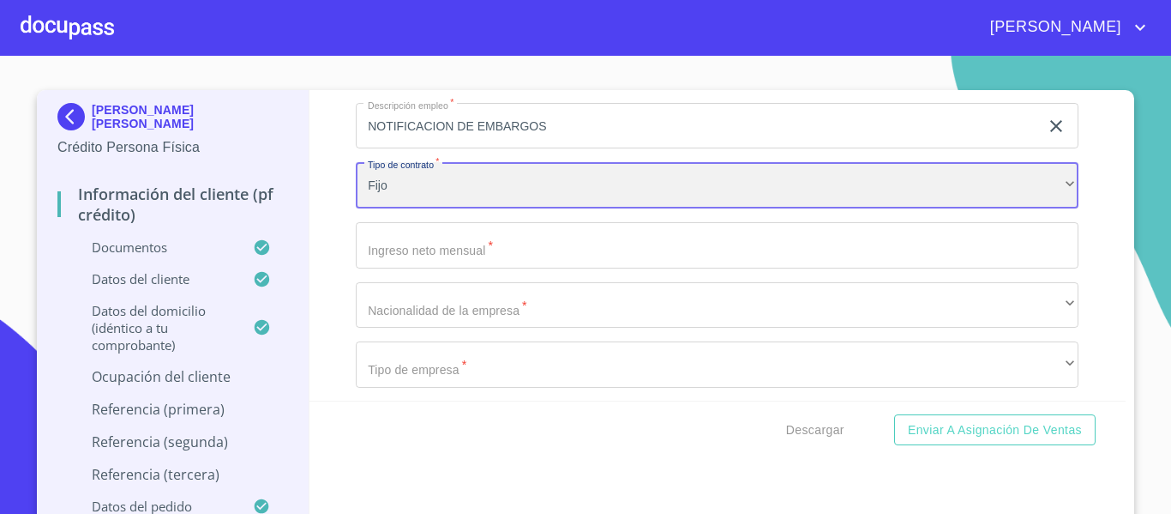
scroll to position [6972, 0]
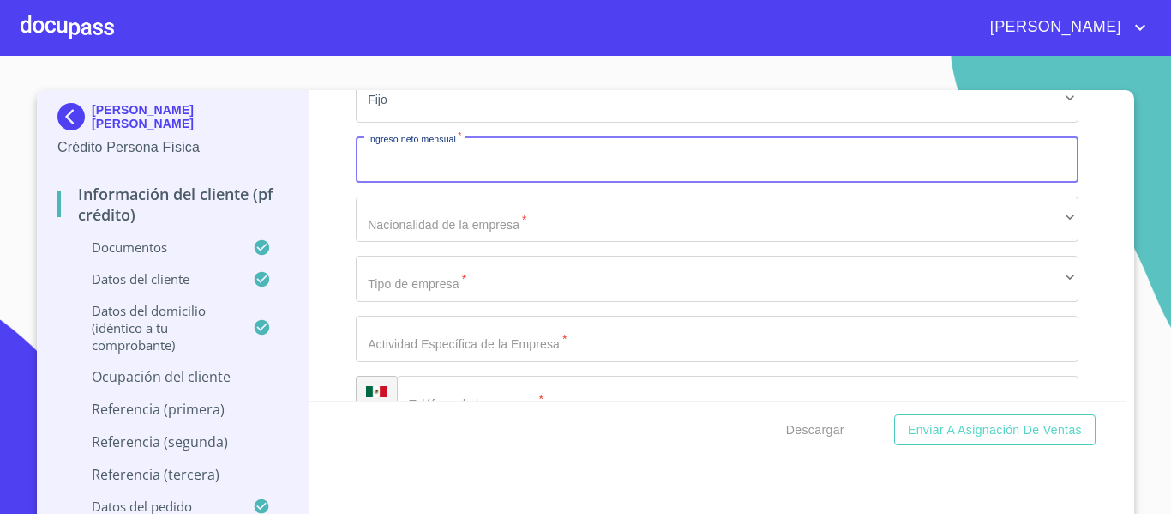
click at [422, 183] on input "Documento de identificación.   *" at bounding box center [717, 159] width 723 height 46
type input "20000"
click at [332, 192] on div "Información del cliente (PF crédito) Documentos Documento de identificación.   …" at bounding box center [717, 245] width 817 height 310
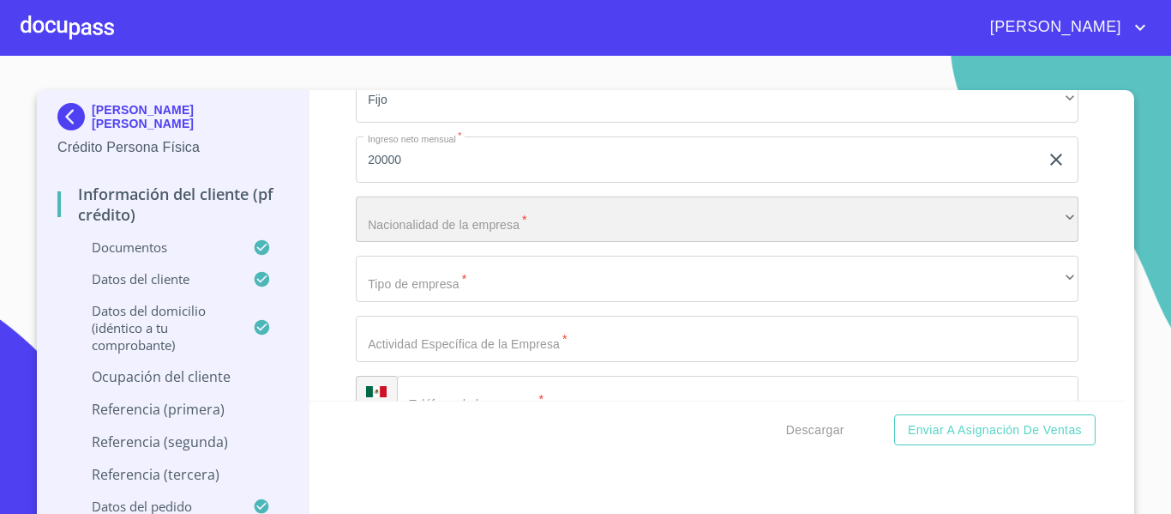
click at [373, 234] on div "​" at bounding box center [717, 219] width 723 height 46
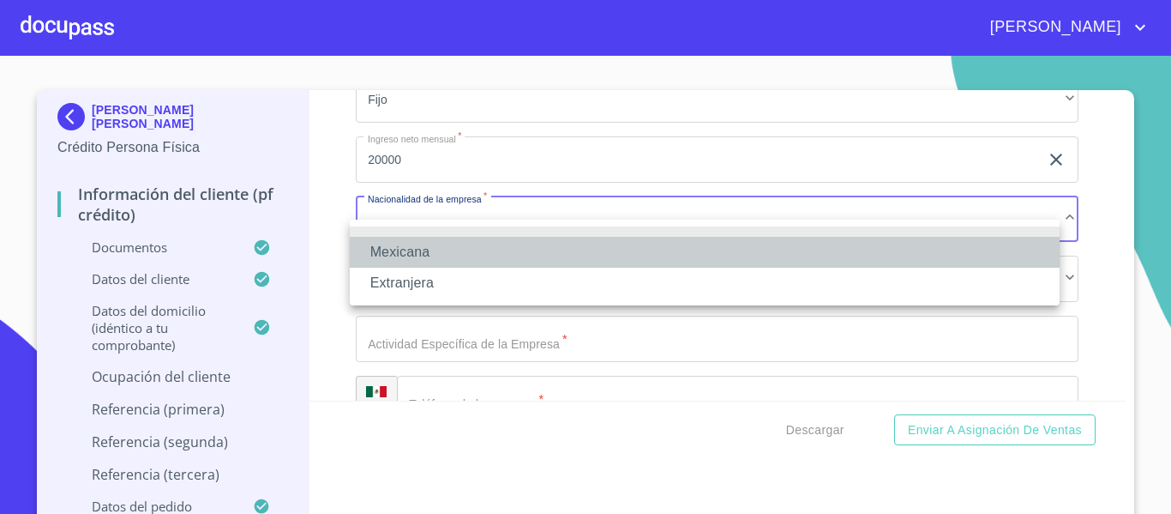
click at [425, 244] on li "Mexicana" at bounding box center [705, 252] width 710 height 31
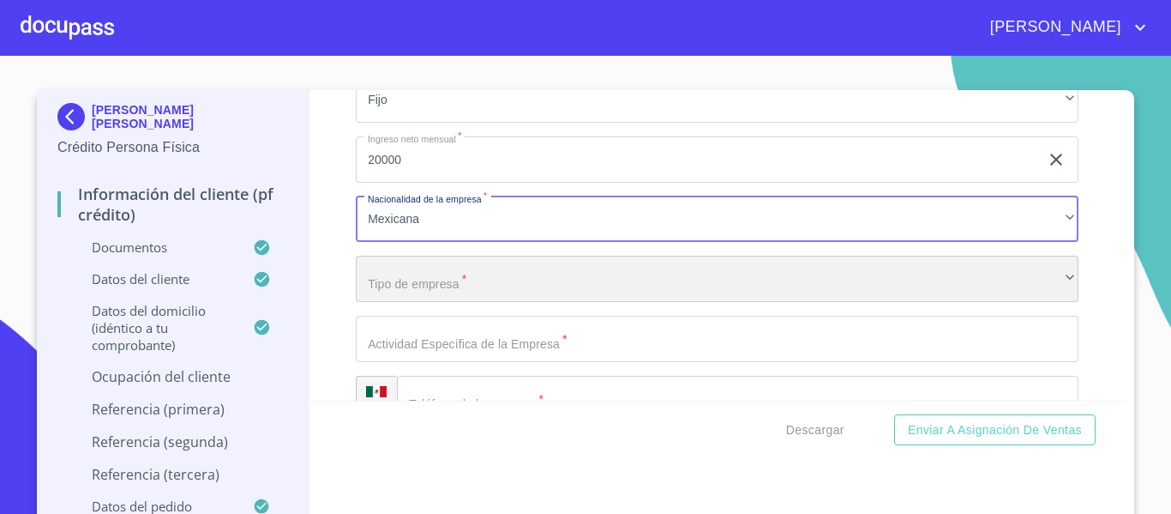
click at [439, 302] on div "​" at bounding box center [717, 278] width 723 height 46
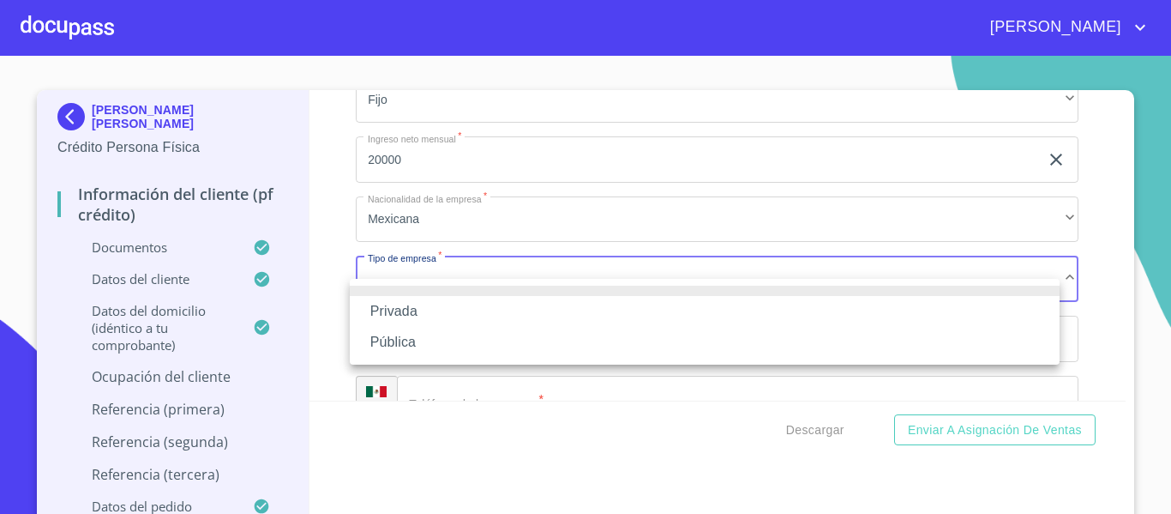
click at [437, 306] on li "Privada" at bounding box center [705, 311] width 710 height 31
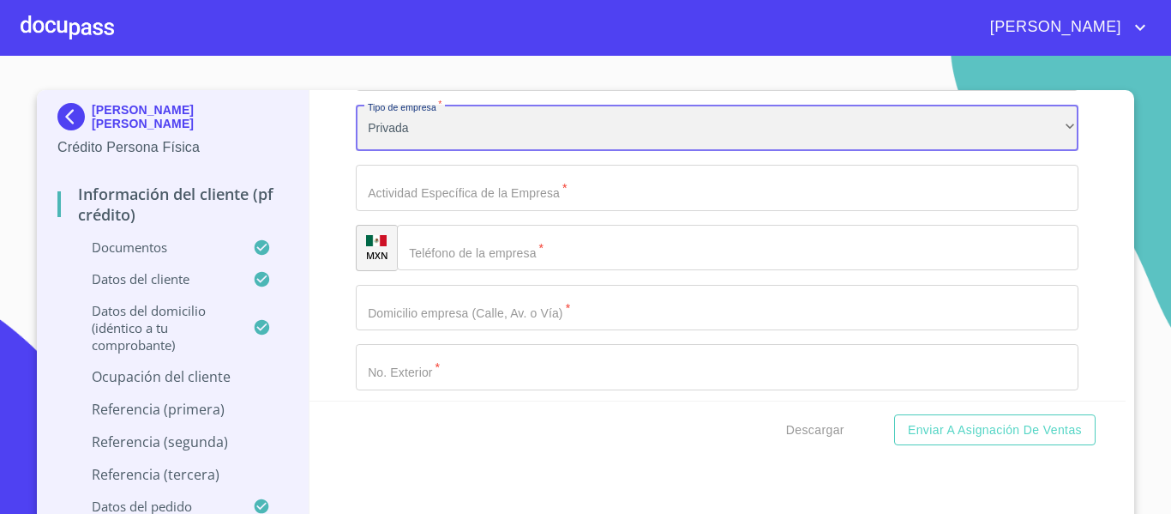
scroll to position [7144, 0]
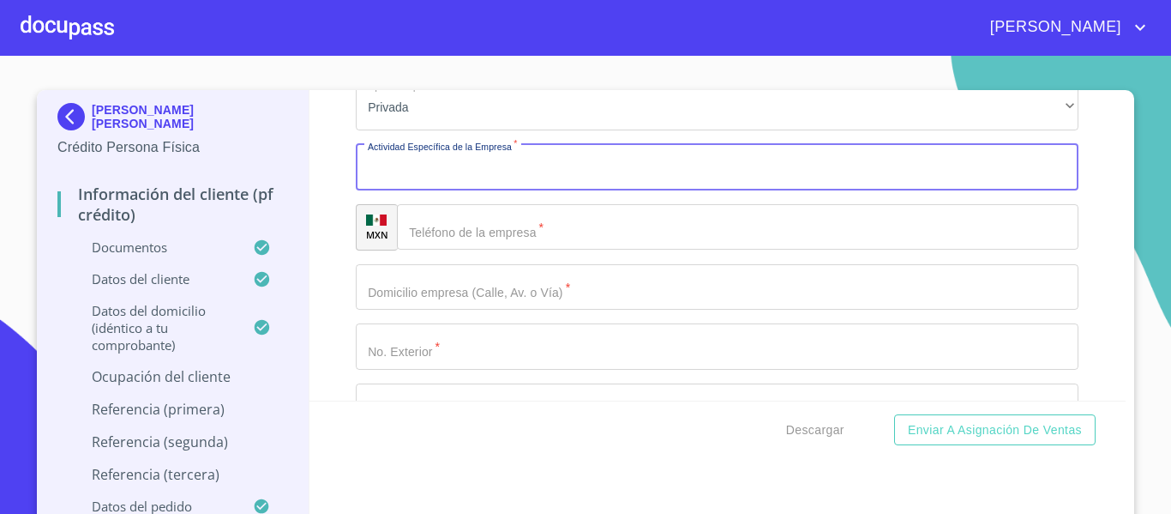
click at [442, 178] on input "Documento de identificación.   *" at bounding box center [717, 167] width 723 height 46
type input "S"
type input "NOTIFICACIONES DE EMBARGOS"
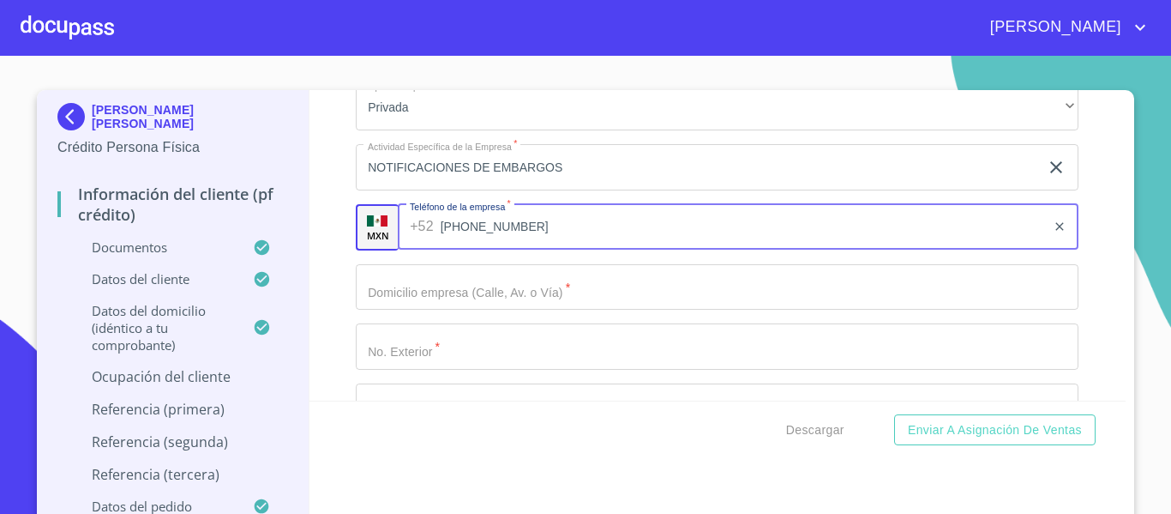
type input "[PHONE_NUMBER]"
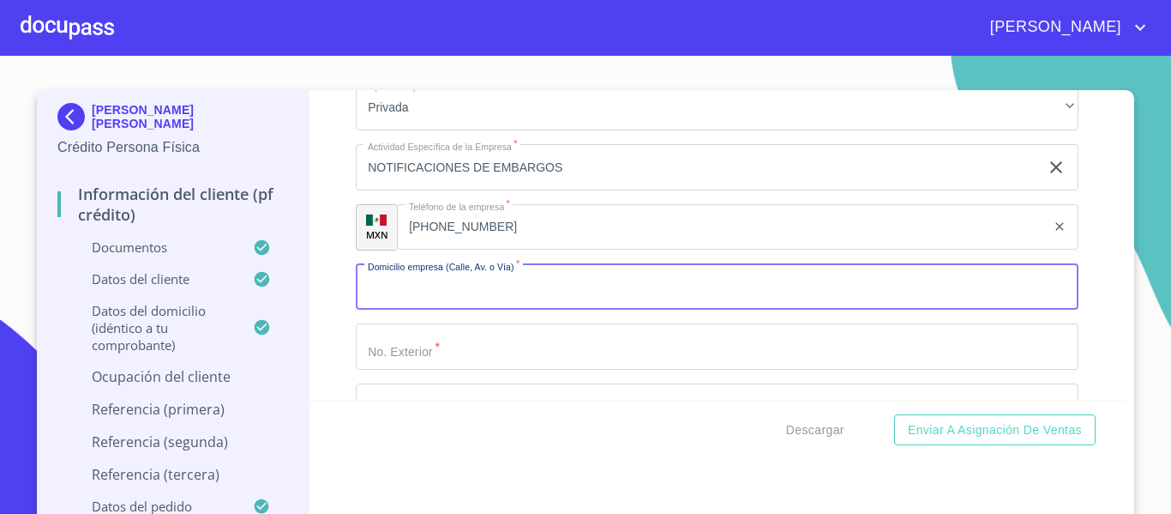
click at [471, 309] on input "Documento de identificación.   *" at bounding box center [717, 287] width 723 height 46
type input "PALMAS"
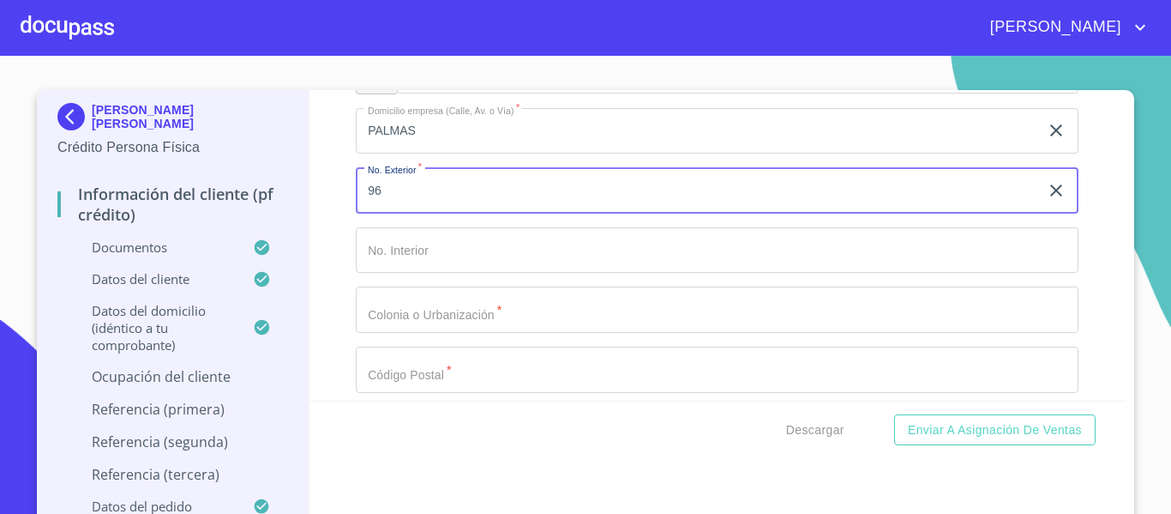
scroll to position [7315, 0]
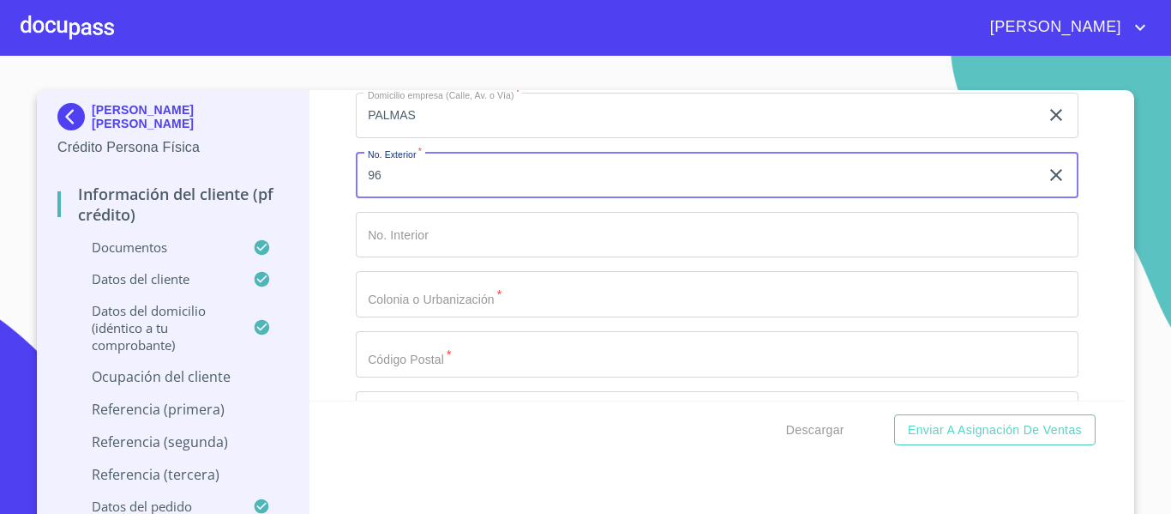
type input "96"
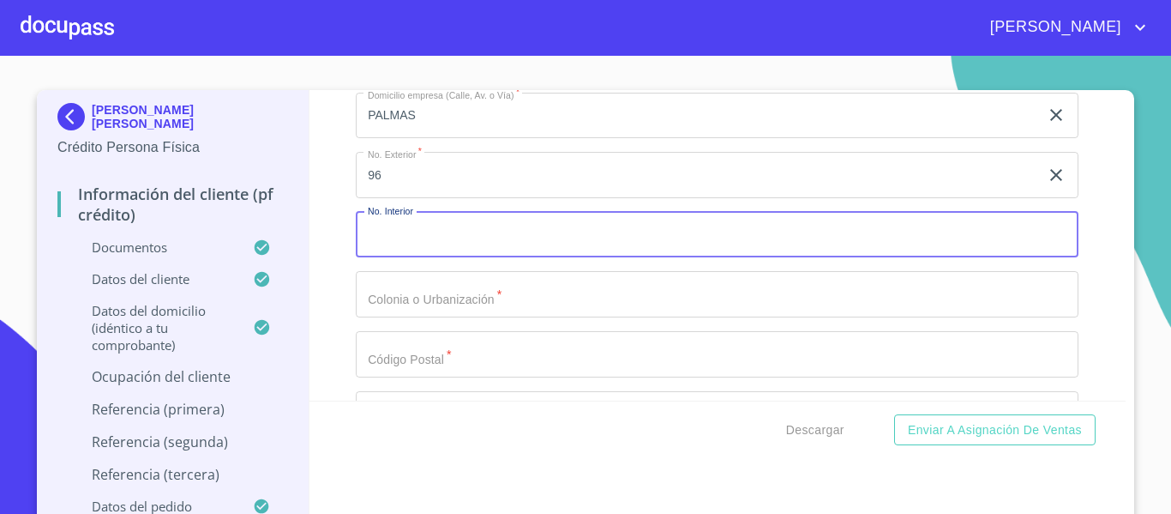
click at [431, 258] on input "Documento de identificación.   *" at bounding box center [717, 235] width 723 height 46
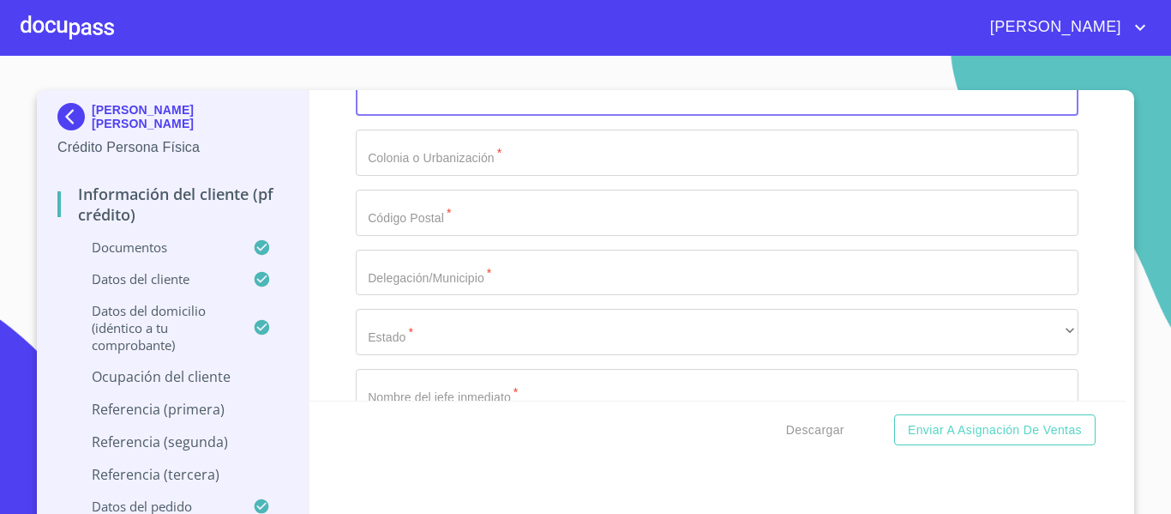
scroll to position [7487, 0]
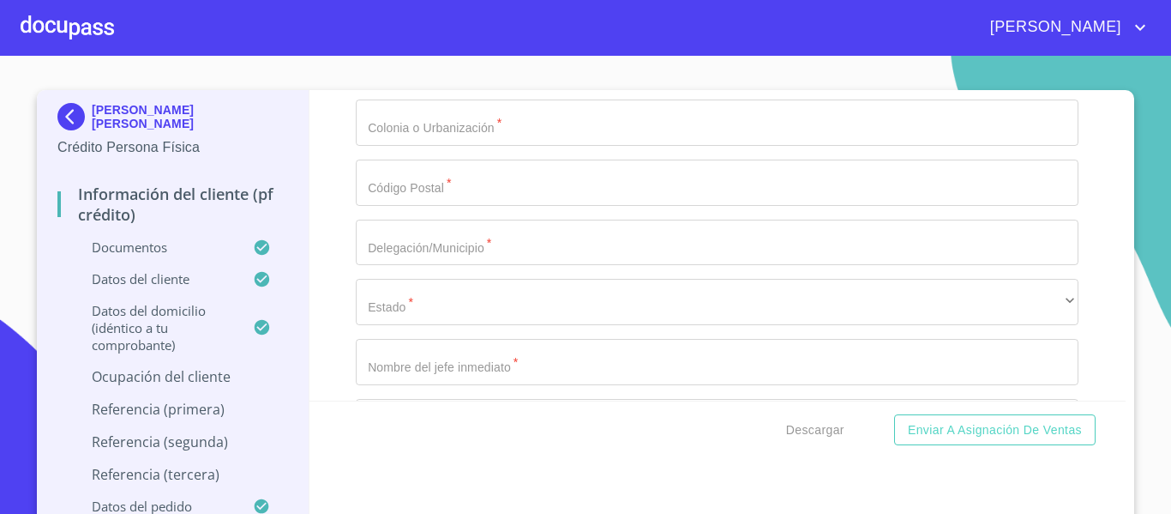
click at [446, 134] on input "Documento de identificación.   *" at bounding box center [717, 122] width 723 height 46
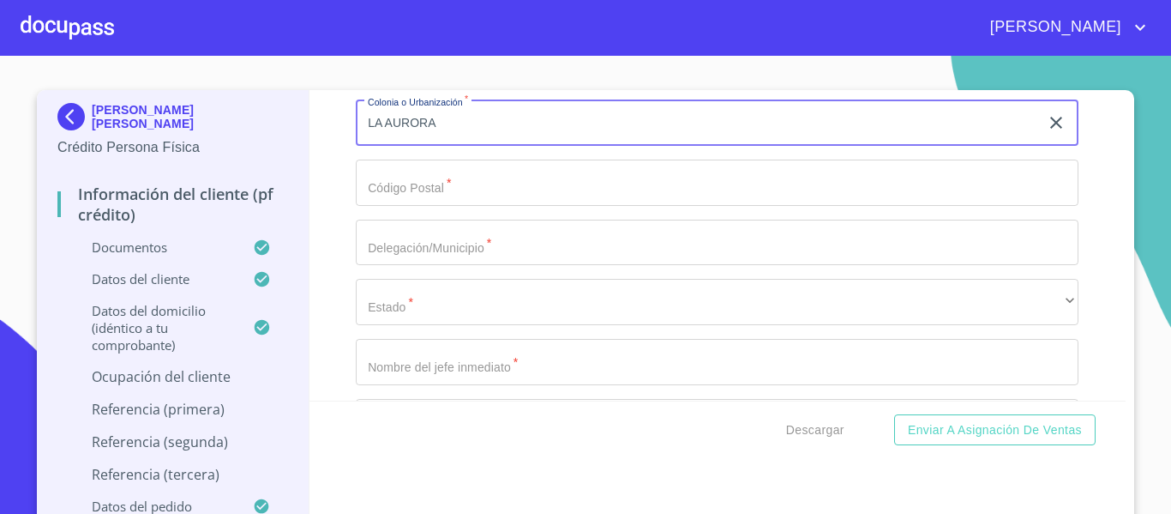
type input "LA AURORA"
click at [437, 206] on input "Documento de identificación.   *" at bounding box center [717, 182] width 723 height 46
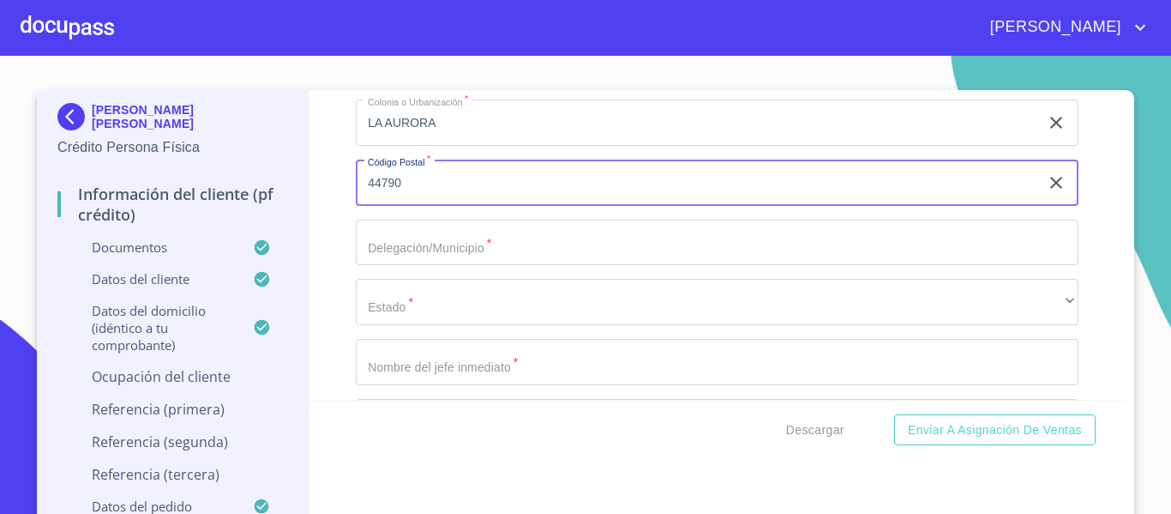
type input "44790"
click at [447, 252] on input "Documento de identificación.   *" at bounding box center [717, 242] width 723 height 46
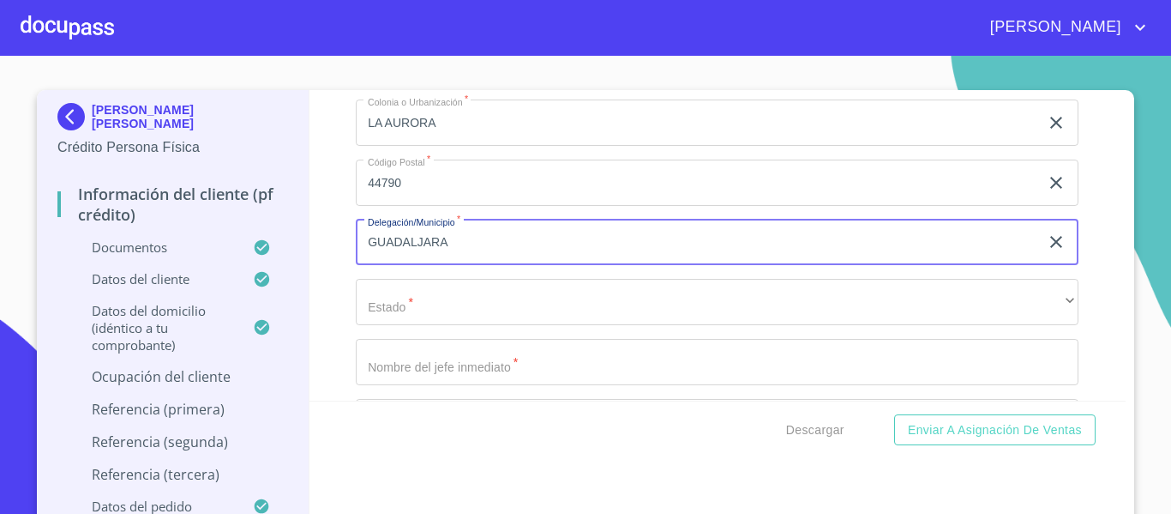
type input "GUADALJARA"
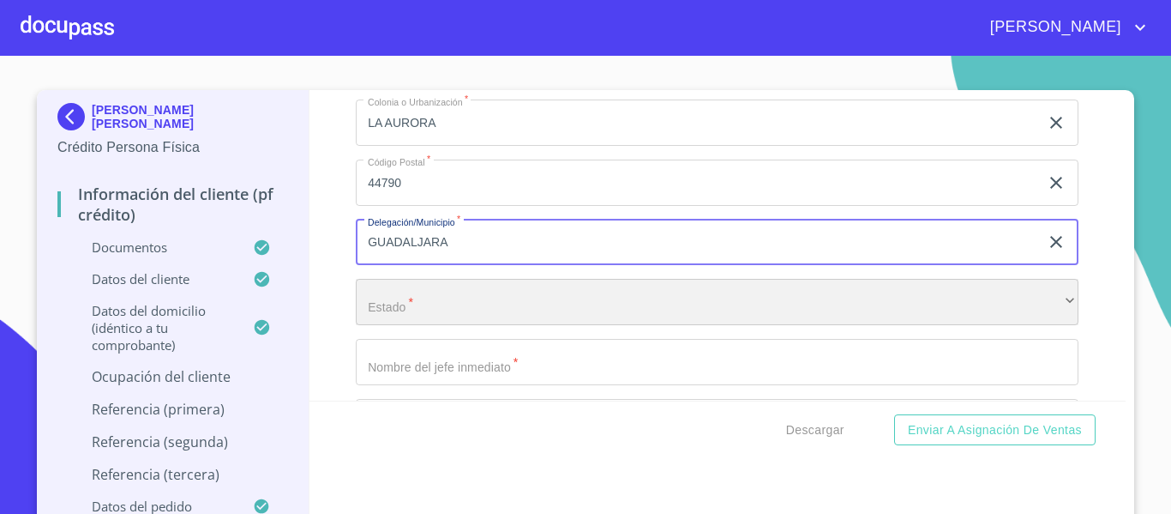
click at [445, 317] on div "​" at bounding box center [717, 302] width 723 height 46
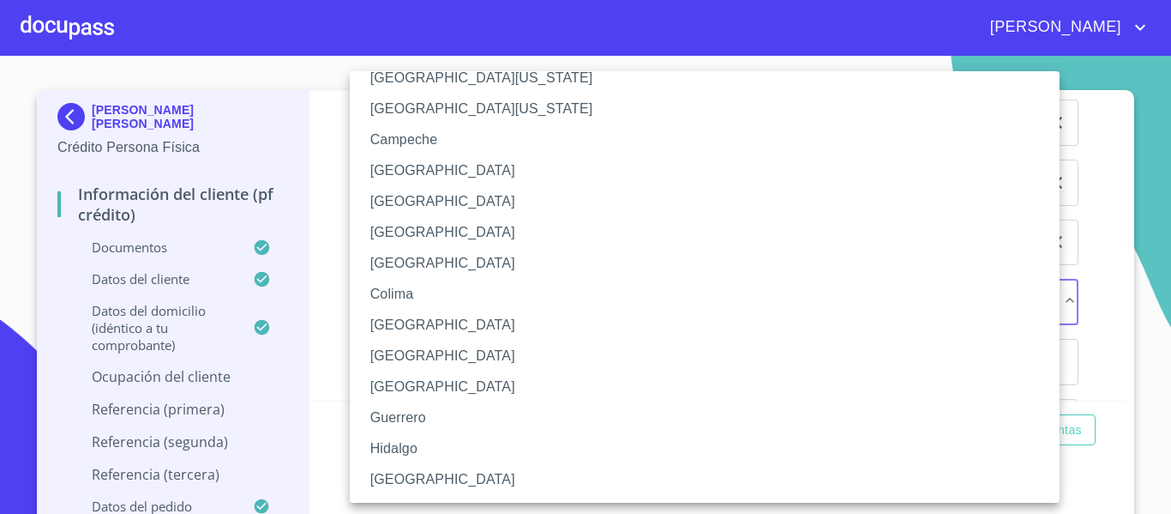
scroll to position [86, 0]
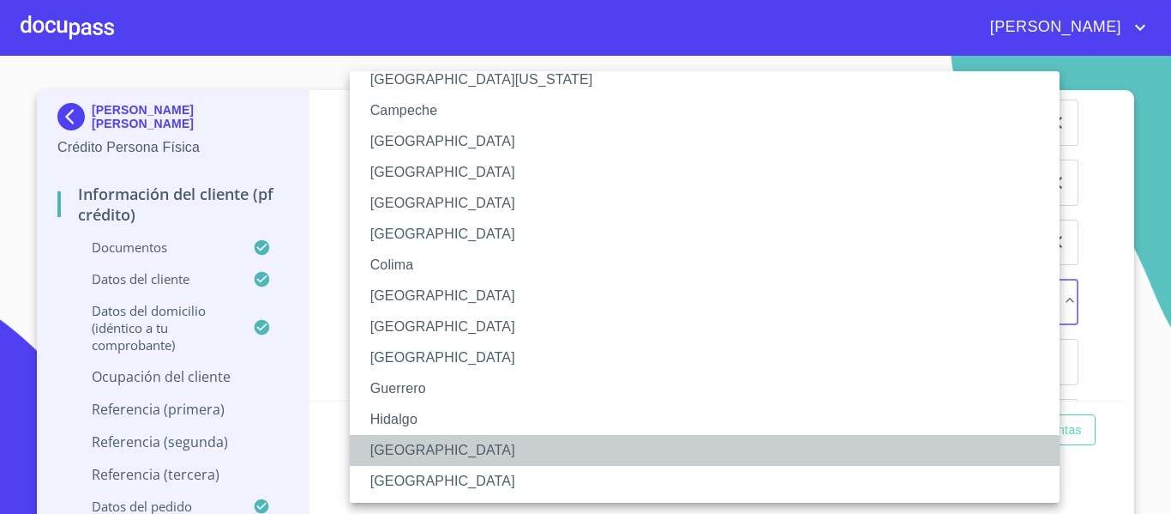
click at [406, 437] on li "[GEOGRAPHIC_DATA]" at bounding box center [711, 450] width 723 height 31
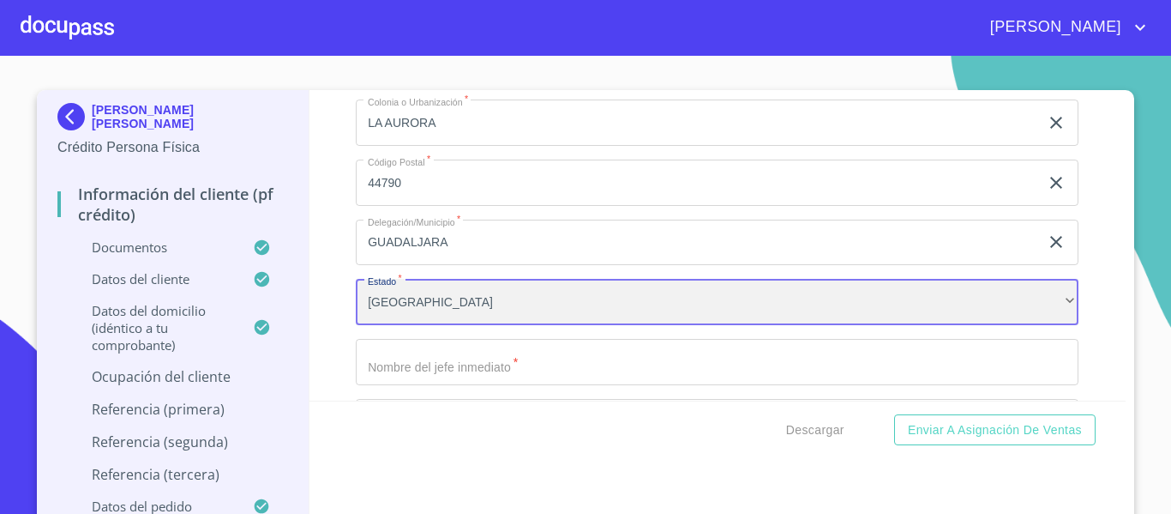
scroll to position [7573, 0]
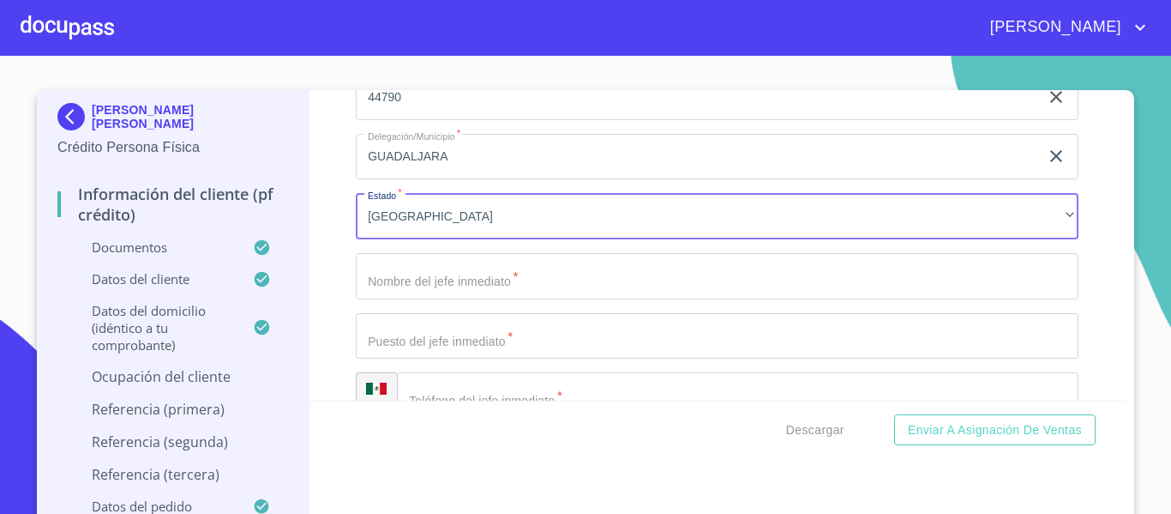
click at [418, 299] on input "Documento de identificación.   *" at bounding box center [717, 276] width 723 height 46
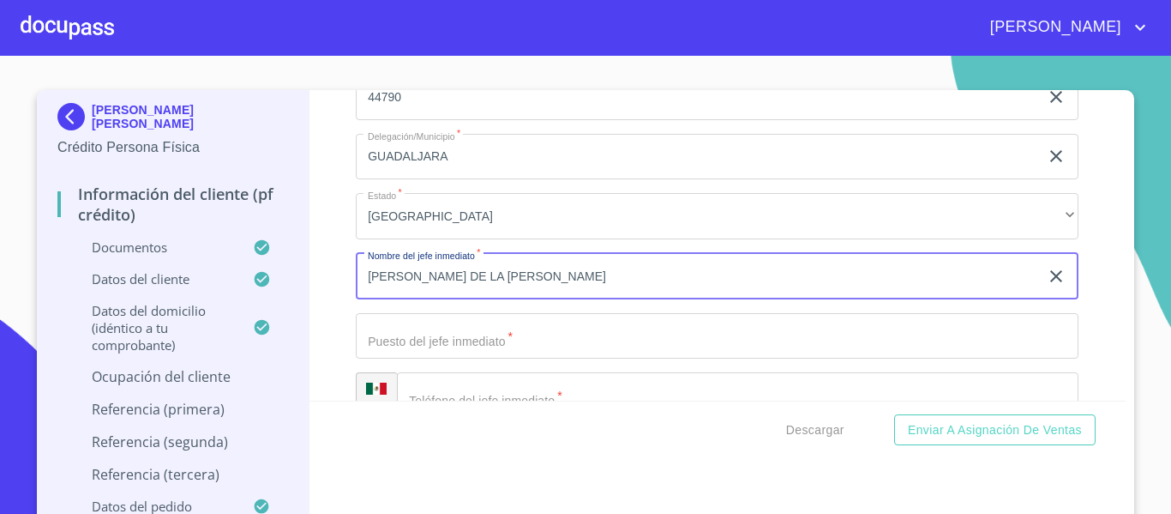
type input "[PERSON_NAME] DE LA [PERSON_NAME]"
click at [418, 359] on input "Documento de identificación.   *" at bounding box center [717, 336] width 723 height 46
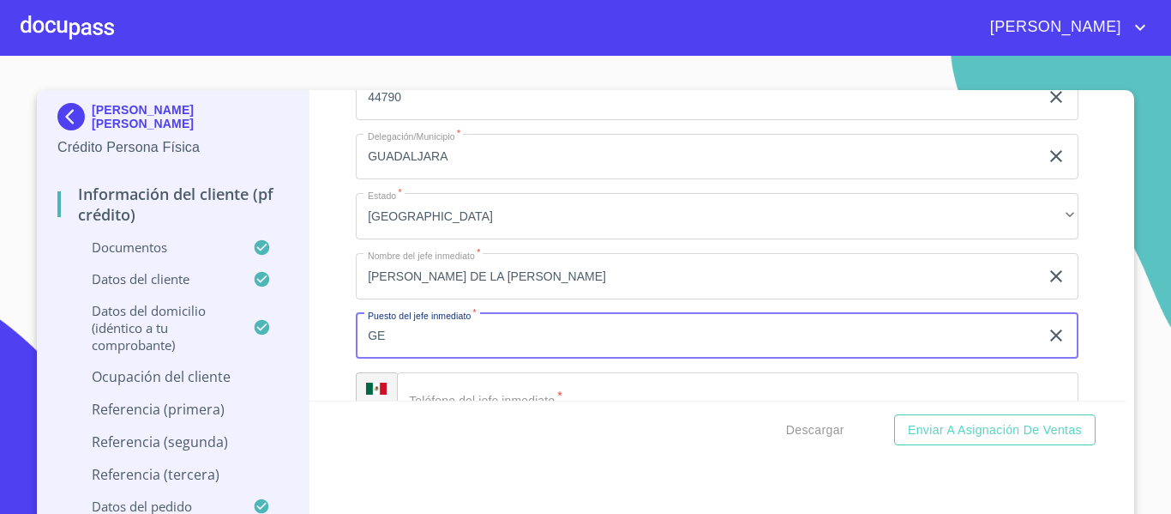
type input "G"
type input "A"
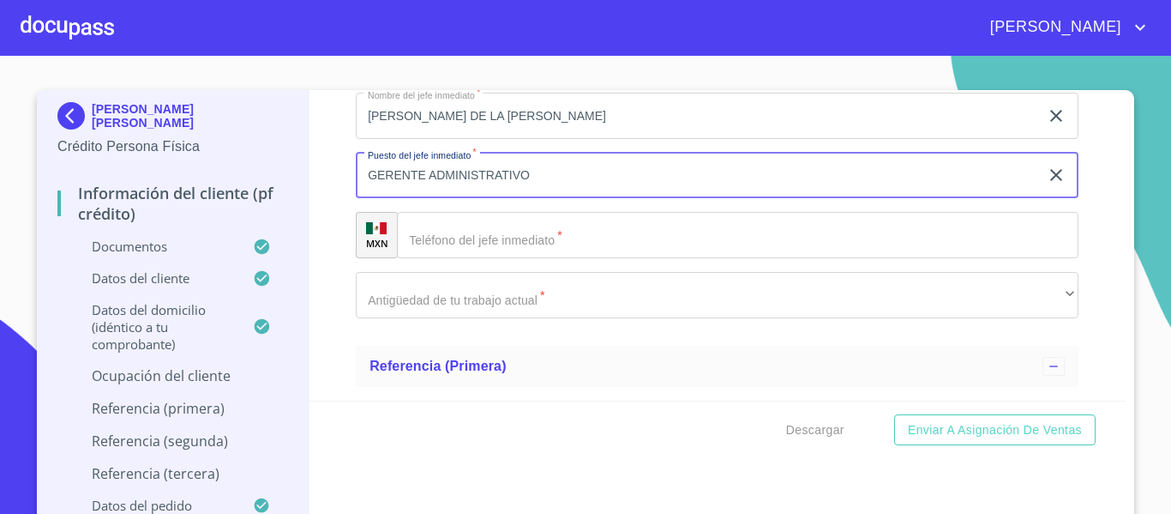
scroll to position [7744, 0]
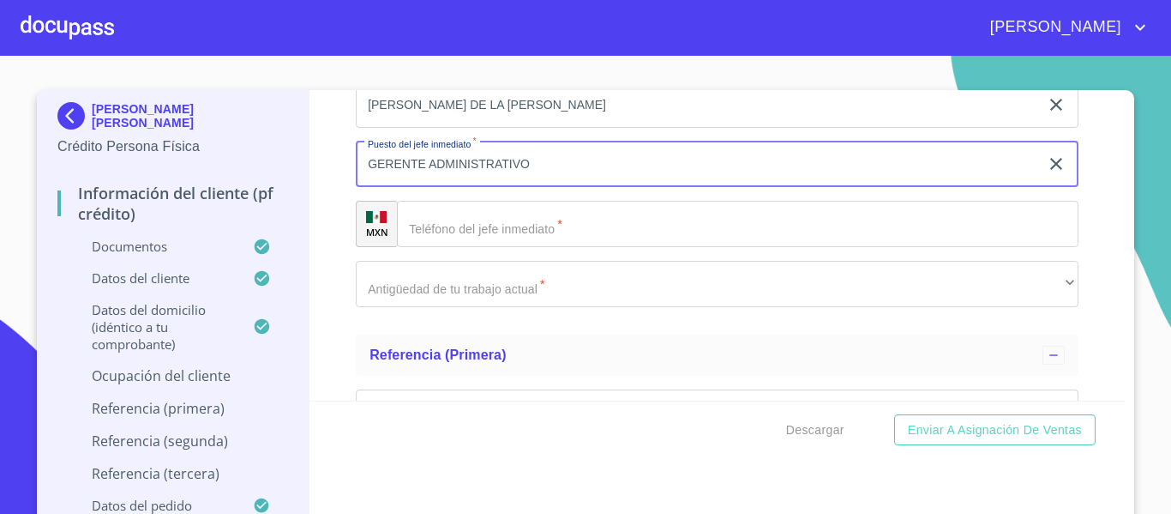
type input "GERENTE ADMINISTRATIVO"
drag, startPoint x: 510, startPoint y: 244, endPoint x: 501, endPoint y: 253, distance: 12.7
click at [504, 247] on input "Documento de identificación.   *" at bounding box center [738, 224] width 682 height 46
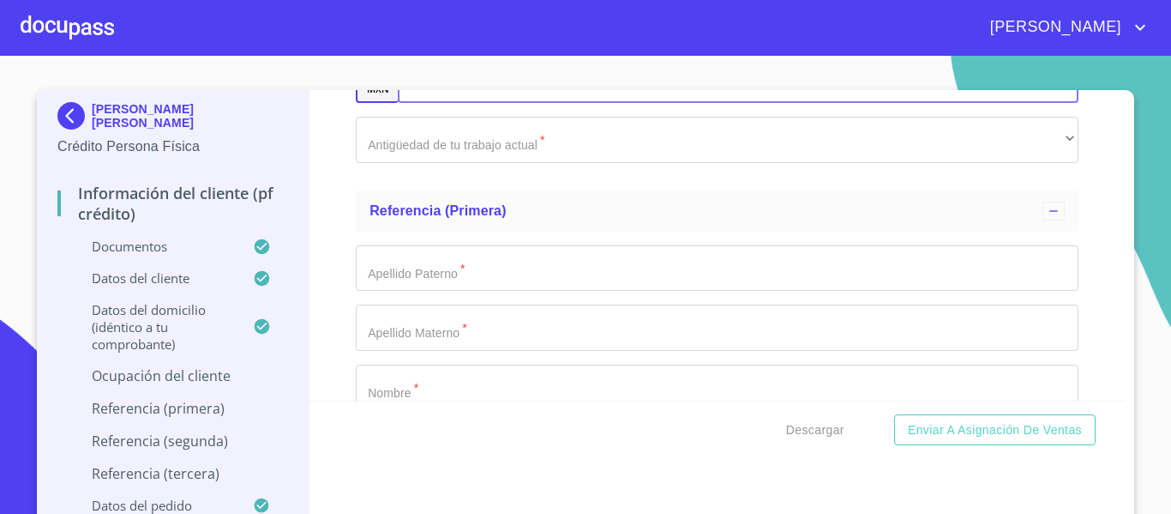
scroll to position [7916, 0]
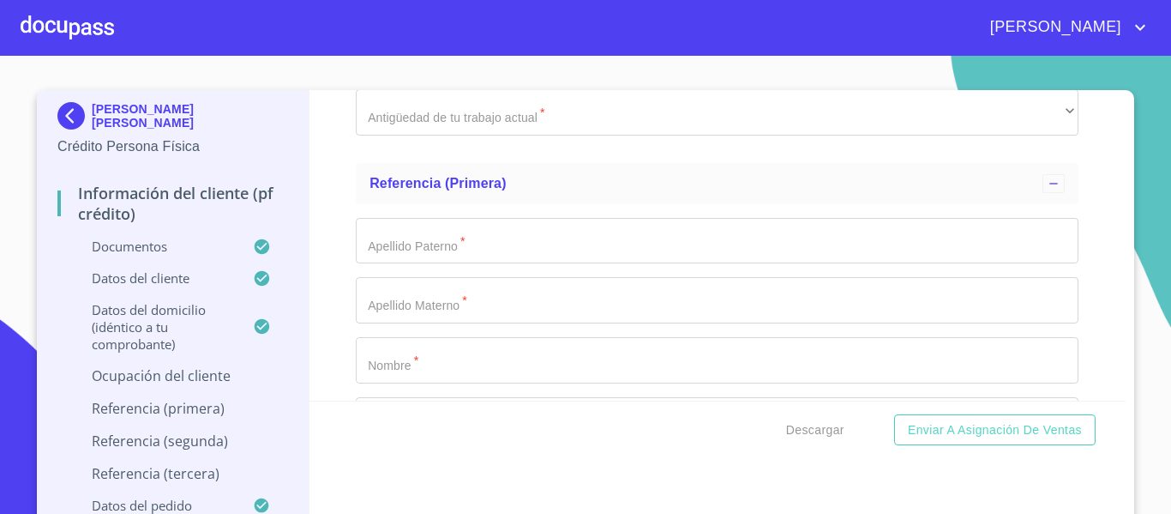
type input "[PHONE_NUMBER]"
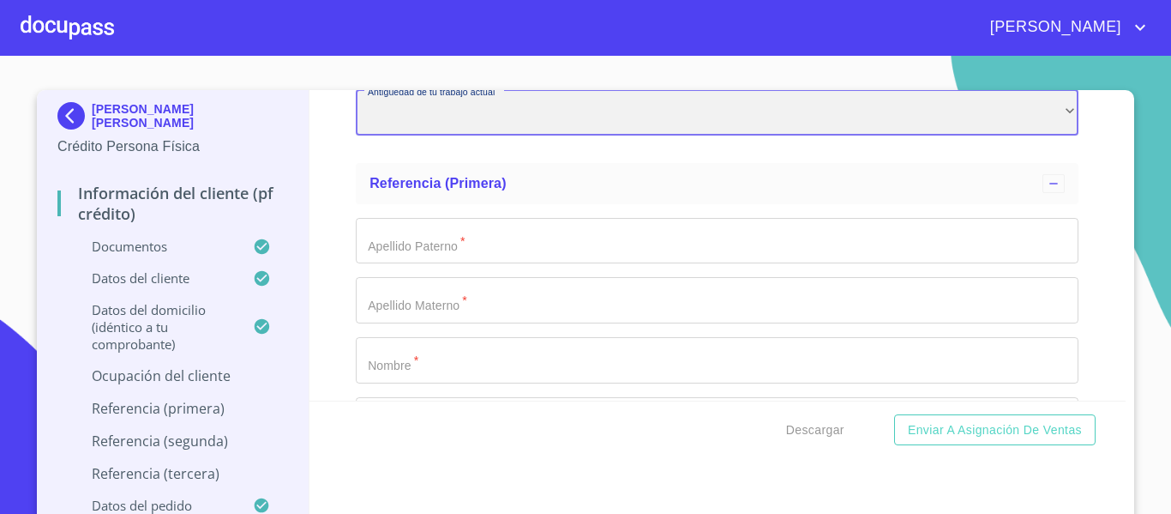
click at [467, 127] on div "​" at bounding box center [717, 112] width 723 height 46
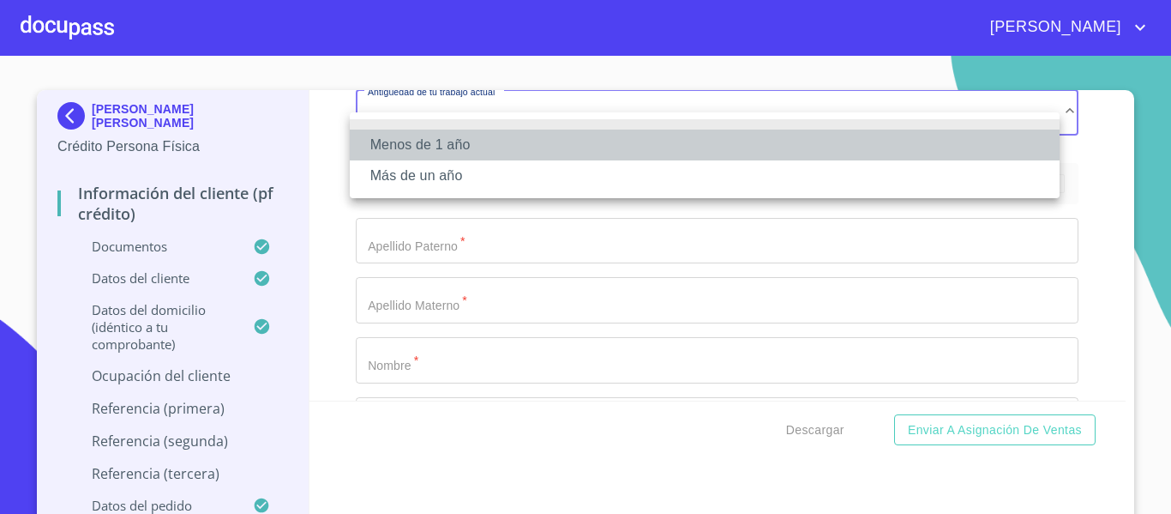
click at [452, 130] on li "Menos de 1 año" at bounding box center [705, 144] width 710 height 31
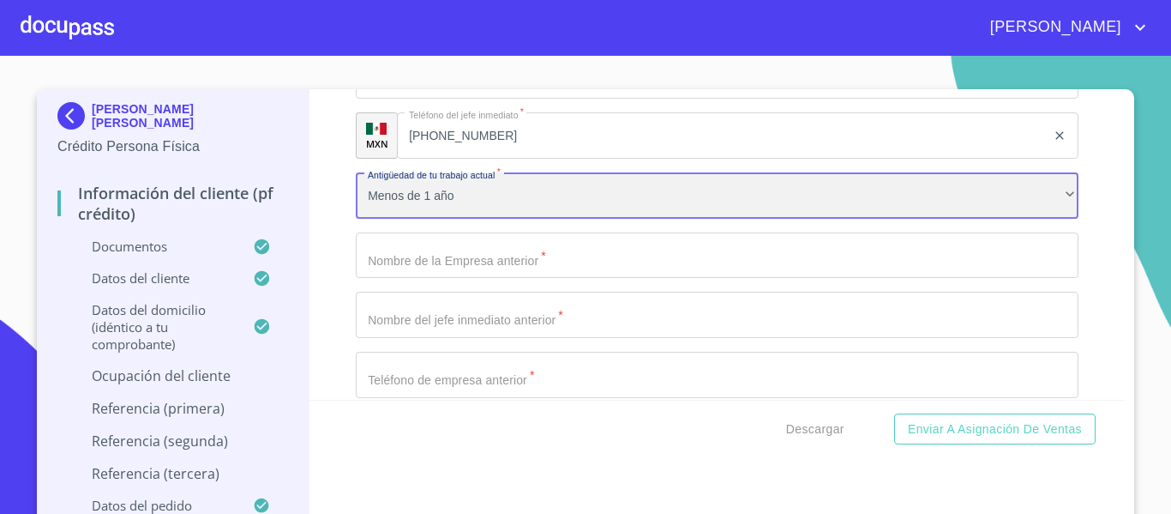
scroll to position [7830, 0]
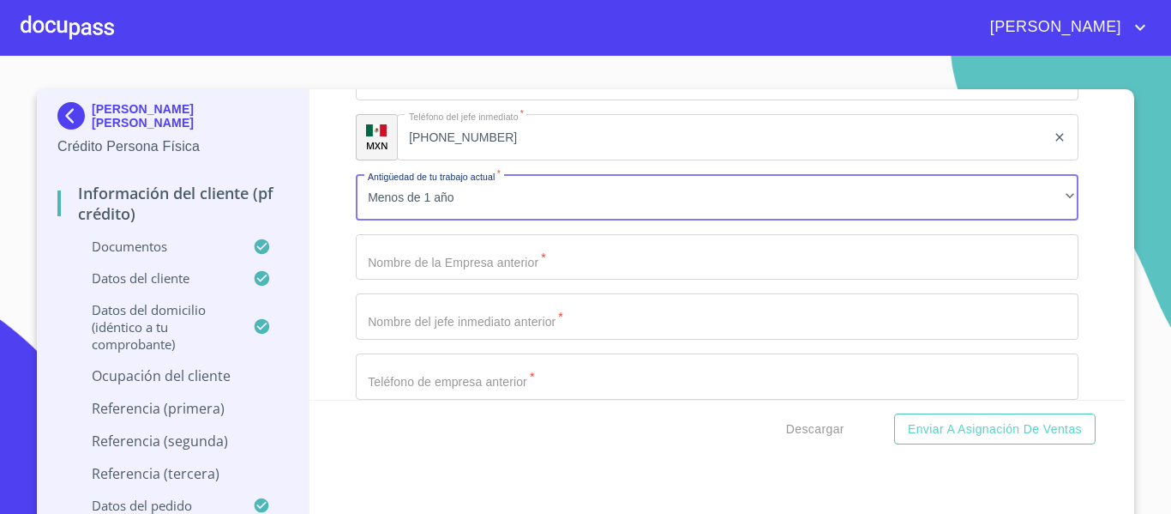
click at [414, 280] on input "Documento de identificación.   *" at bounding box center [717, 257] width 723 height 46
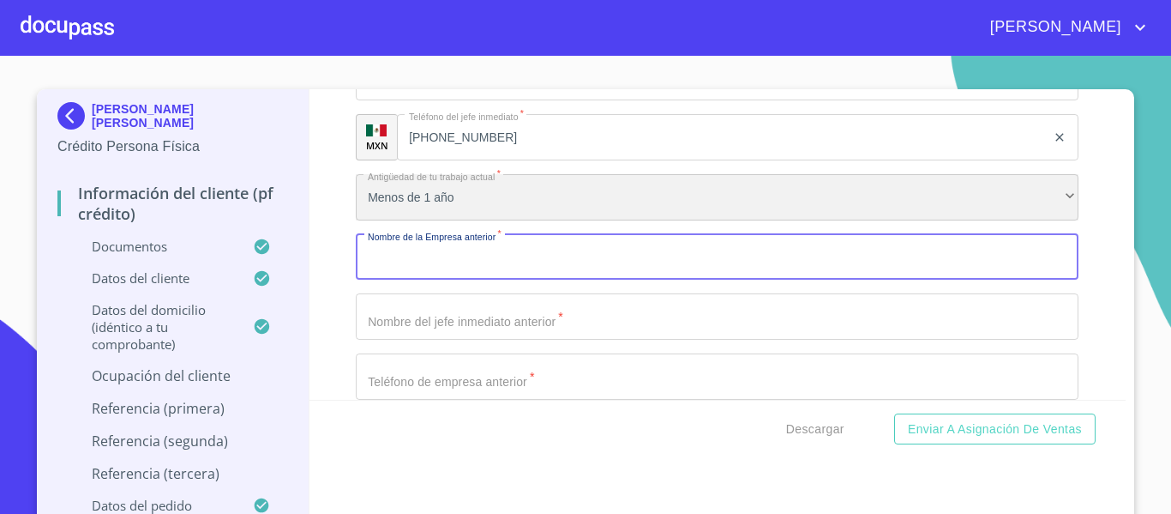
click at [461, 220] on div "Menos de 1 año" at bounding box center [717, 197] width 723 height 46
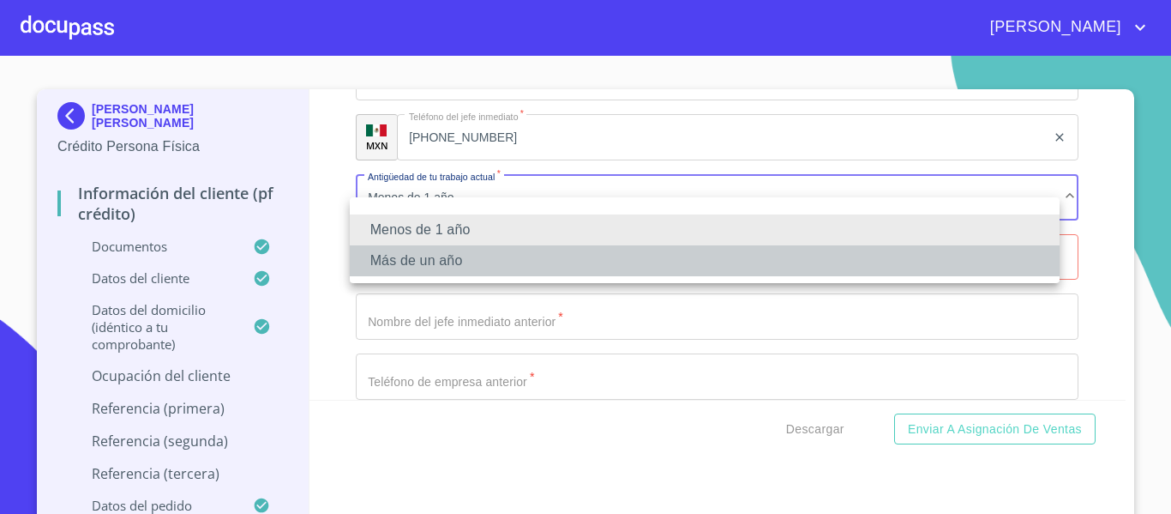
click at [453, 245] on li "Más de un año" at bounding box center [705, 260] width 710 height 31
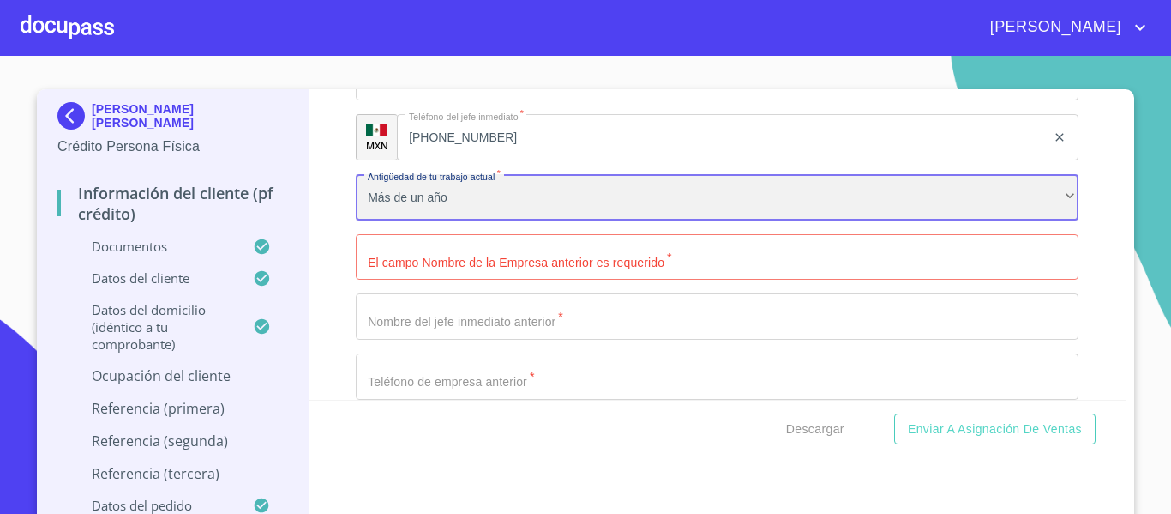
scroll to position [7916, 0]
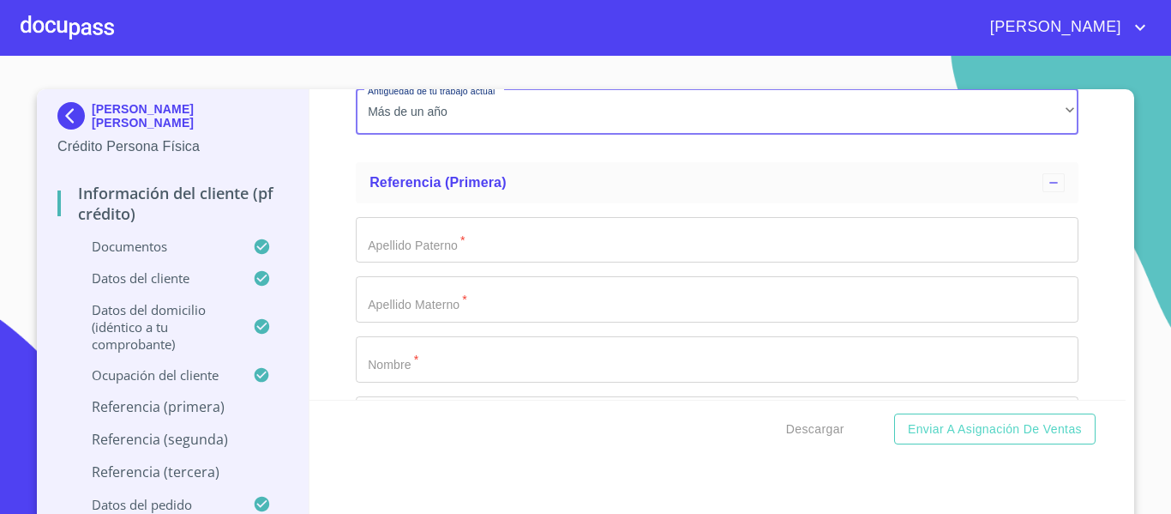
click at [412, 263] on input "Documento de identificación.   *" at bounding box center [717, 240] width 723 height 46
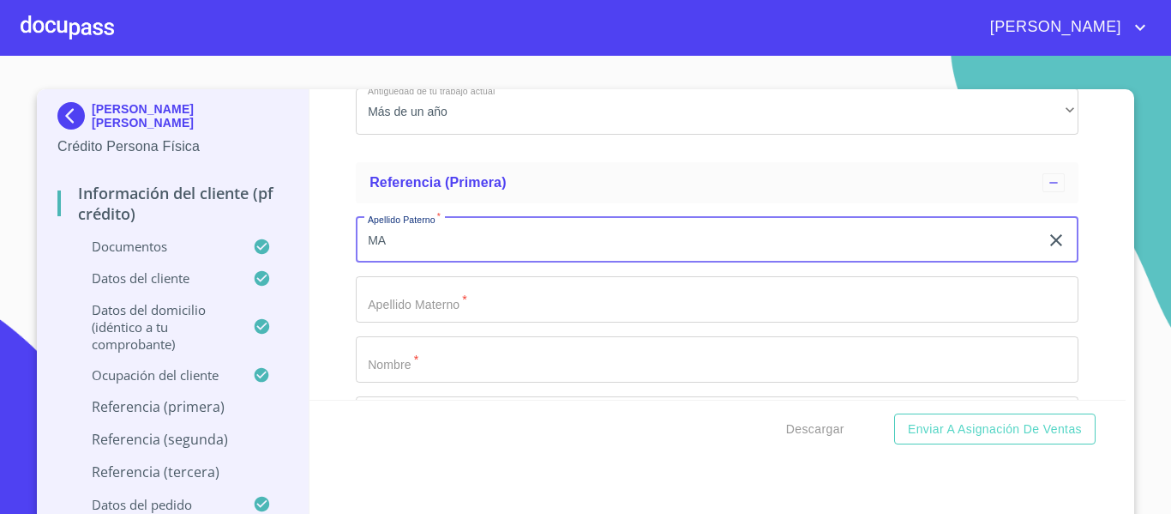
type input "M"
type input "[PERSON_NAME]"
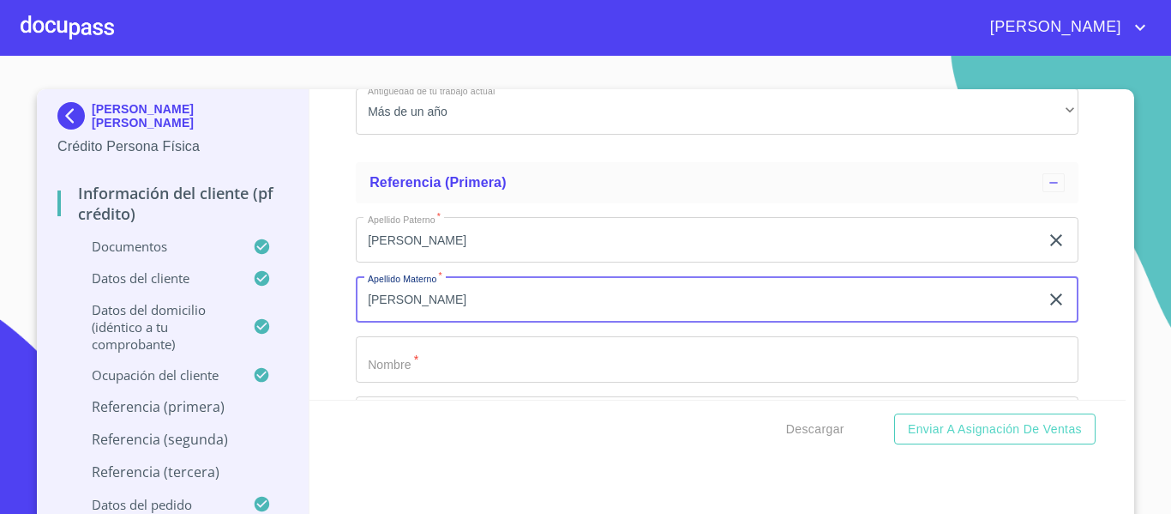
type input "[PERSON_NAME]"
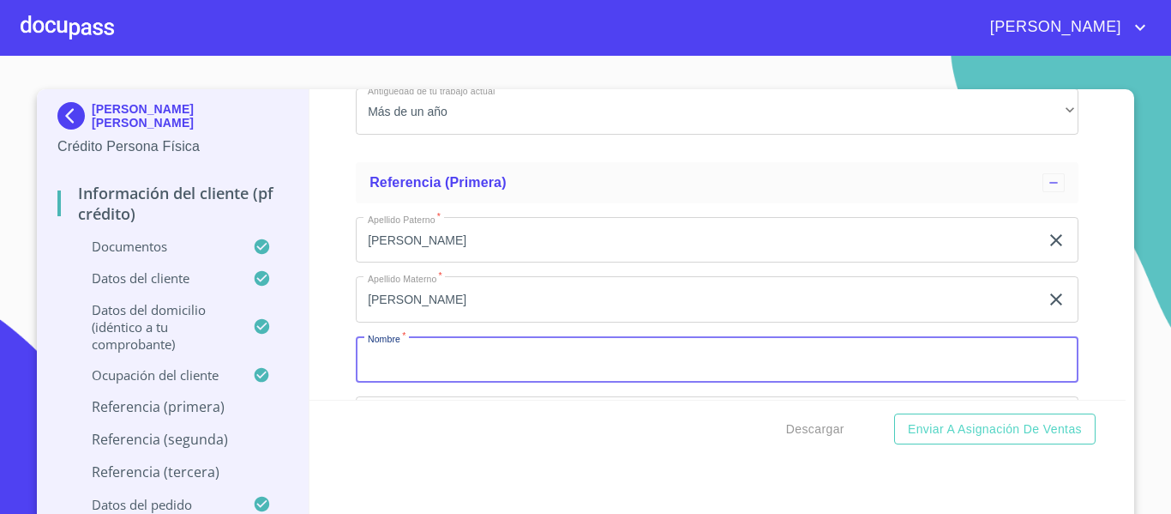
scroll to position [7919, 0]
type input "CRISTHIAN"
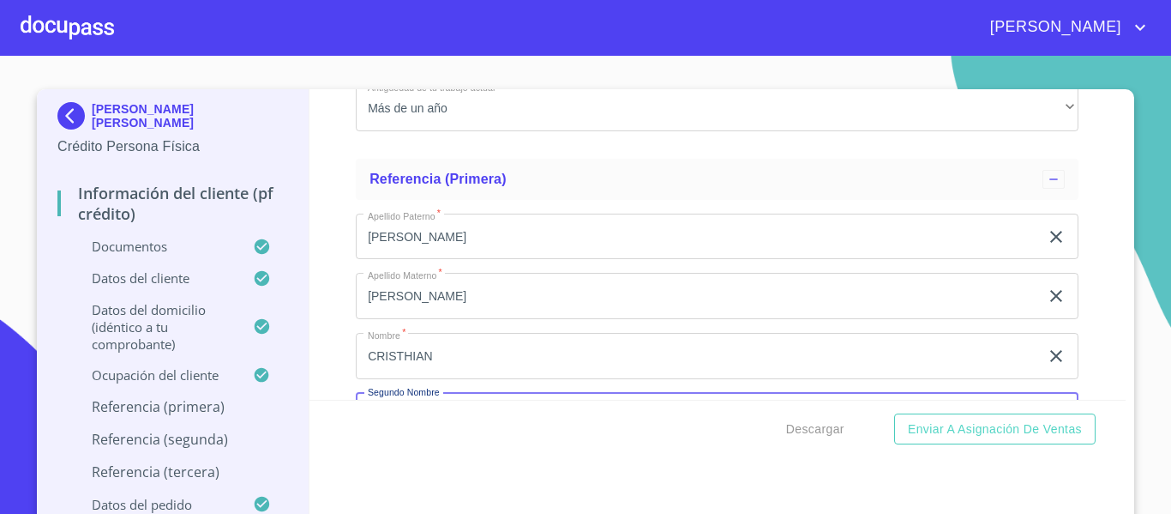
scroll to position [8111, 0]
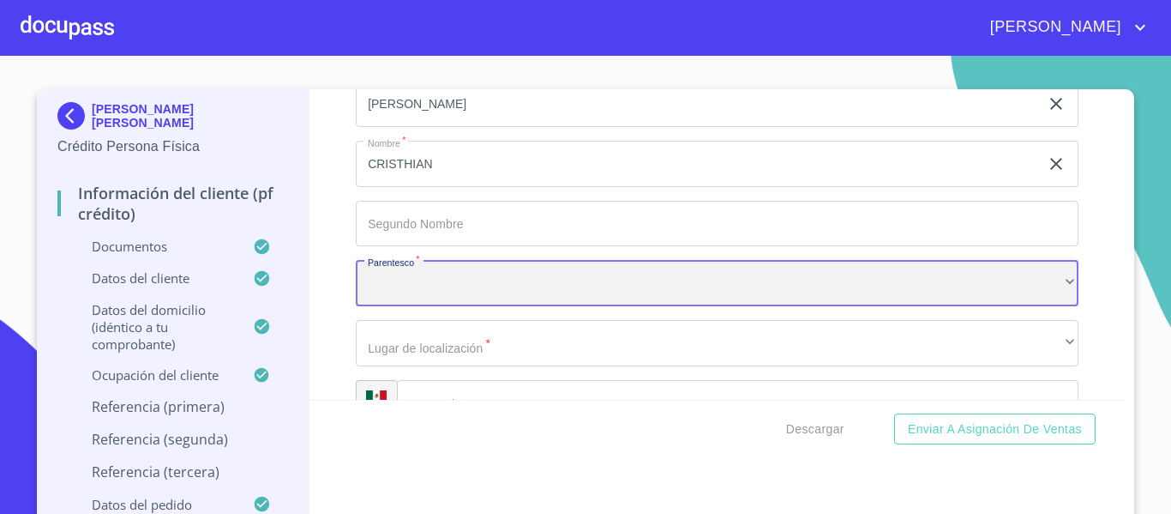
click at [472, 306] on div "​" at bounding box center [717, 283] width 723 height 46
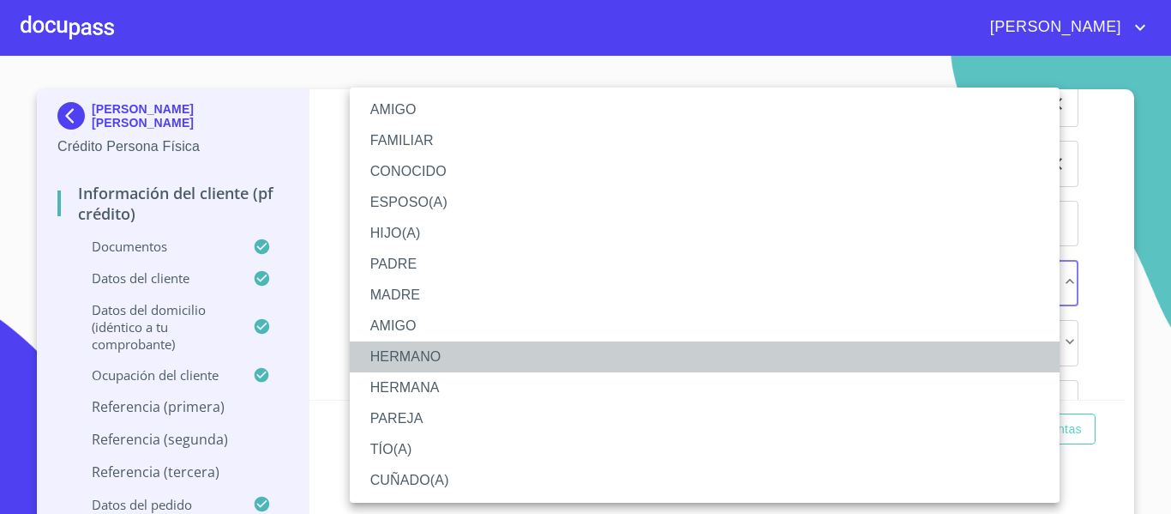
click at [430, 364] on li "HERMANO" at bounding box center [705, 356] width 710 height 31
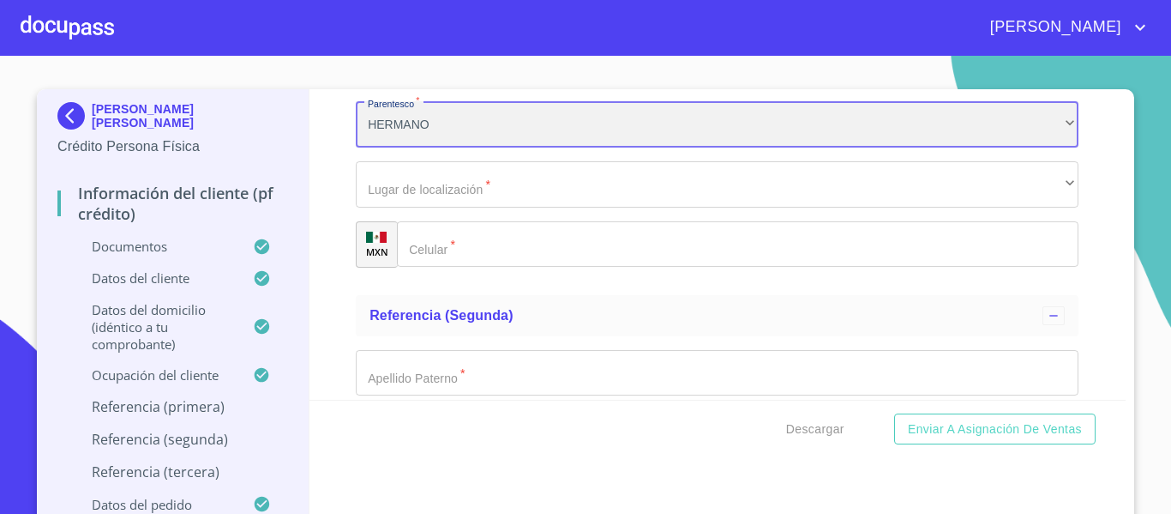
scroll to position [8282, 0]
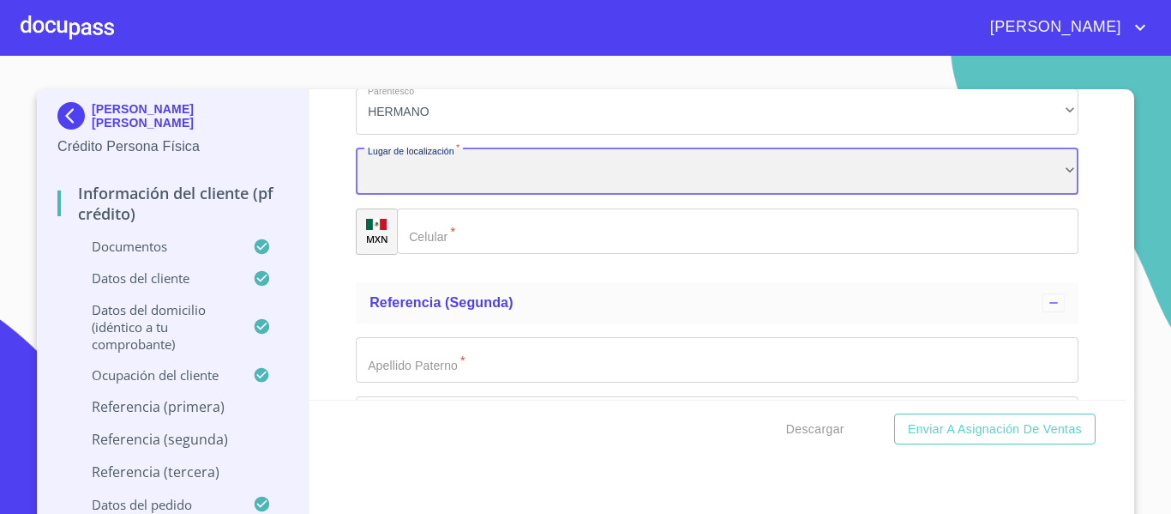
click at [425, 195] on div "​" at bounding box center [717, 171] width 723 height 46
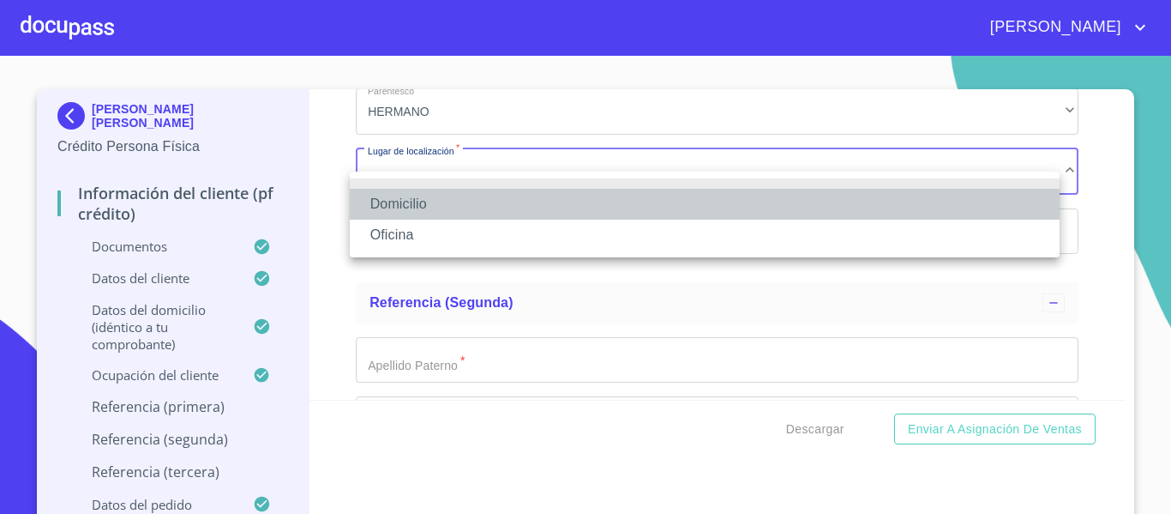
click at [425, 208] on li "Domicilio" at bounding box center [705, 204] width 710 height 31
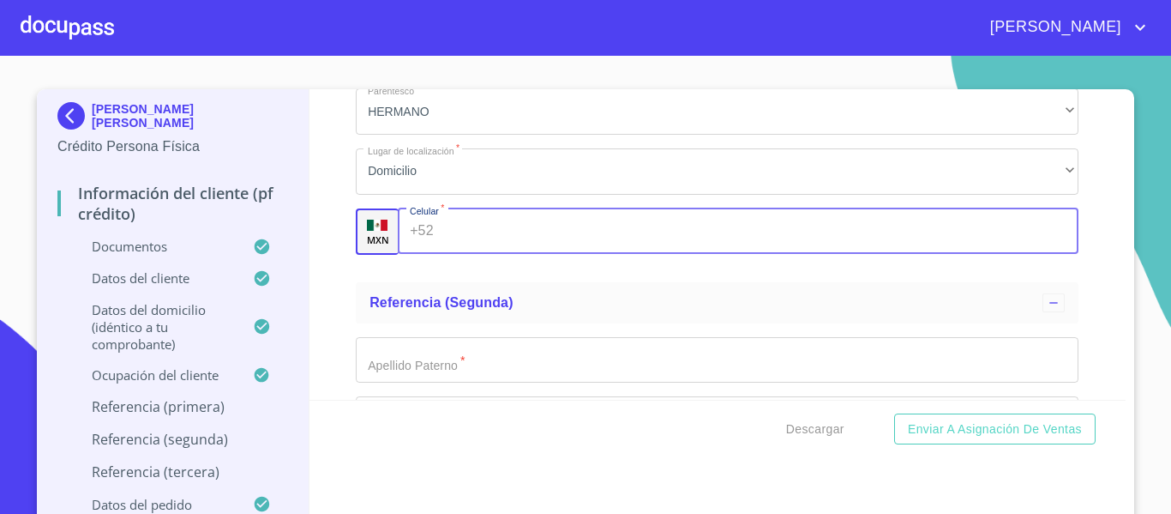
click at [441, 249] on input "Documento de identificación.   *" at bounding box center [760, 231] width 639 height 46
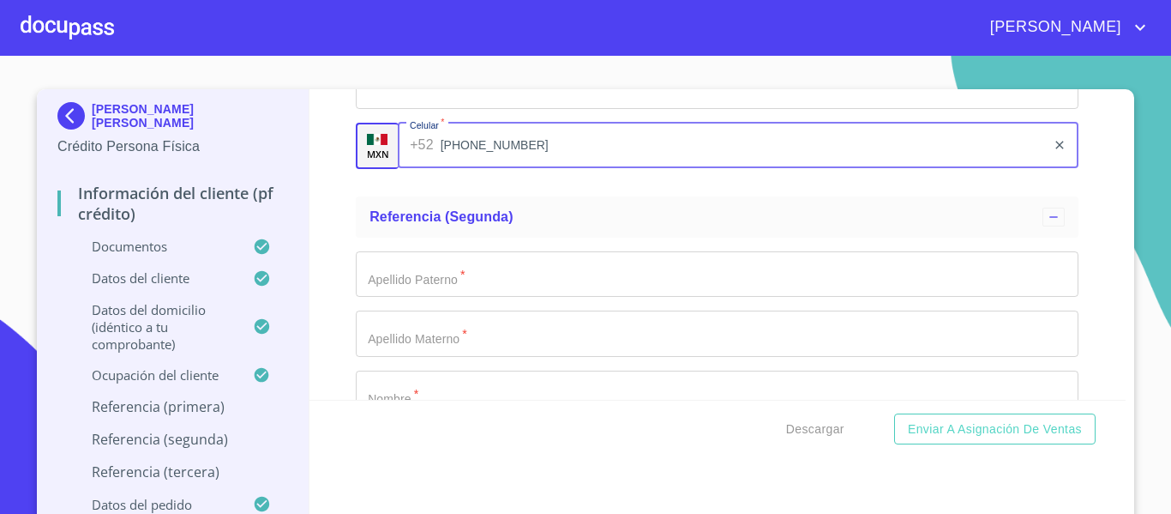
type input "[PHONE_NUMBER]"
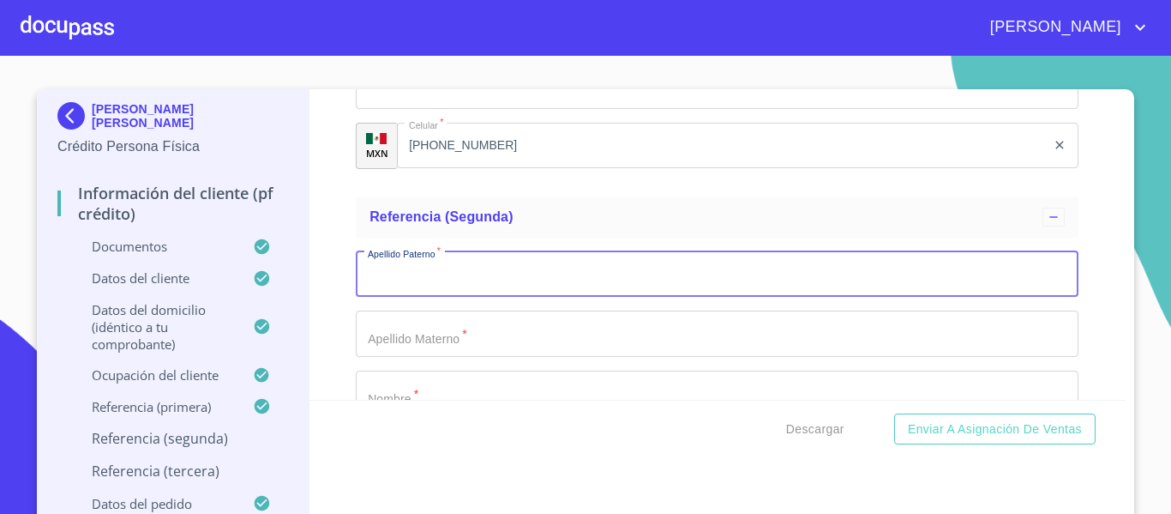
click at [400, 297] on input "Documento de identificación.   *" at bounding box center [717, 274] width 723 height 46
type input "R"
type input "[PERSON_NAME]"
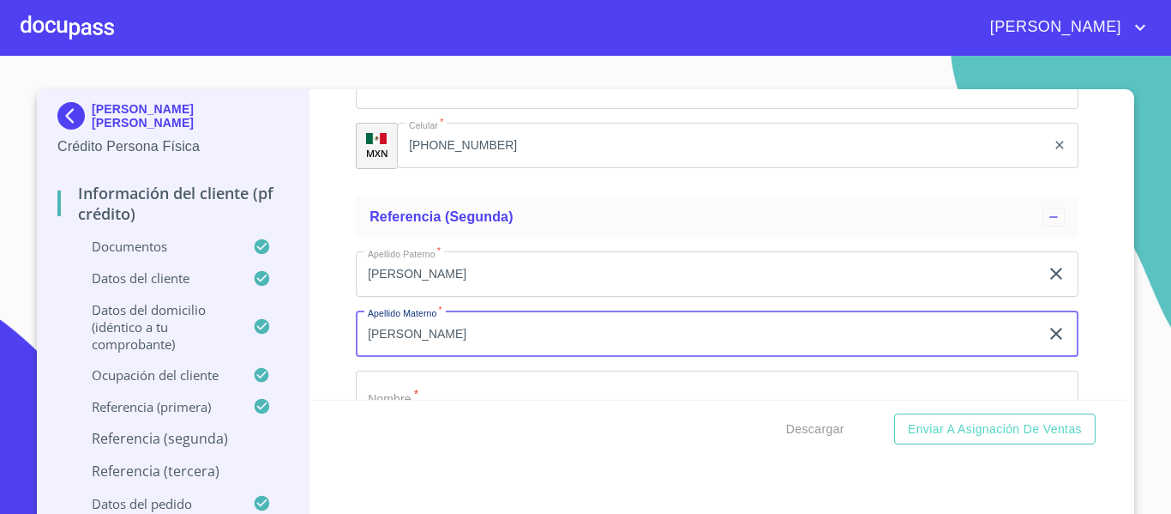
type input "[PERSON_NAME]"
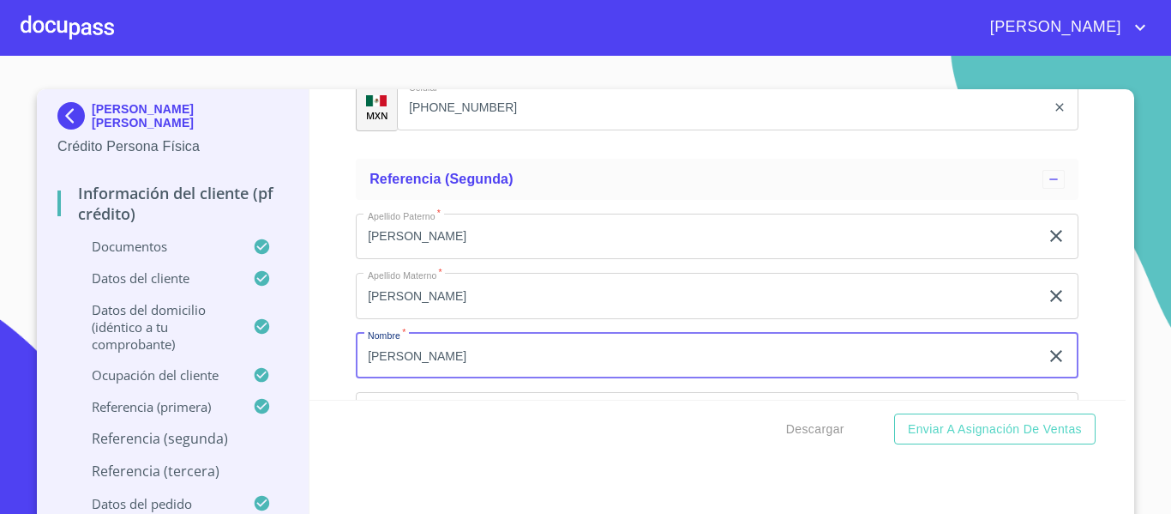
type input "[PERSON_NAME]"
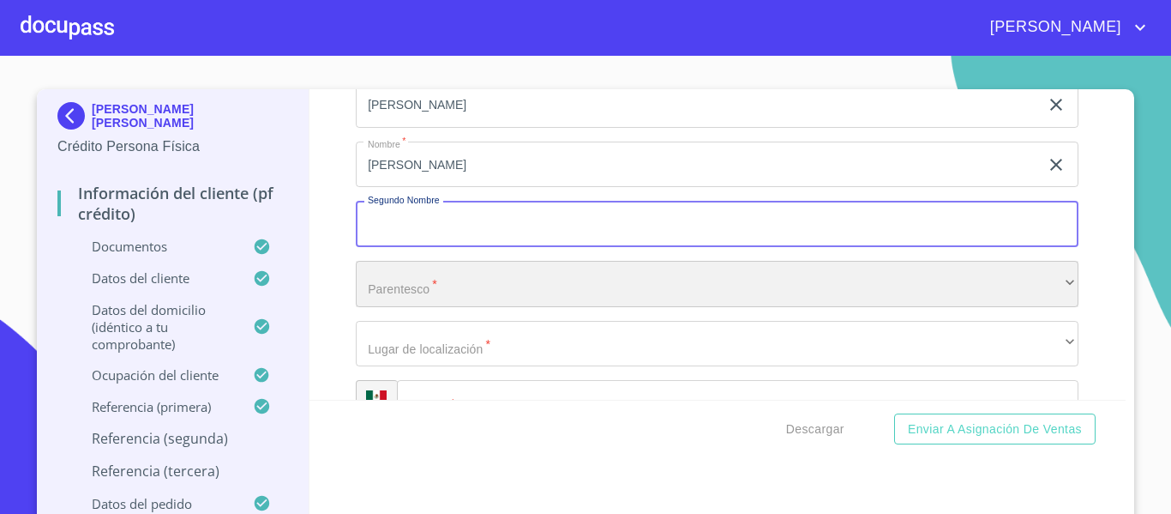
click at [407, 303] on div "​" at bounding box center [717, 284] width 723 height 46
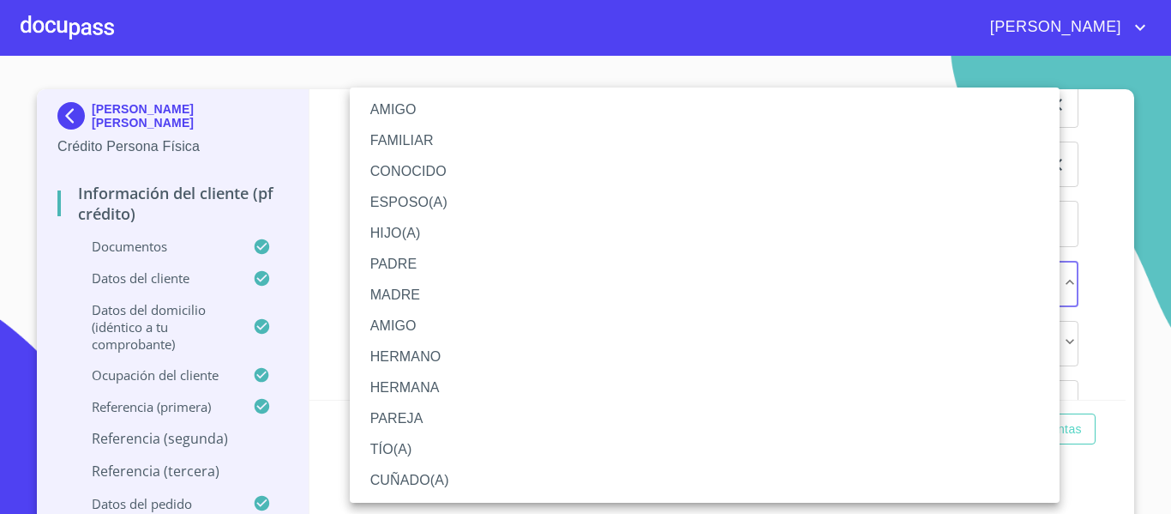
click at [384, 112] on li "AMIGO" at bounding box center [705, 109] width 710 height 31
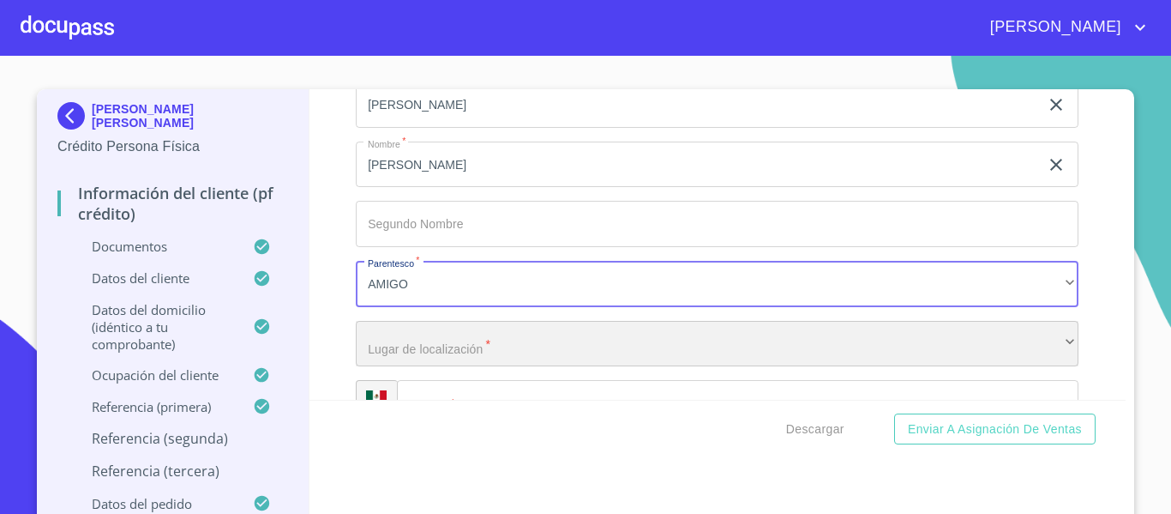
click at [390, 358] on div "​" at bounding box center [717, 344] width 723 height 46
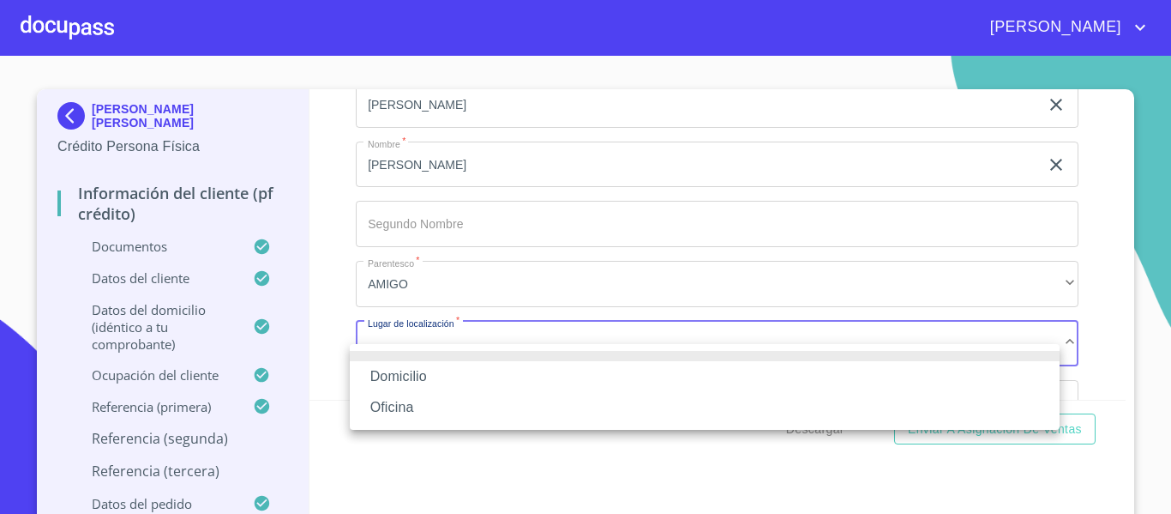
click at [390, 376] on li "Domicilio" at bounding box center [705, 376] width 710 height 31
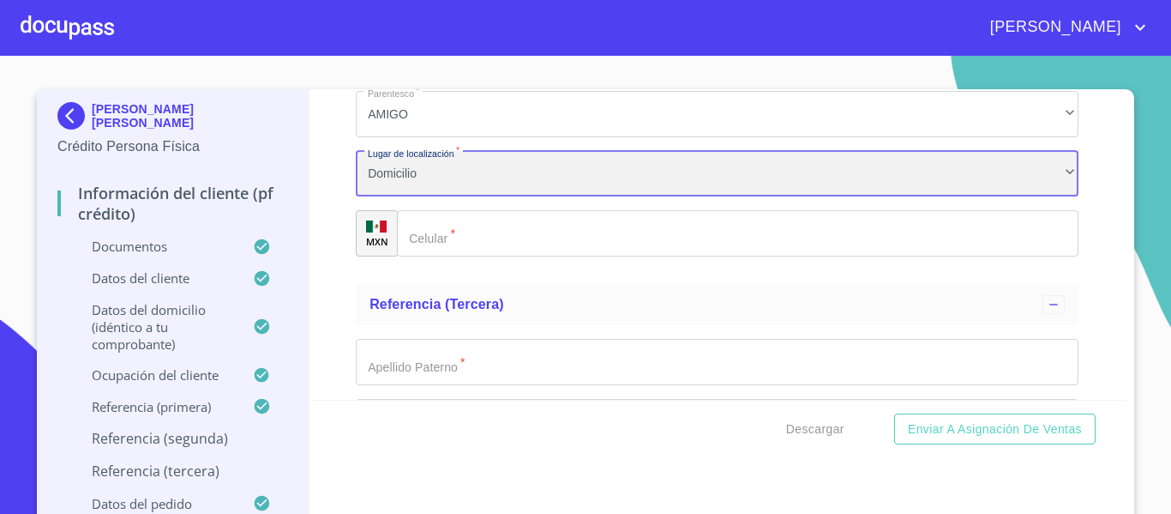
scroll to position [8769, 0]
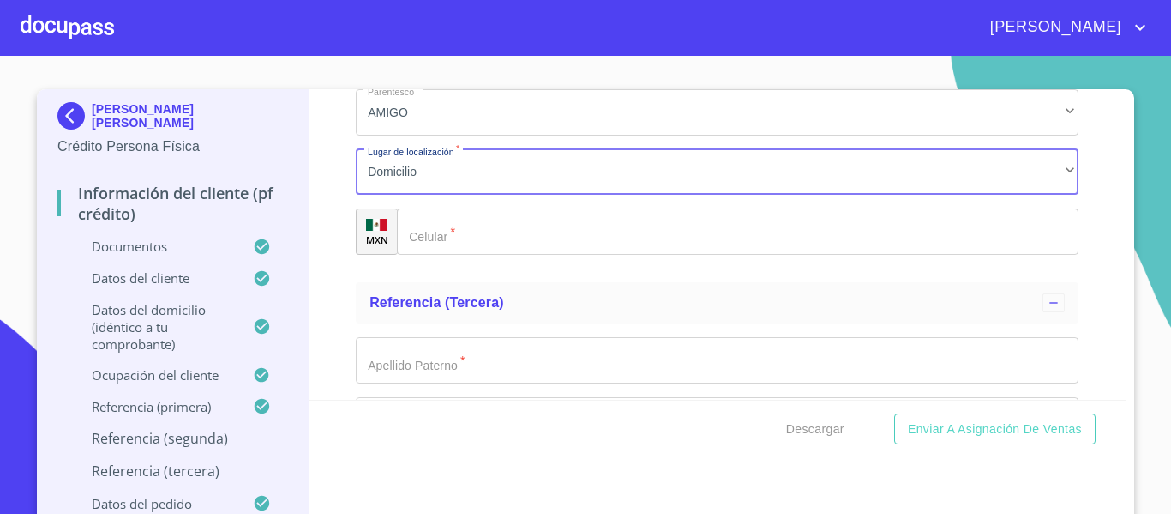
click at [446, 255] on input "Documento de identificación.   *" at bounding box center [738, 231] width 682 height 46
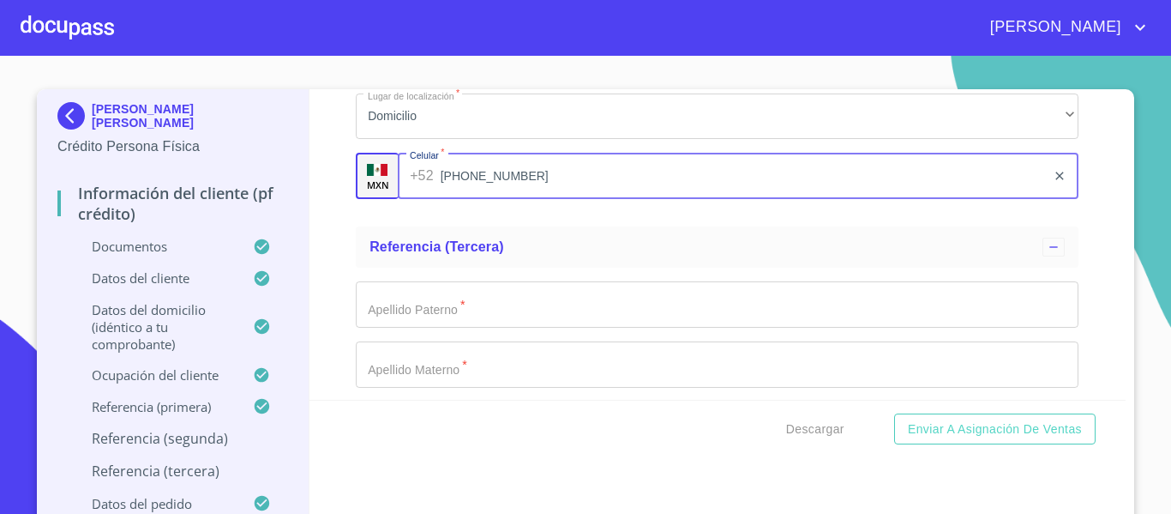
scroll to position [8940, 0]
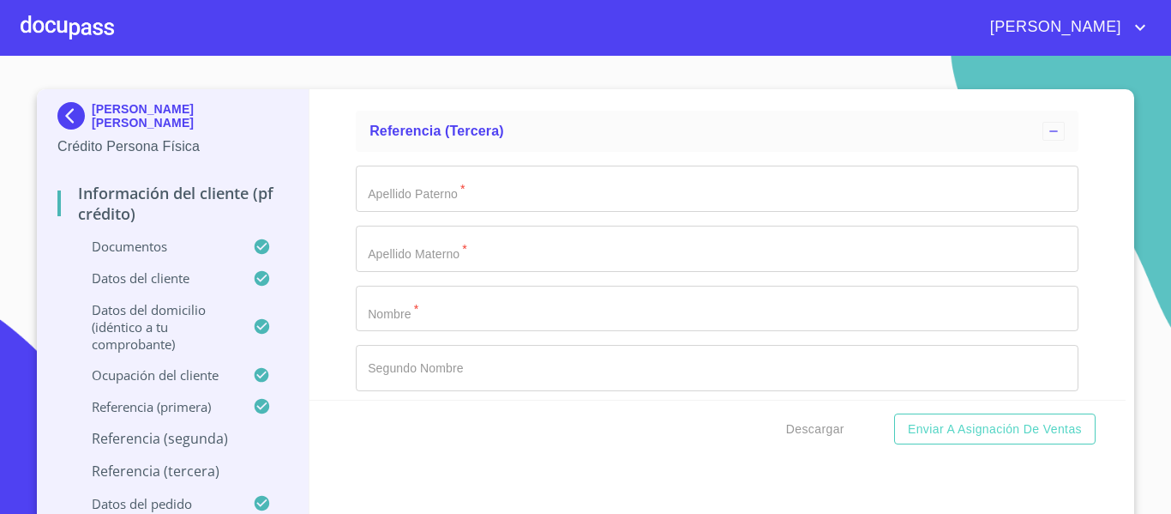
type input "[PHONE_NUMBER]"
click at [451, 197] on input "Documento de identificación.   *" at bounding box center [717, 188] width 723 height 46
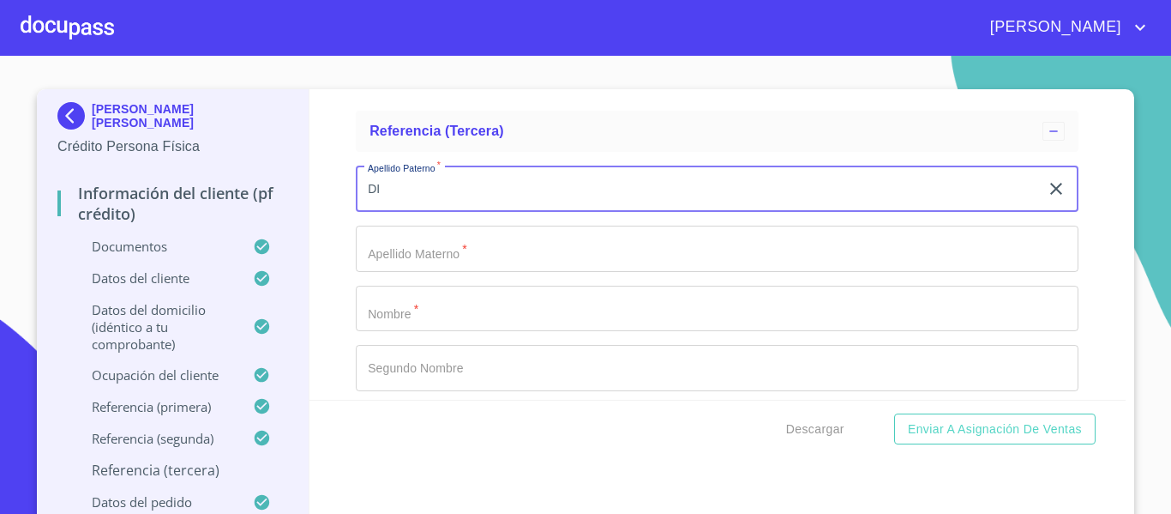
type input "D"
type input "[PERSON_NAME]"
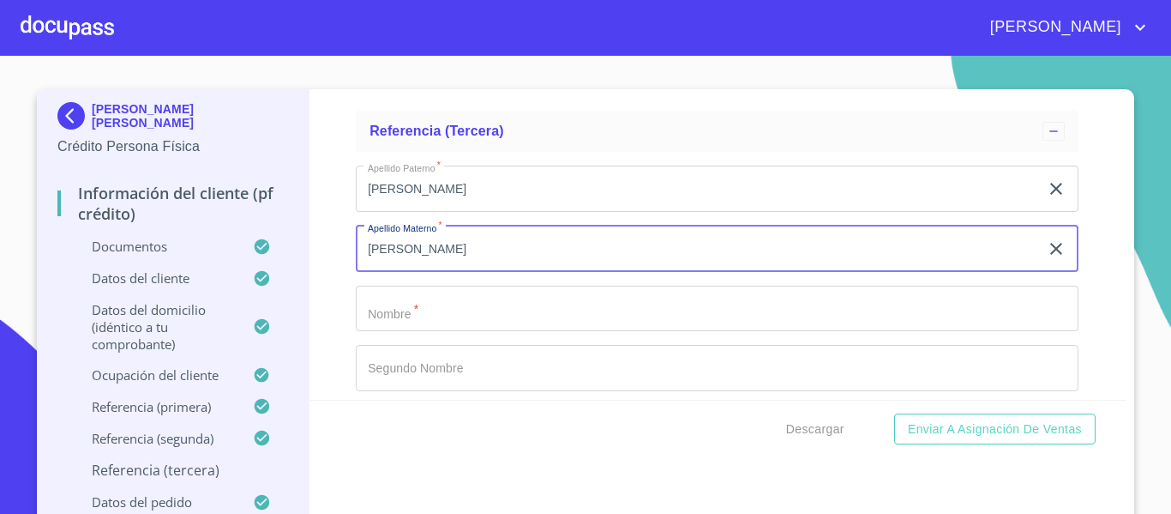
type input "[PERSON_NAME]"
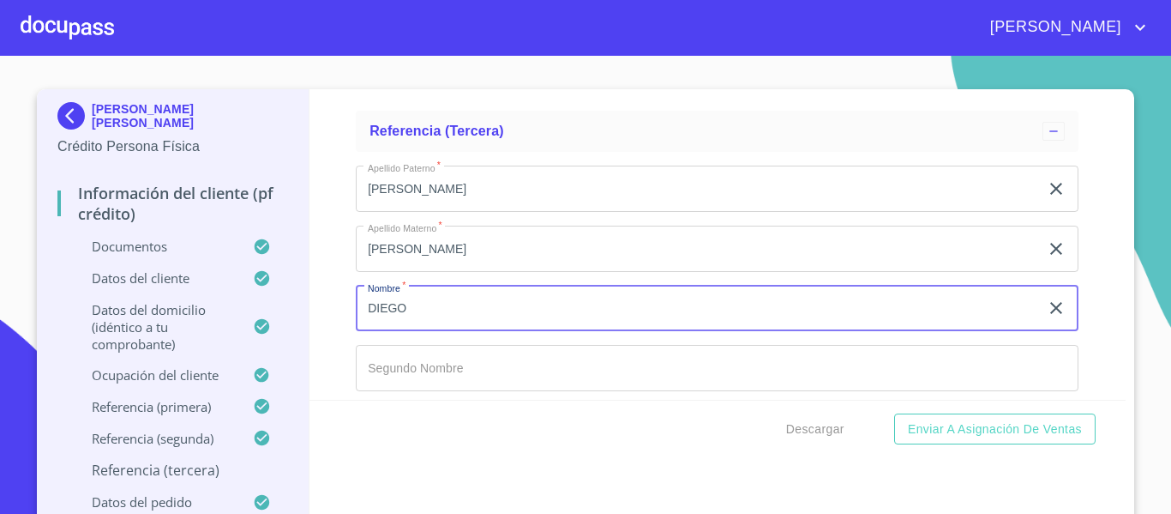
type input "DIEGO"
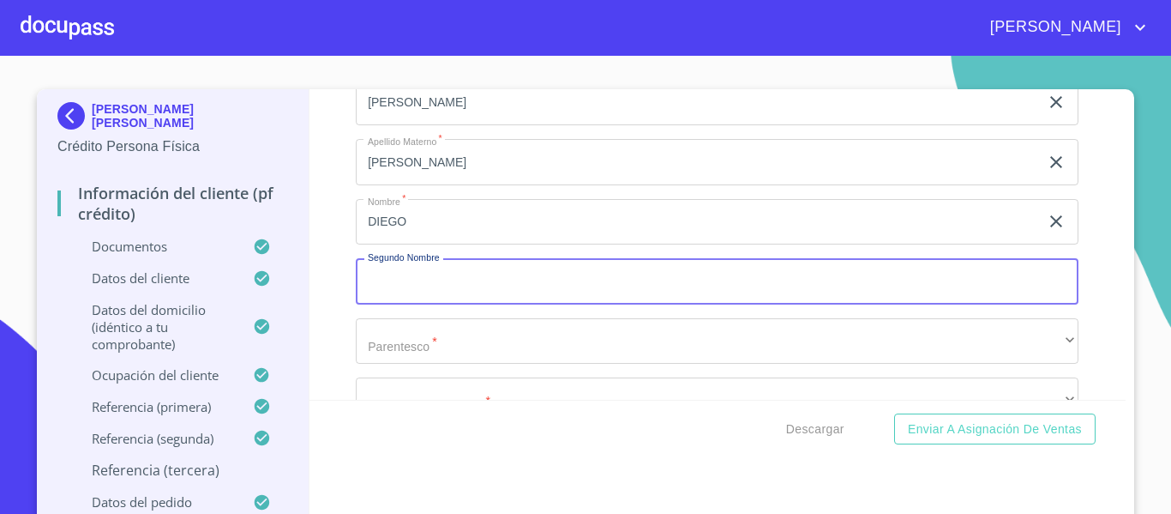
scroll to position [9123, 0]
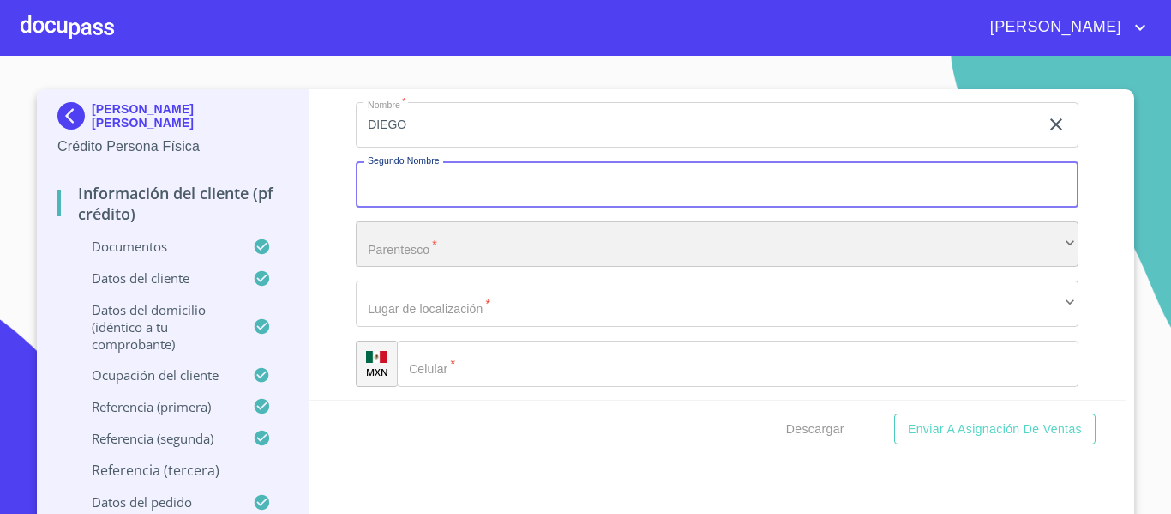
click at [456, 251] on div "​" at bounding box center [717, 244] width 723 height 46
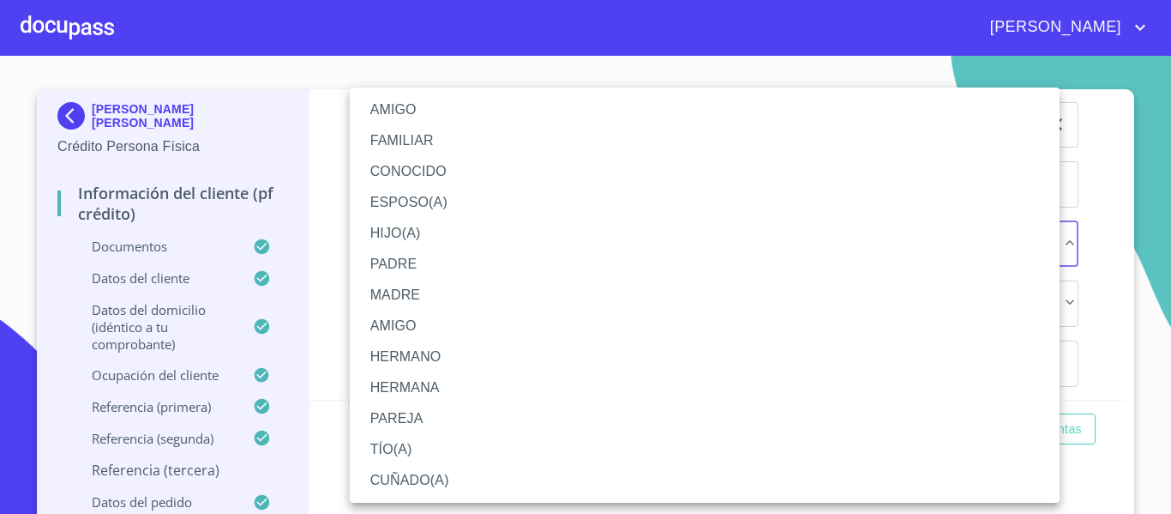
click at [386, 106] on li "AMIGO" at bounding box center [705, 109] width 710 height 31
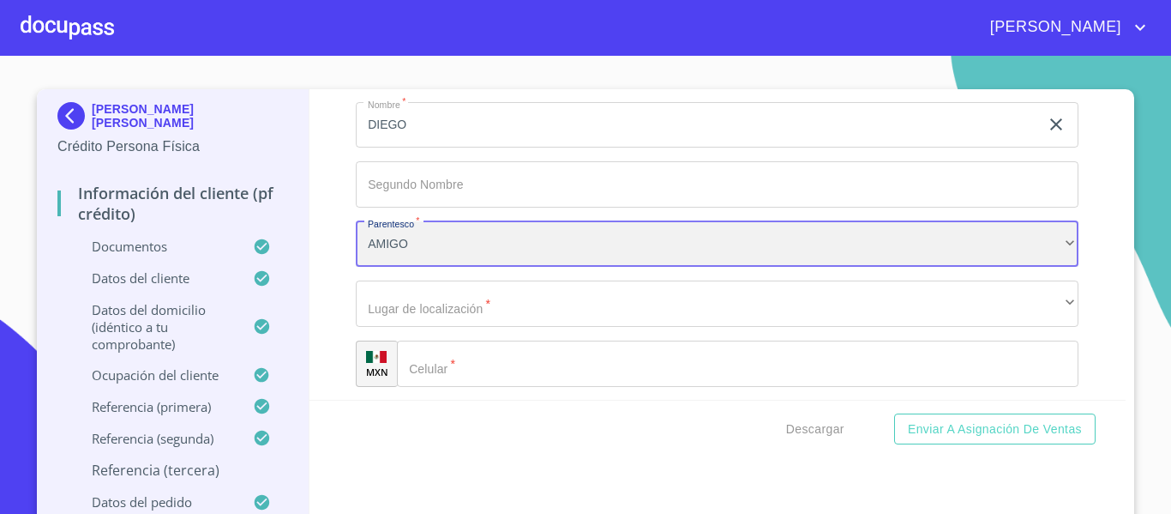
scroll to position [9209, 0]
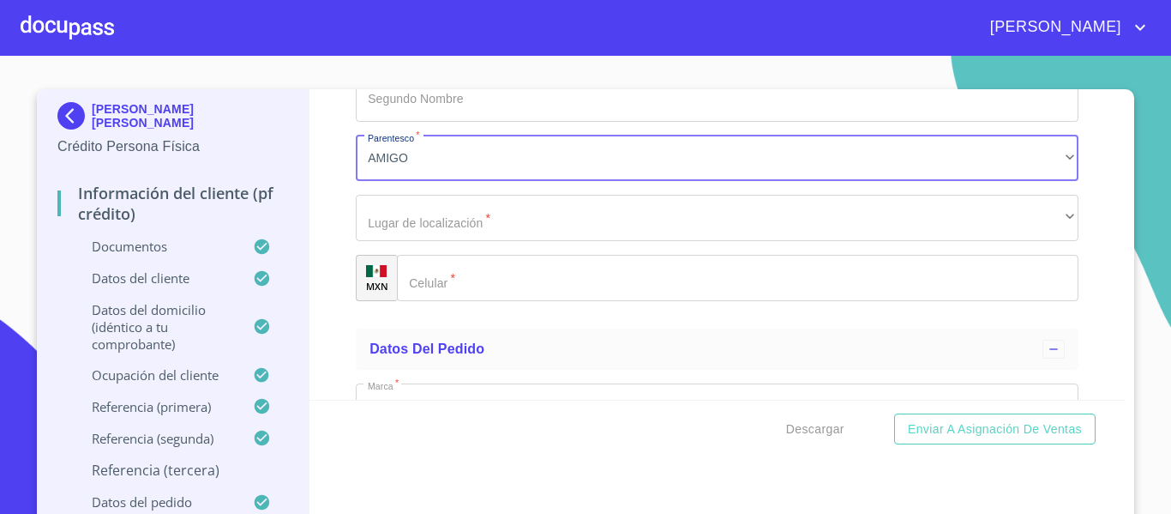
click at [445, 300] on input "Documento de identificación.   *" at bounding box center [738, 278] width 682 height 46
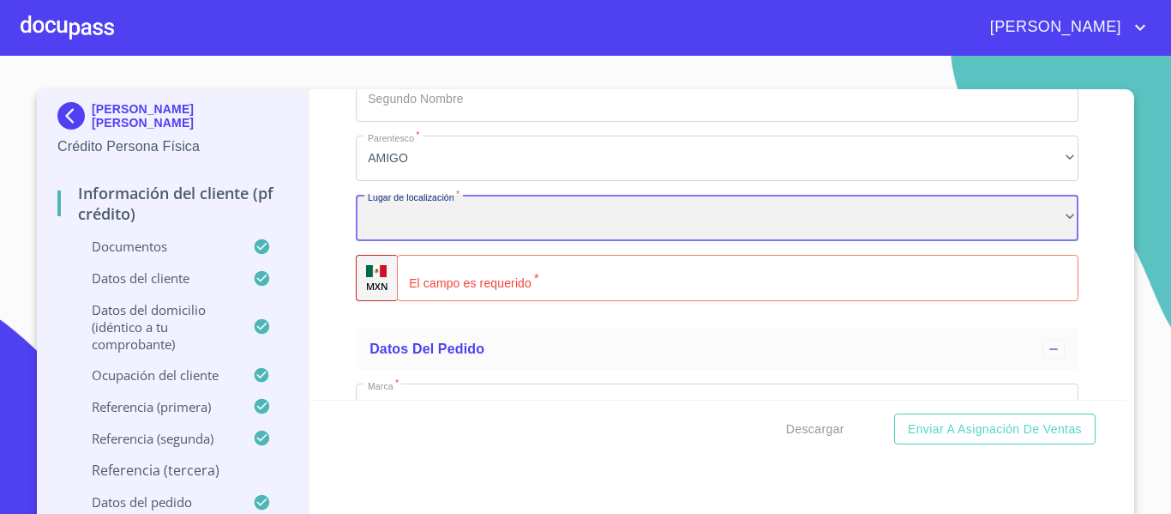
click at [438, 227] on div "​" at bounding box center [717, 218] width 723 height 46
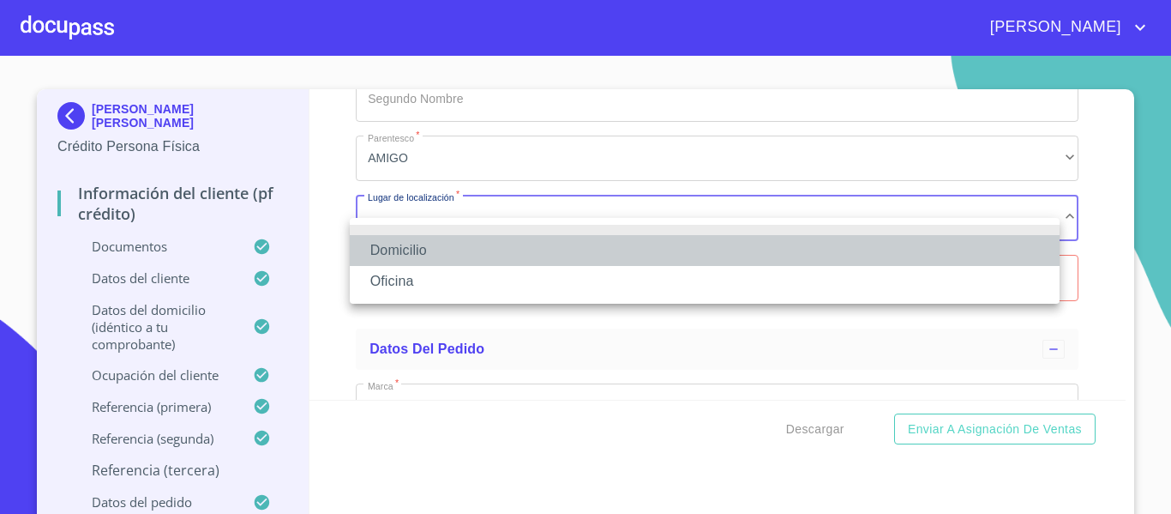
click at [425, 248] on li "Domicilio" at bounding box center [705, 250] width 710 height 31
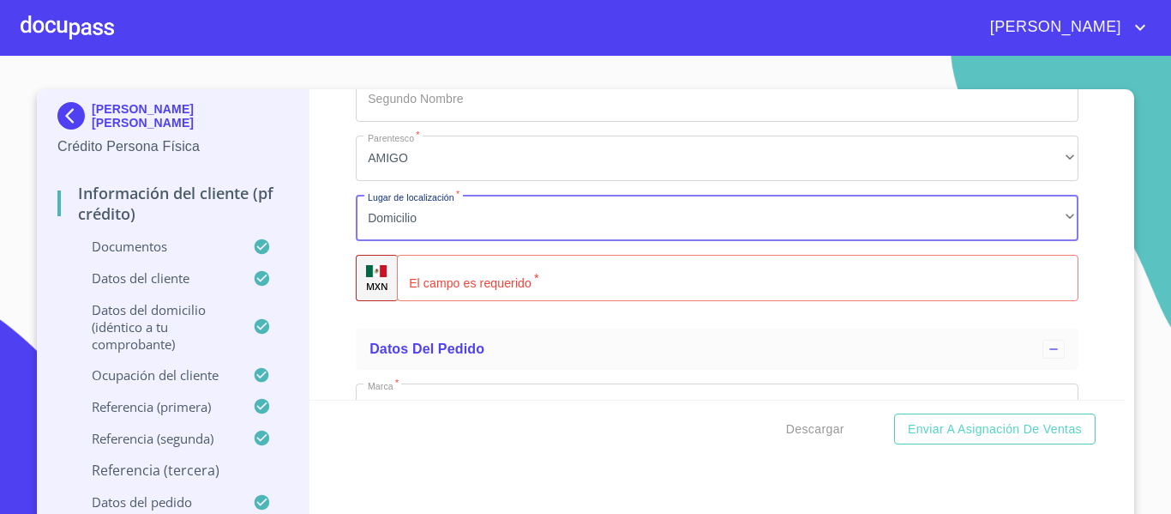
click at [499, 301] on input "Documento de identificación.   *" at bounding box center [738, 278] width 682 height 46
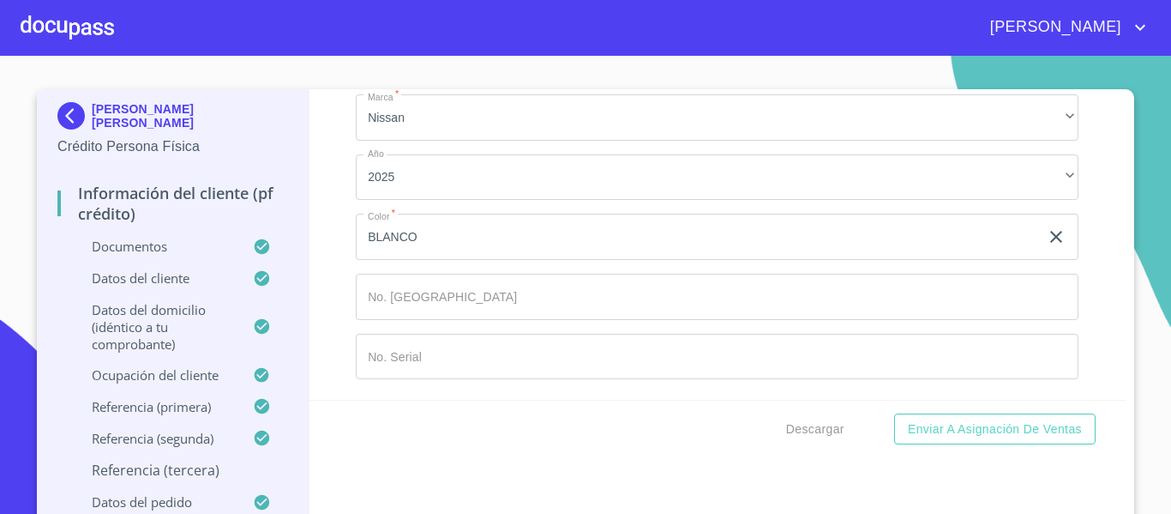
scroll to position [9519, 0]
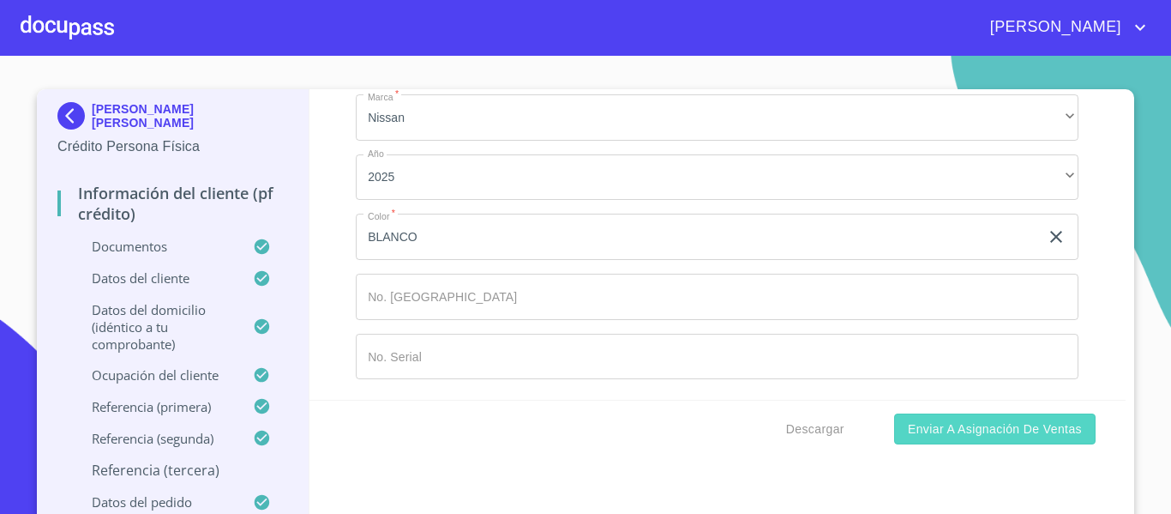
type input "[PHONE_NUMBER]"
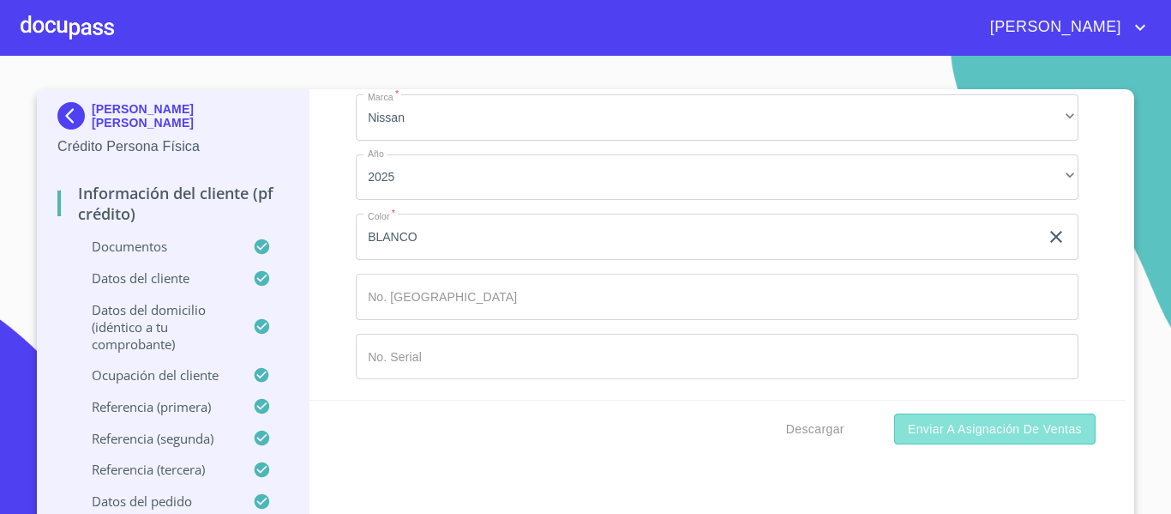
click at [908, 425] on span "Enviar a Asignación de Ventas" at bounding box center [995, 428] width 174 height 21
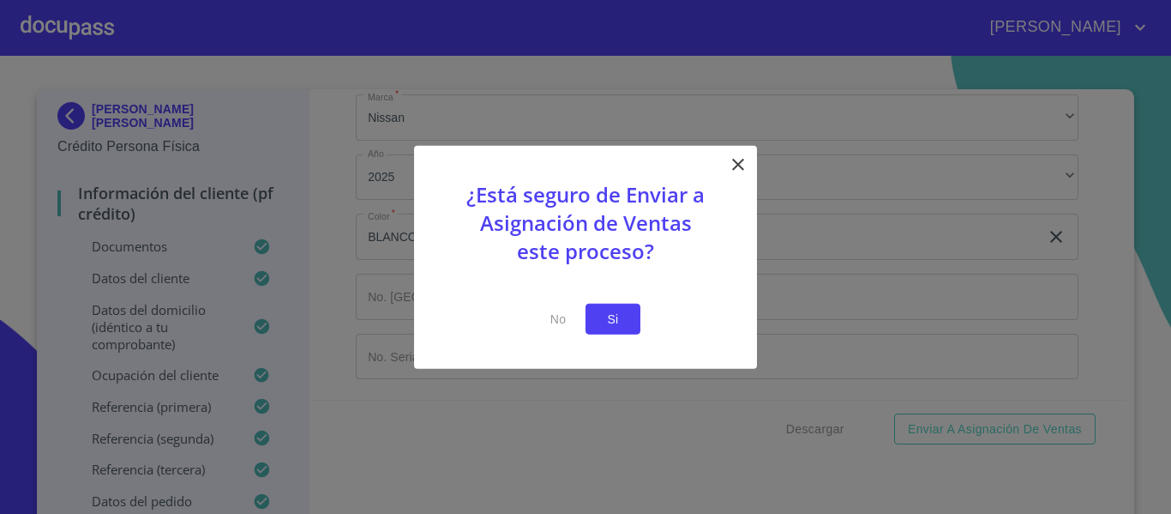
click at [596, 325] on button "Si" at bounding box center [613, 319] width 55 height 32
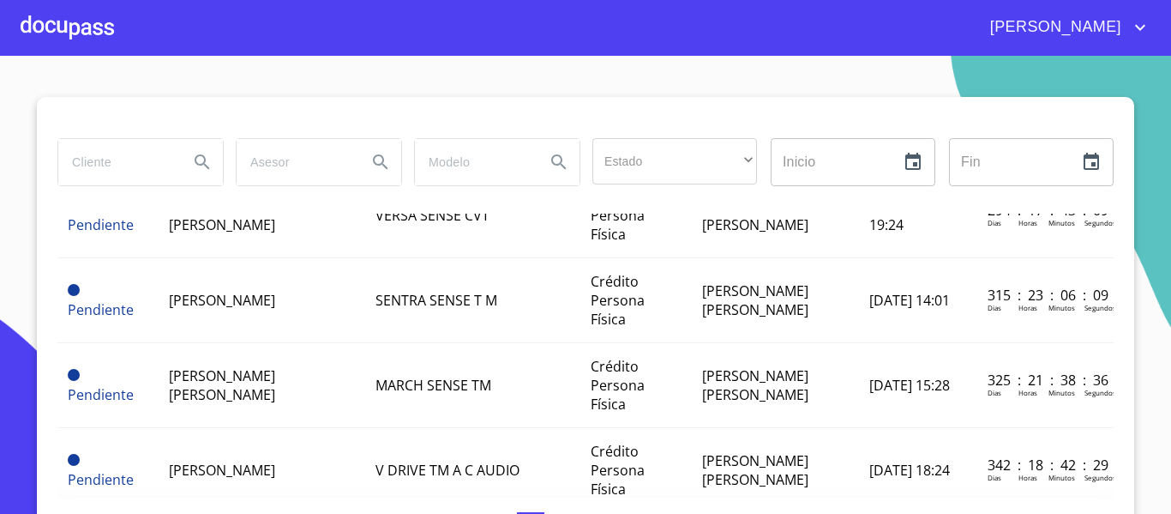
scroll to position [257, 0]
